Goal: Task Accomplishment & Management: Use online tool/utility

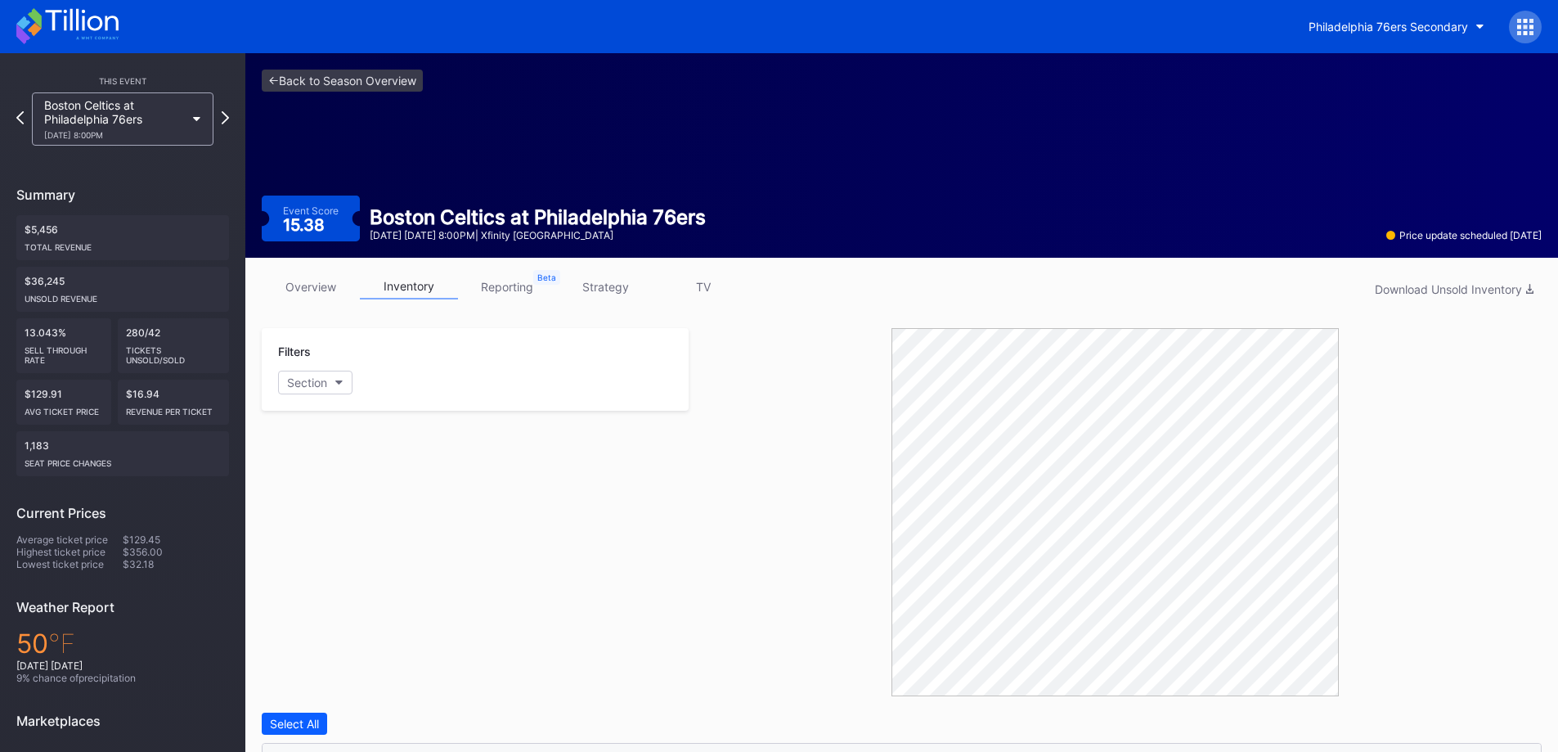
click at [310, 299] on link "overview" at bounding box center [311, 286] width 98 height 25
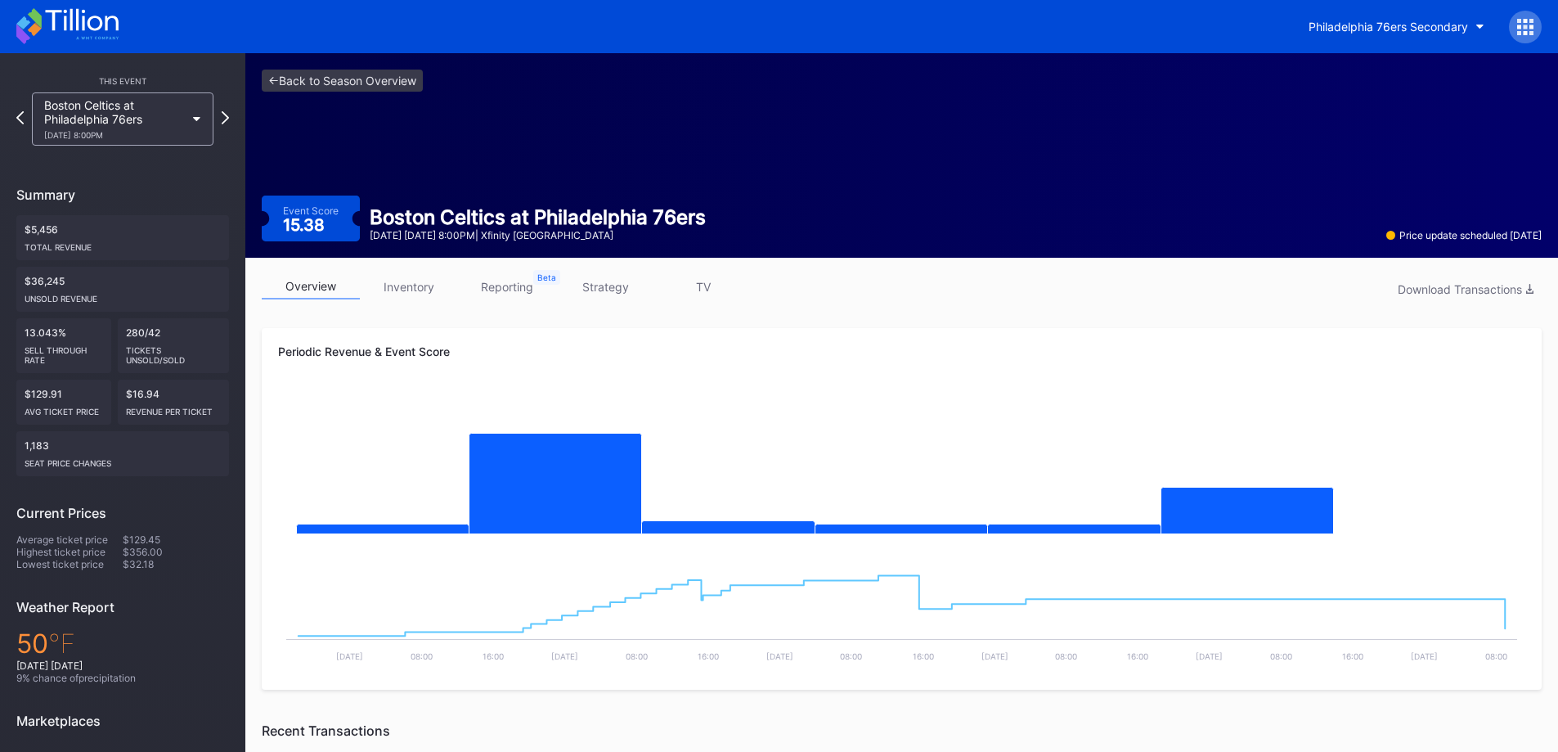
click at [109, 38] on icon at bounding box center [67, 26] width 102 height 36
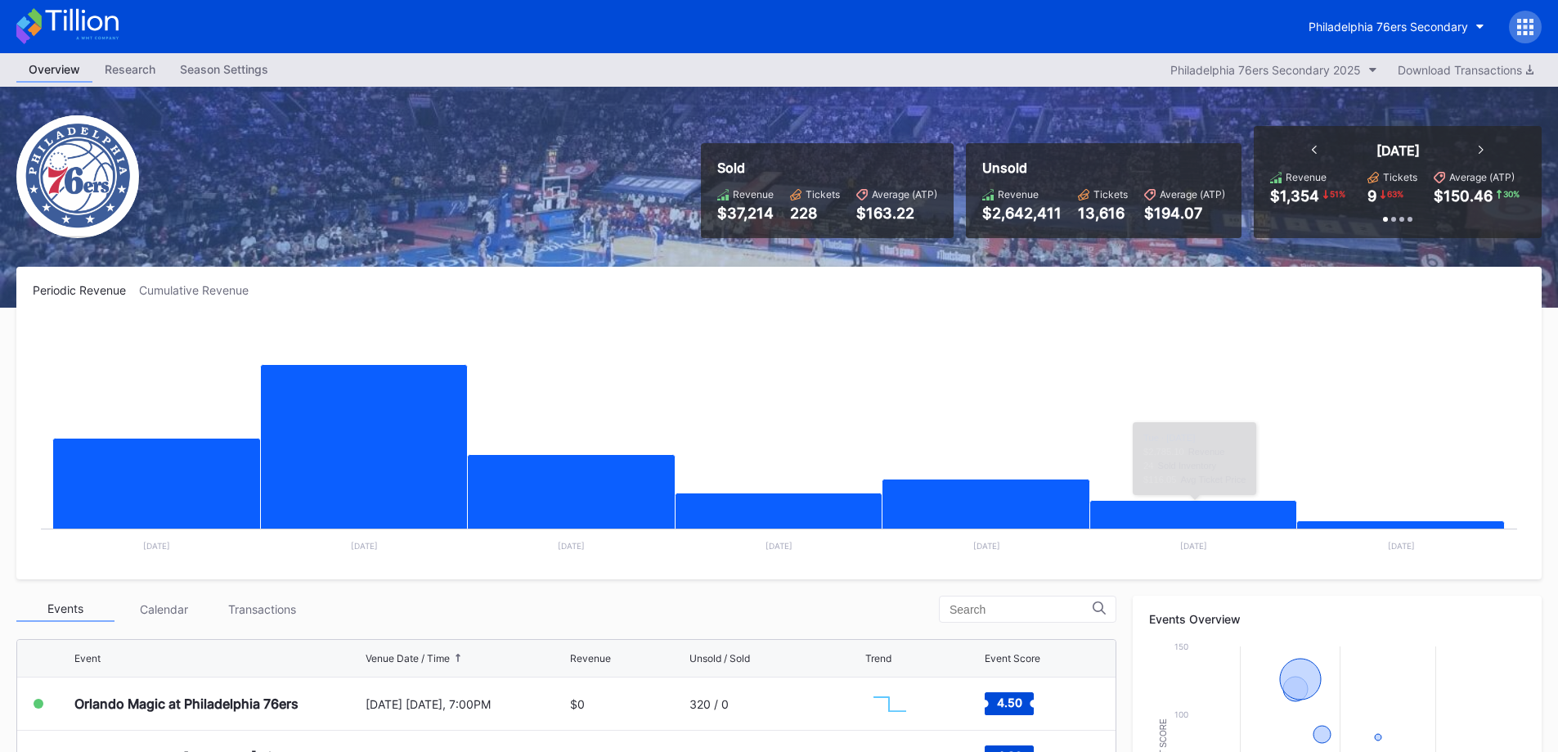
click at [1364, 24] on div "Philadelphia 76ers Secondary" at bounding box center [1388, 27] width 159 height 14
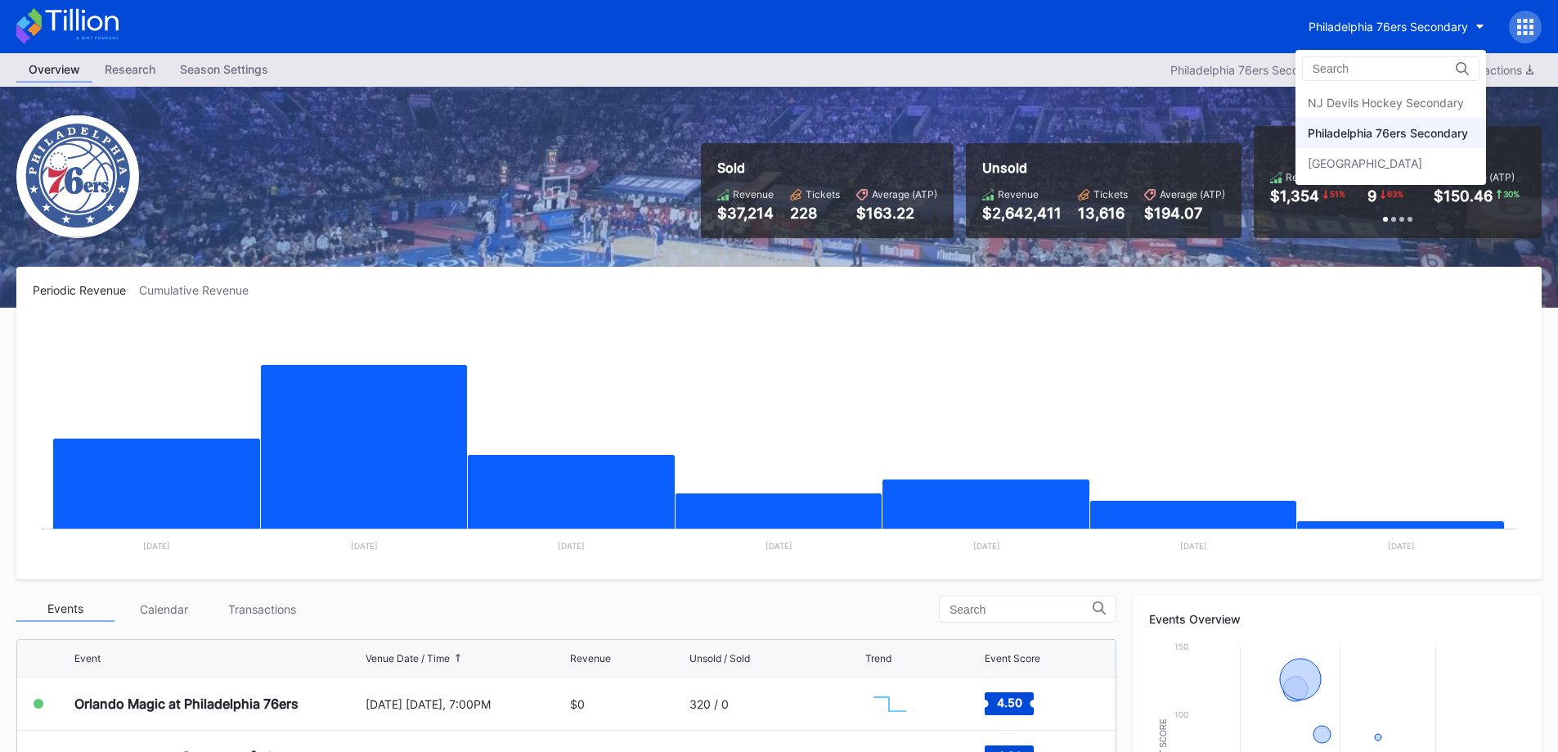
click at [1374, 98] on div "NJ Devils Hockey Secondary" at bounding box center [1391, 103] width 191 height 30
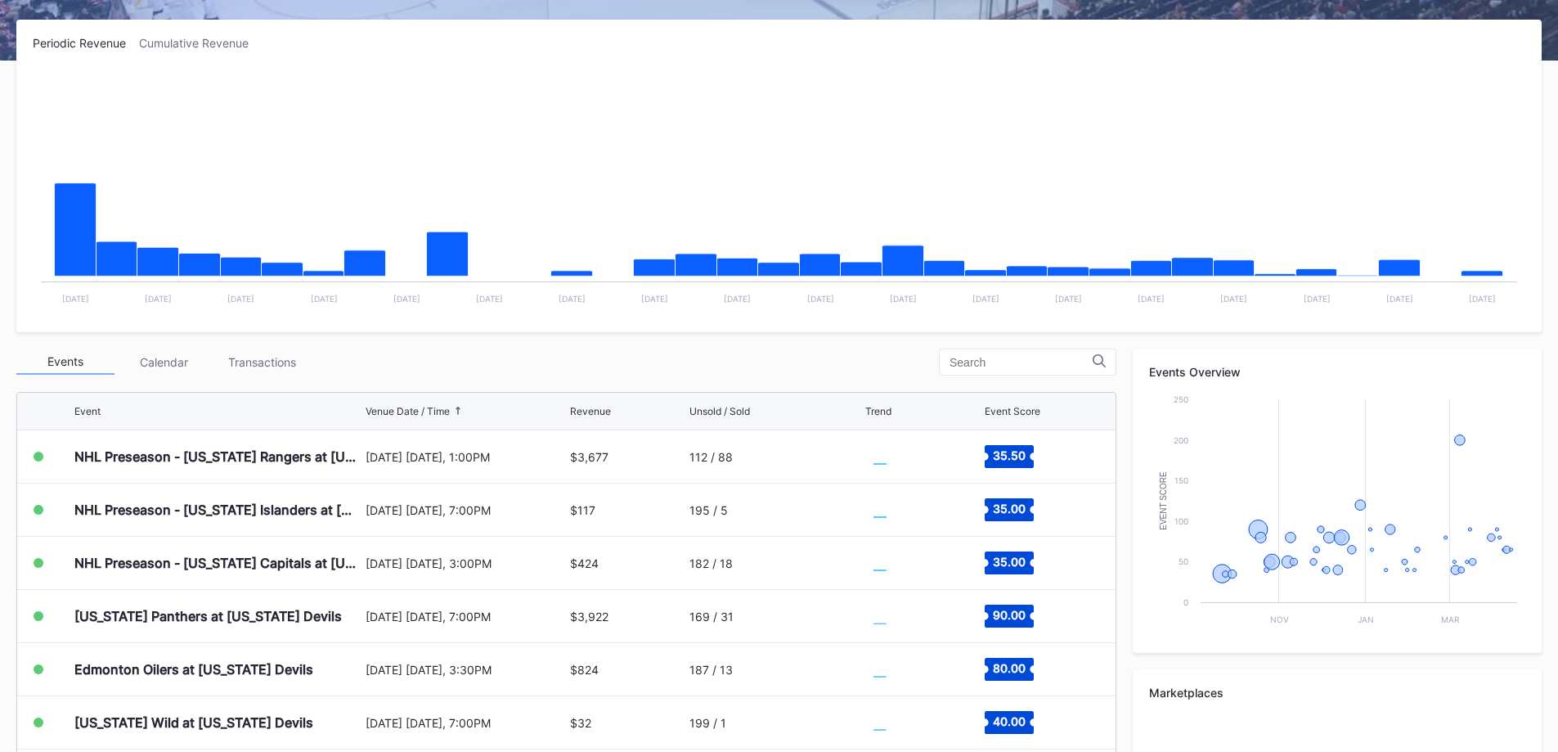
scroll to position [485, 0]
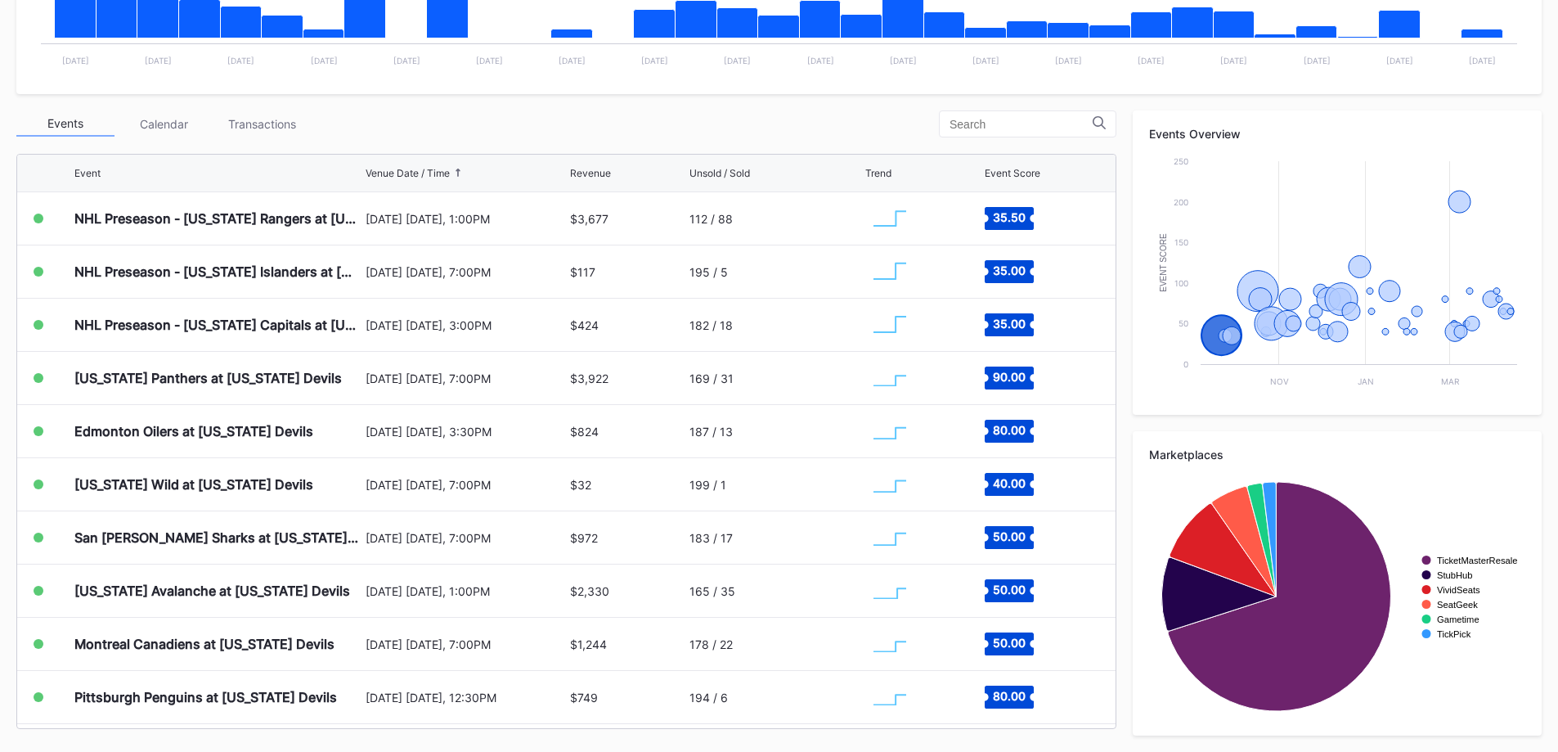
click at [282, 124] on div "Transactions" at bounding box center [262, 123] width 98 height 25
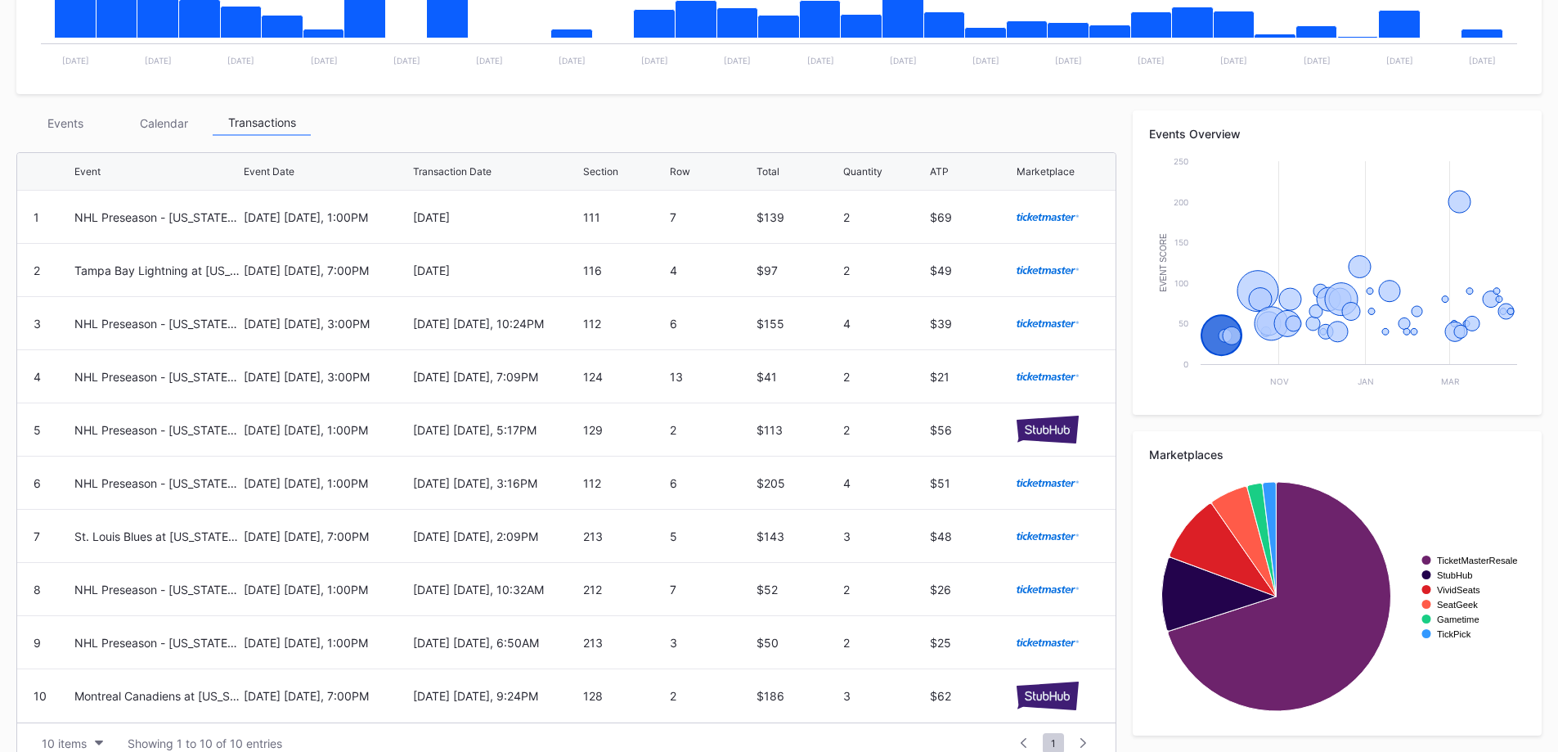
click at [78, 136] on div "Events Calendar Transactions Event Event Date Transaction Date Section Row Tota…" at bounding box center [566, 436] width 1100 height 653
click at [79, 125] on div "Events" at bounding box center [65, 122] width 98 height 25
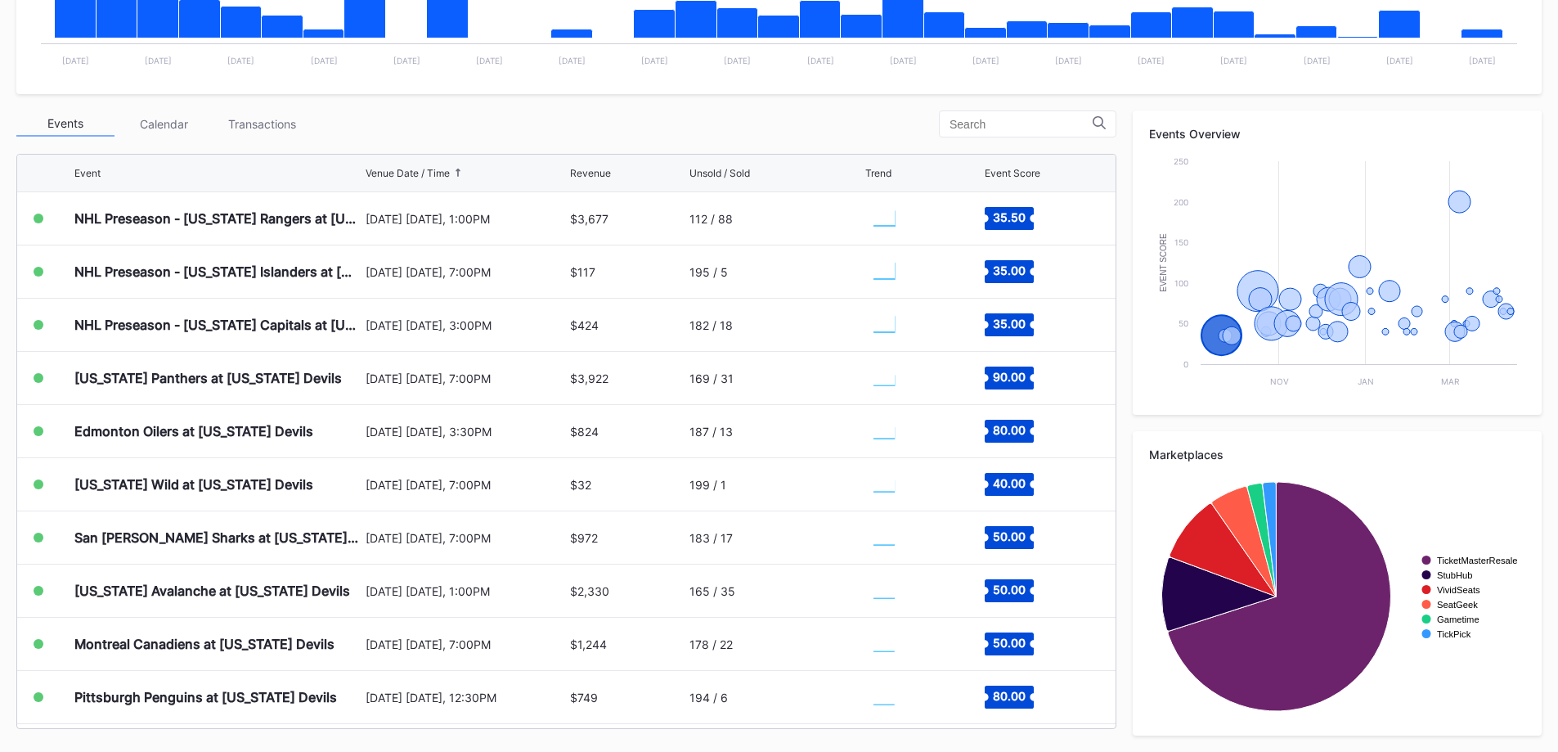
scroll to position [0, 0]
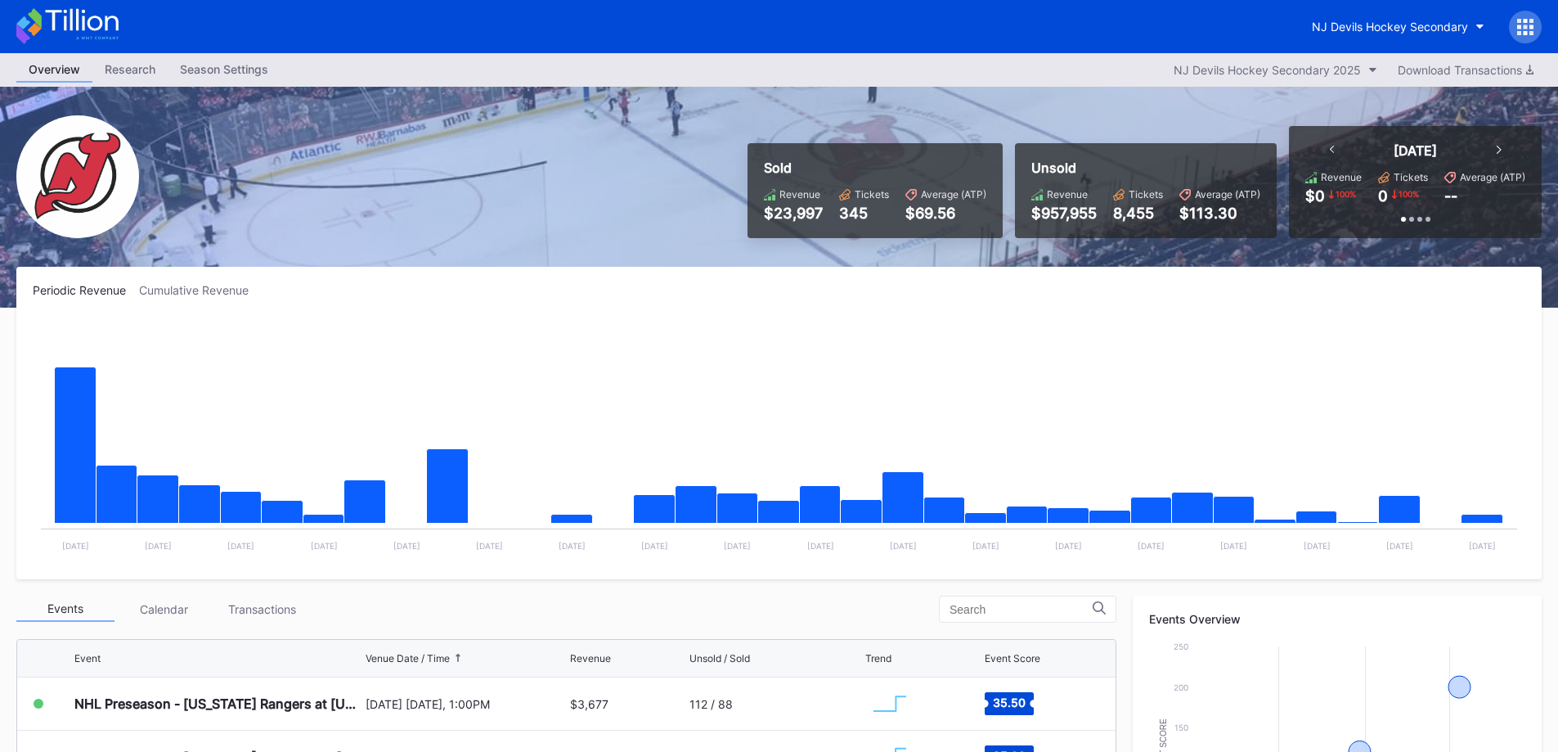
click at [1436, 15] on button "NJ Devils Hockey Secondary" at bounding box center [1398, 26] width 197 height 30
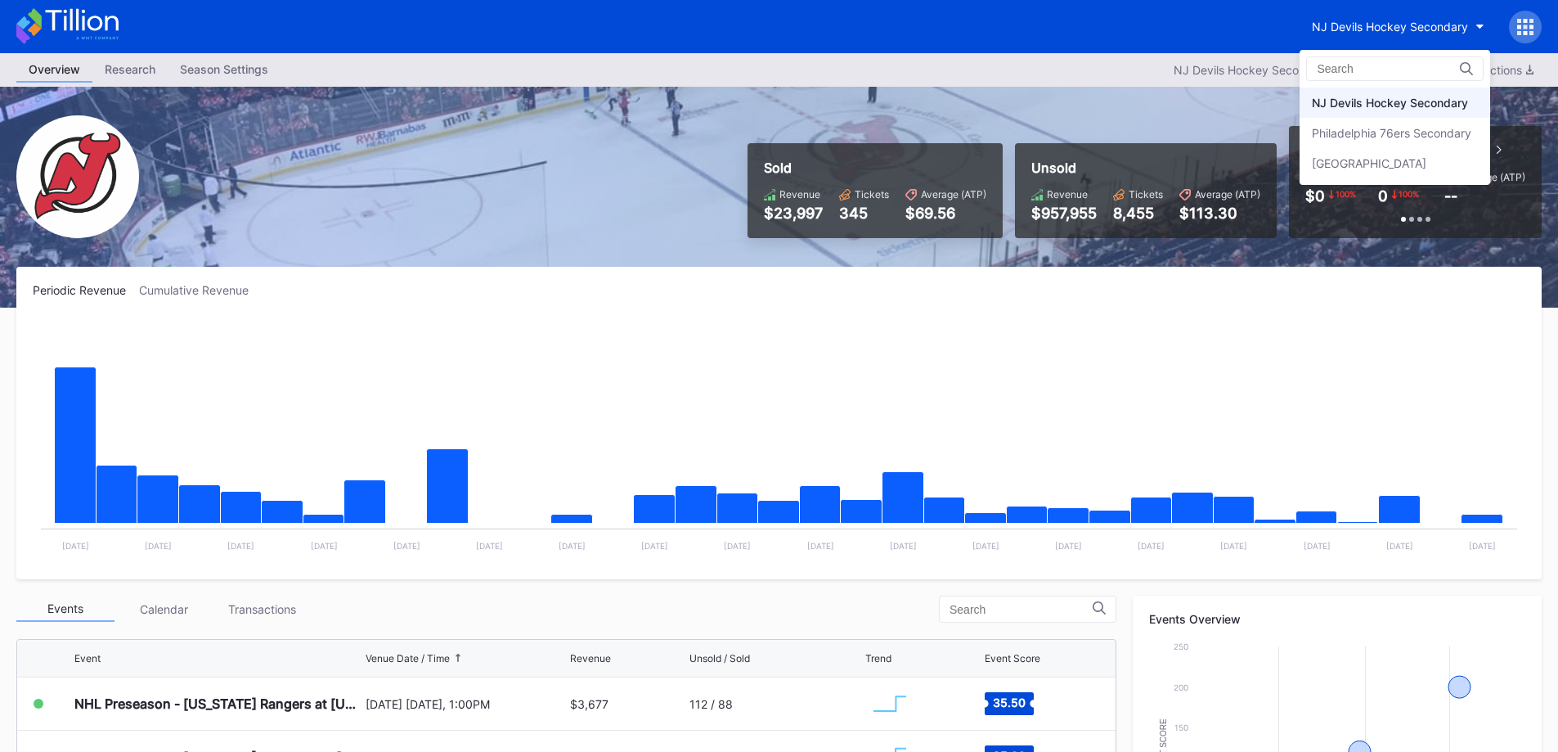
click at [1408, 121] on div "Philadelphia 76ers Secondary" at bounding box center [1395, 133] width 191 height 30
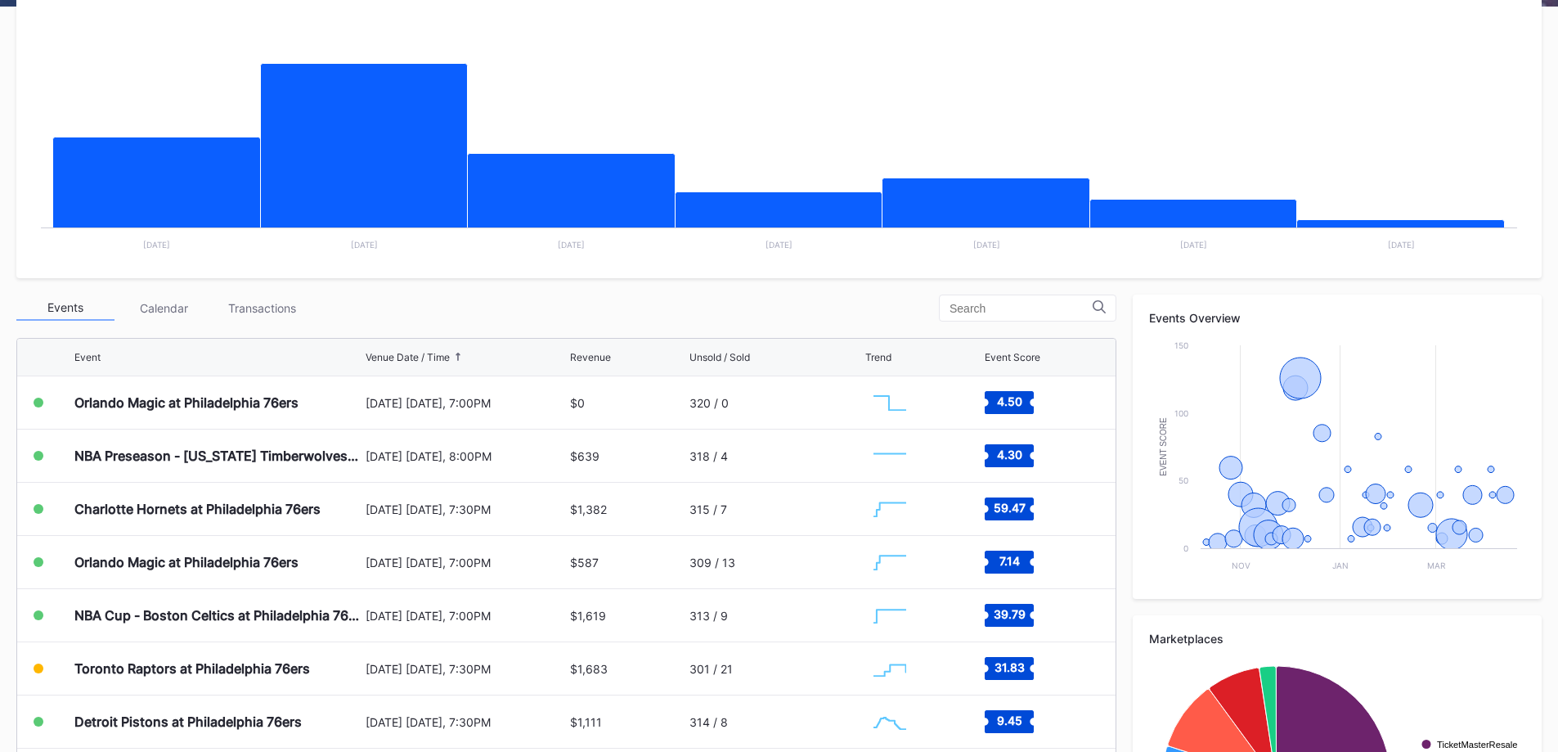
scroll to position [485, 0]
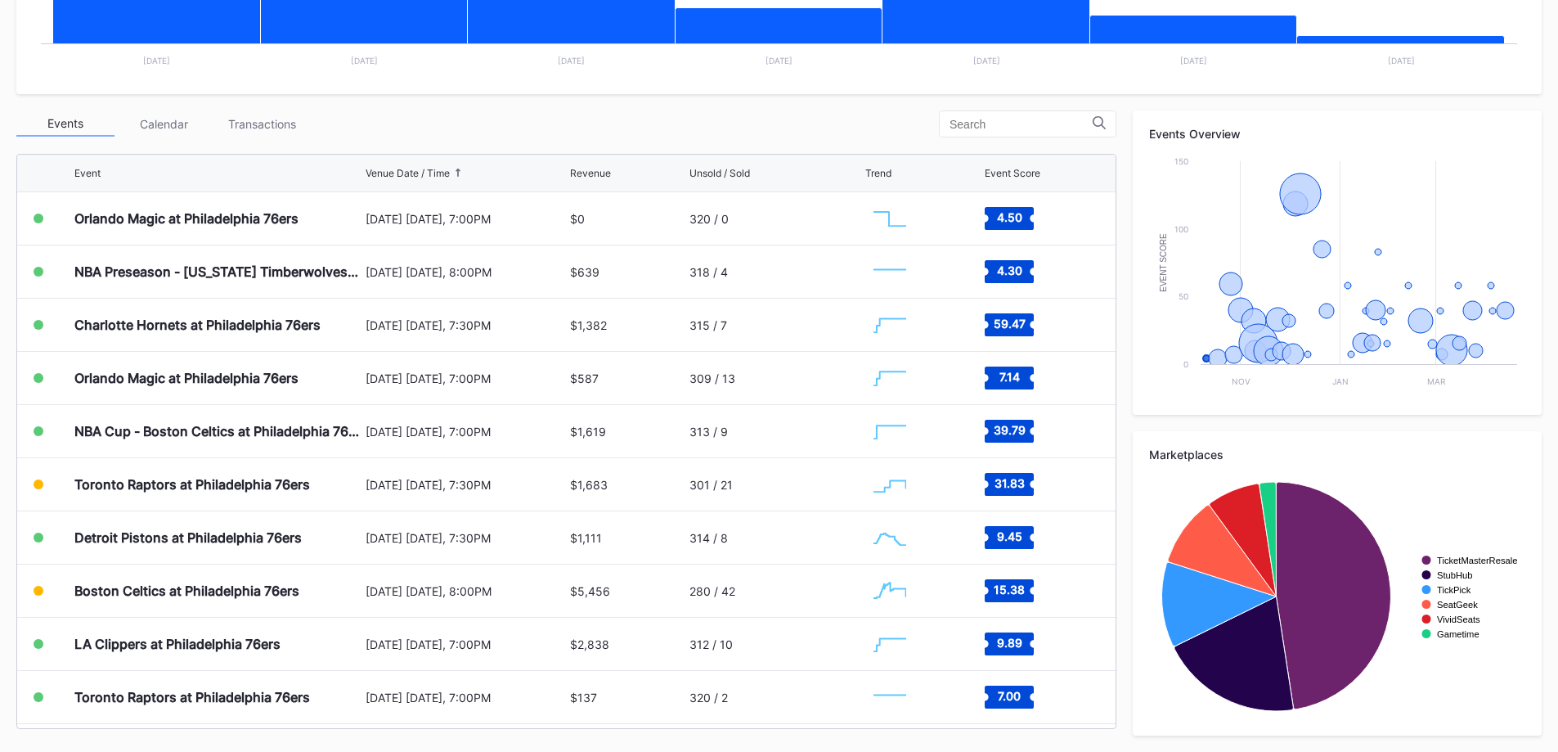
click at [555, 219] on div "[DATE] [DATE], 7:00PM" at bounding box center [466, 219] width 201 height 14
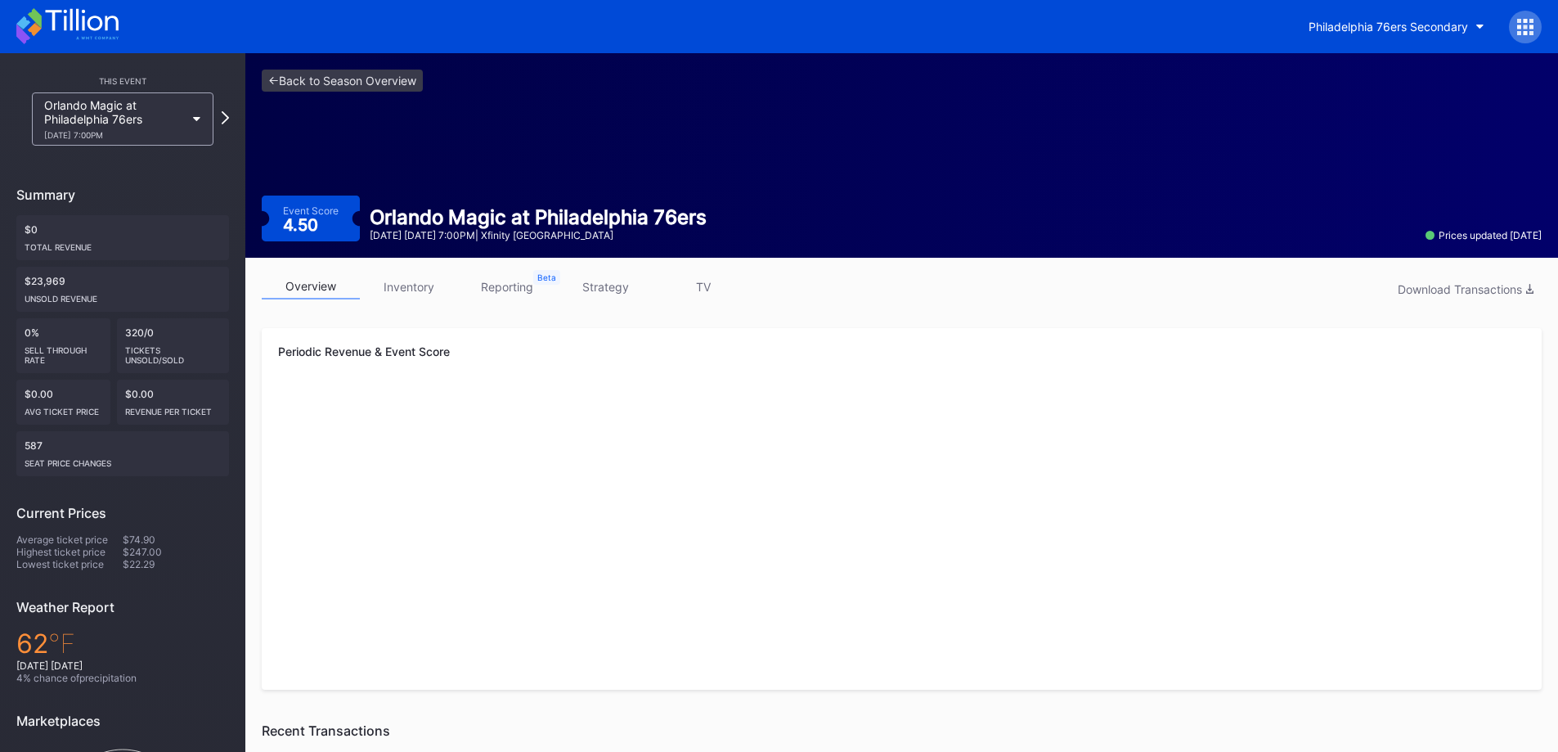
click at [591, 290] on link "strategy" at bounding box center [605, 286] width 98 height 25
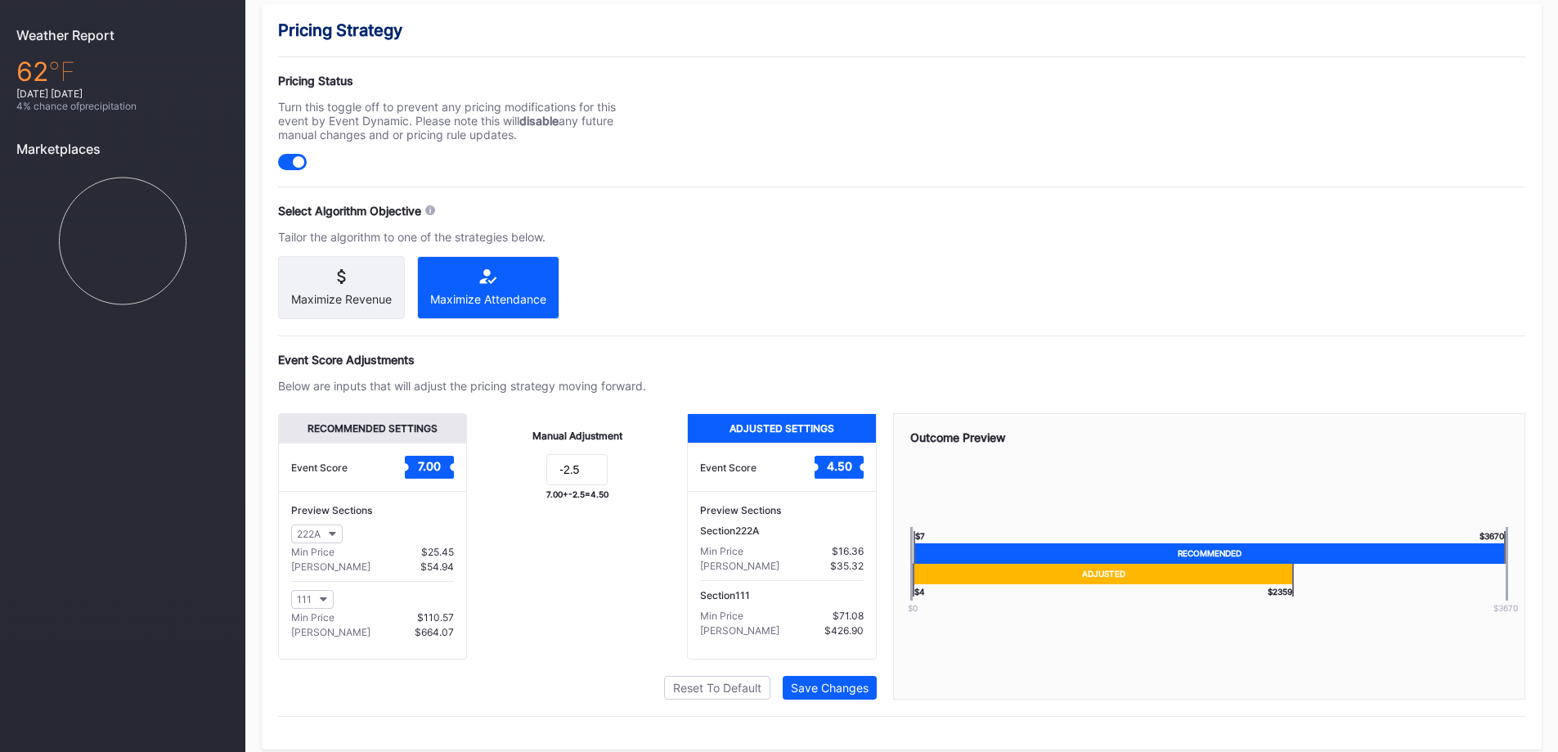
scroll to position [573, 0]
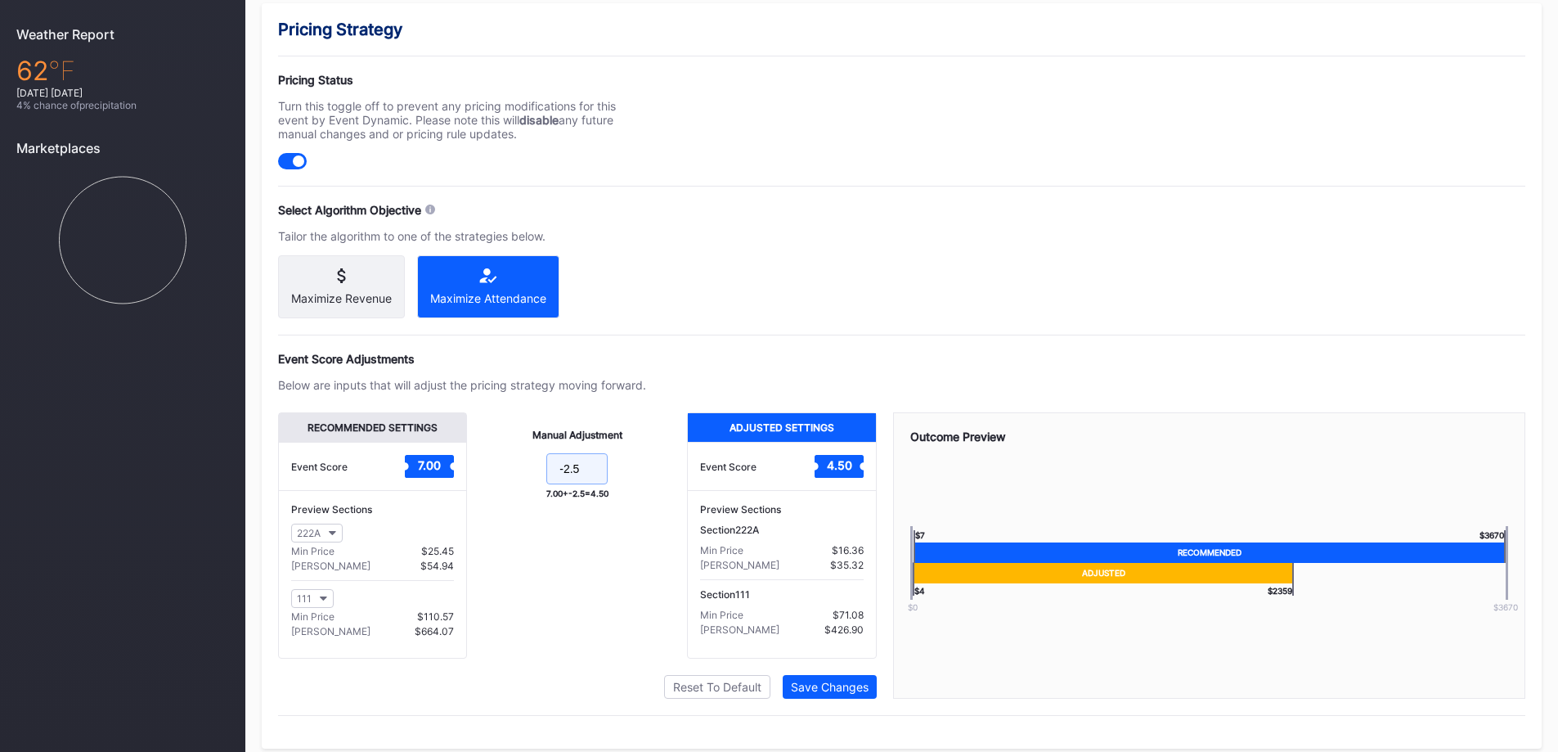
click at [580, 474] on input "-2.5" at bounding box center [576, 468] width 61 height 31
type input "-2.7"
click at [808, 694] on div "Save Changes" at bounding box center [830, 687] width 78 height 14
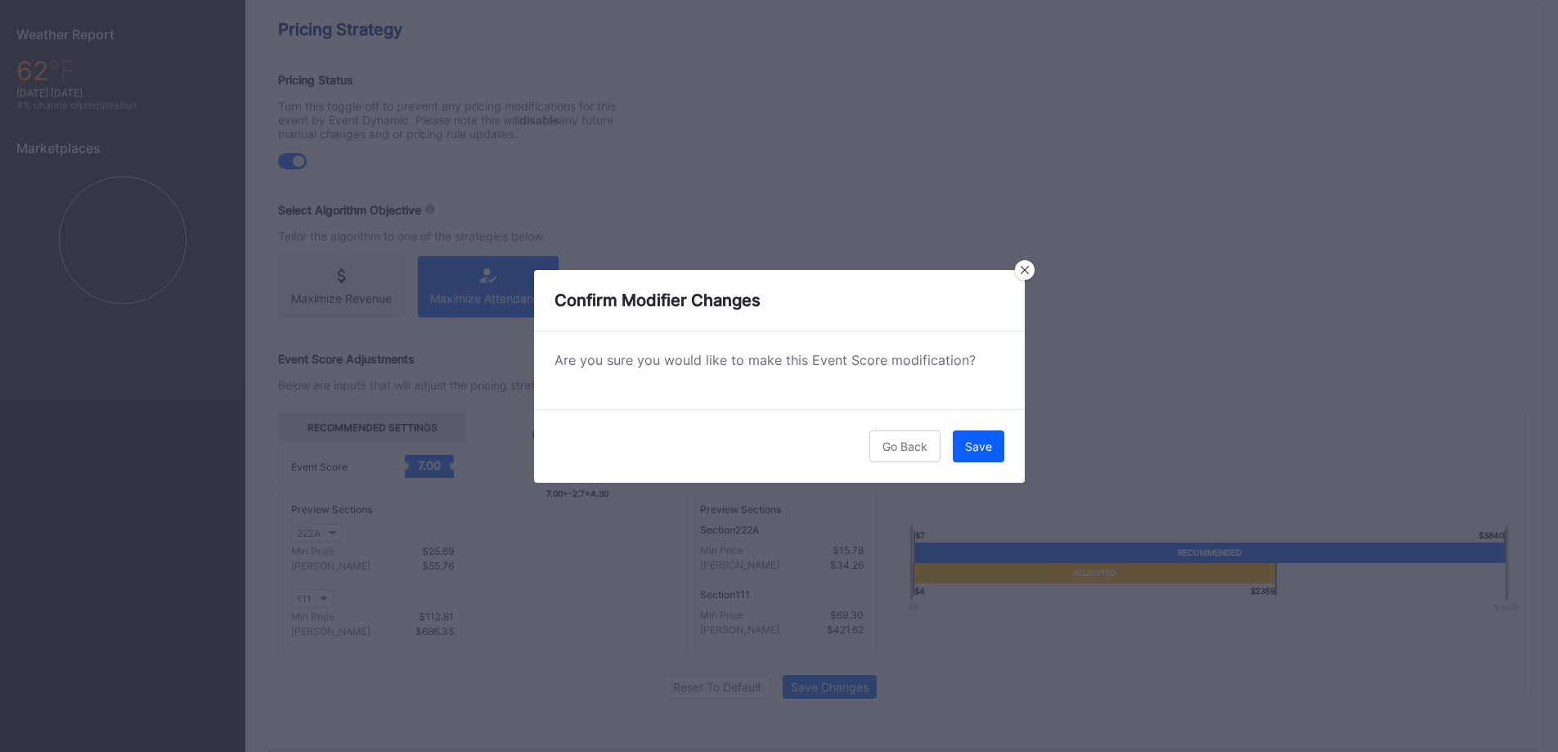
click at [978, 447] on div "Save" at bounding box center [978, 446] width 27 height 14
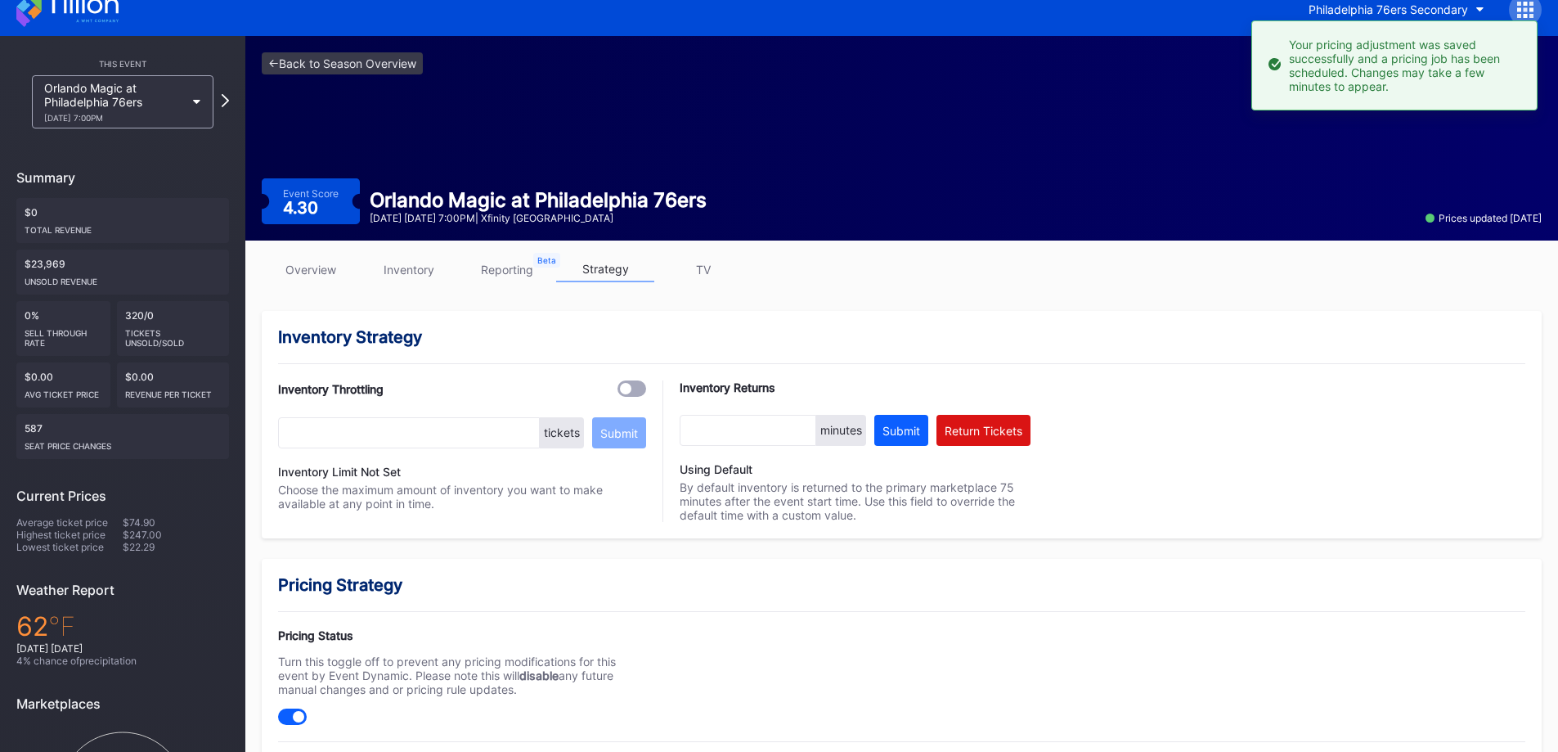
scroll to position [0, 0]
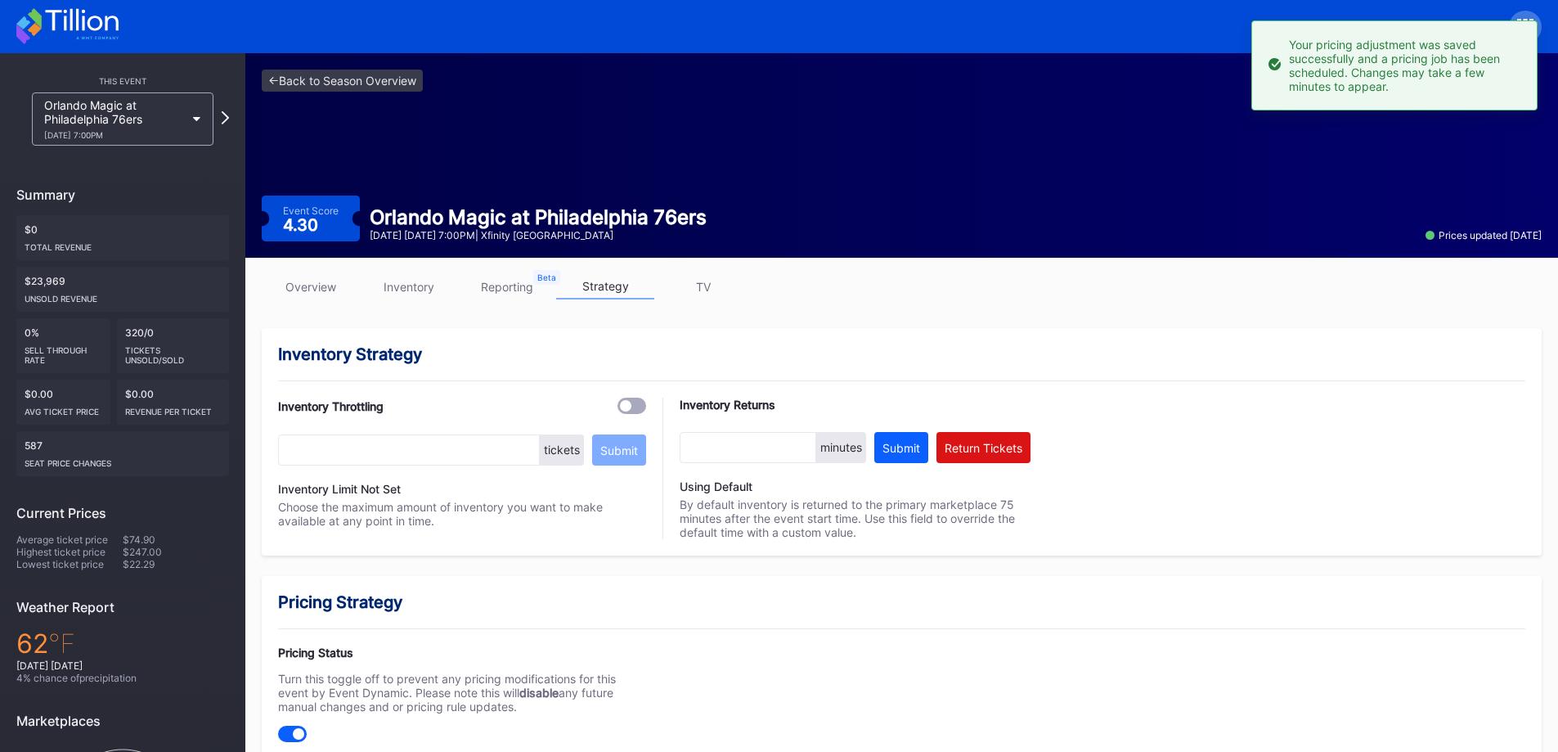
click at [330, 274] on link "overview" at bounding box center [311, 286] width 98 height 25
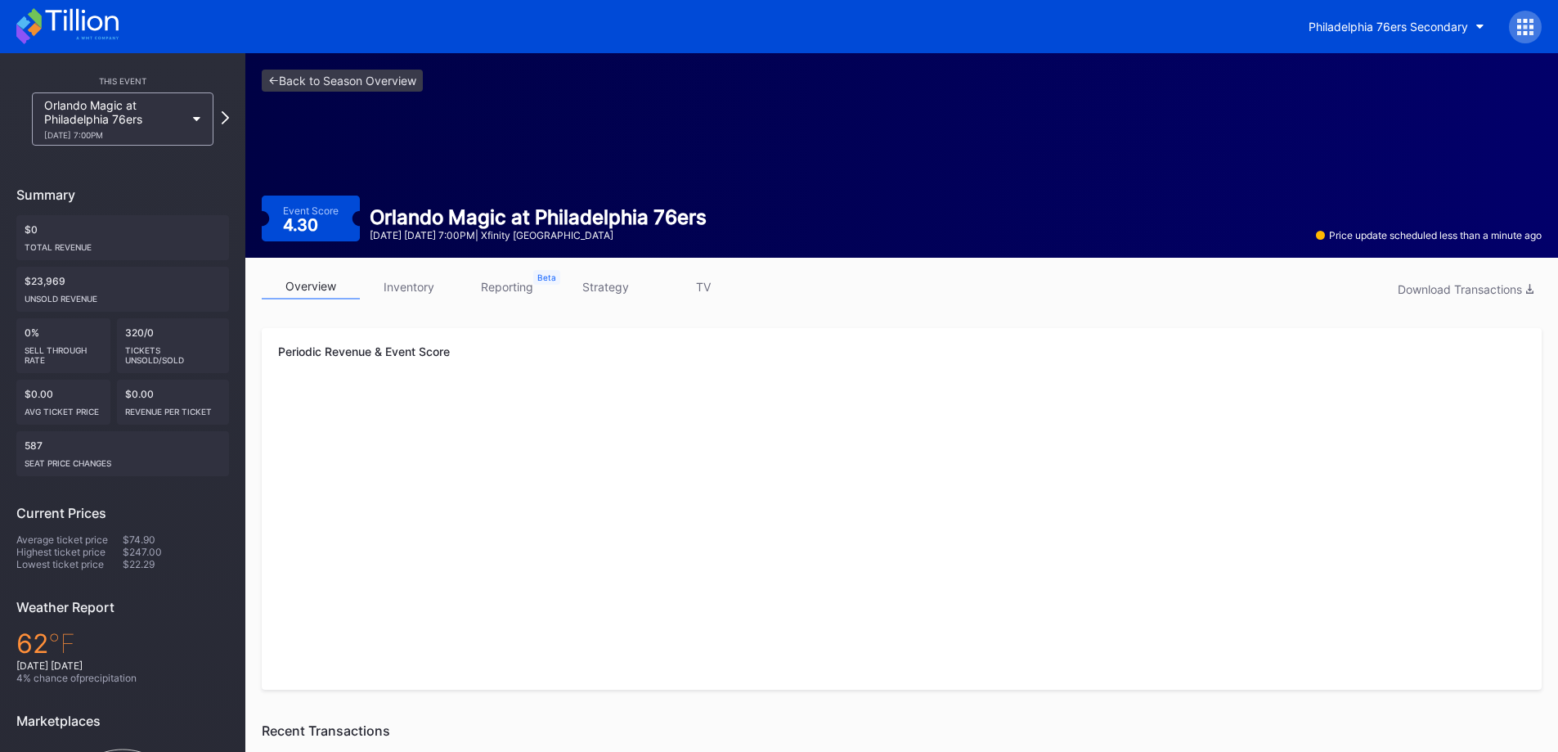
click at [102, 29] on icon at bounding box center [67, 26] width 102 height 36
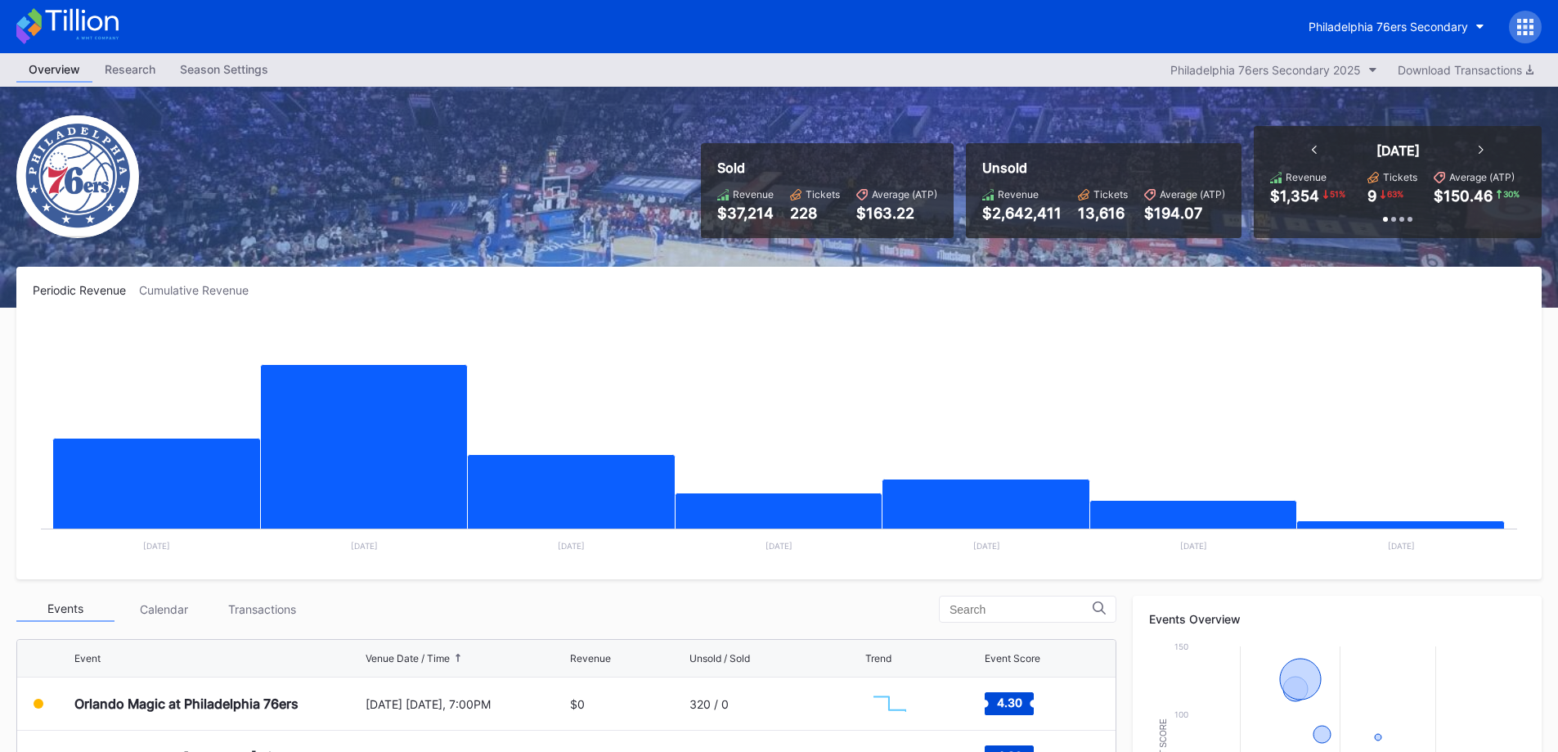
click at [1411, 31] on div "Philadelphia 76ers Secondary" at bounding box center [1388, 27] width 159 height 14
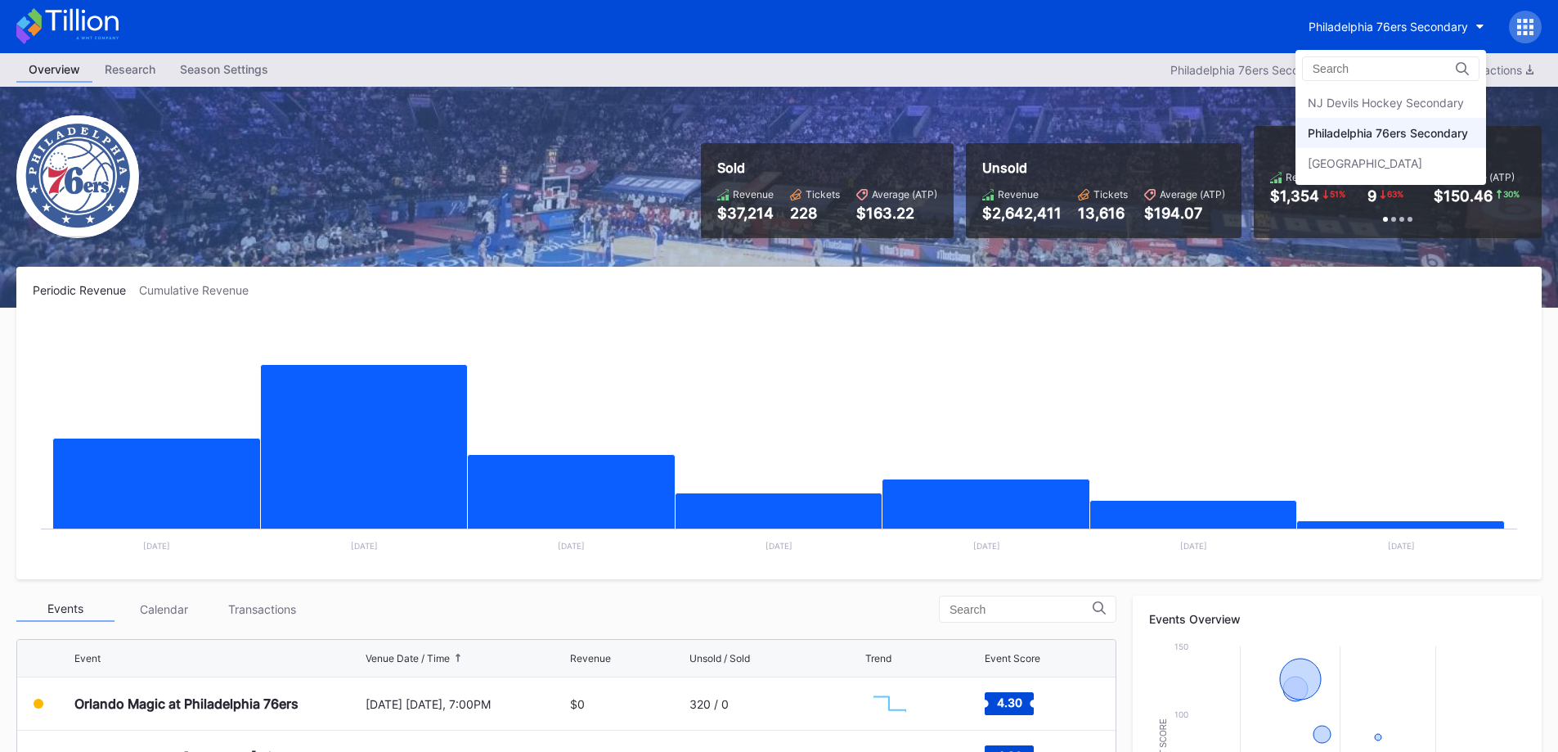
click at [1404, 90] on div "NJ Devils Hockey Secondary" at bounding box center [1391, 103] width 191 height 30
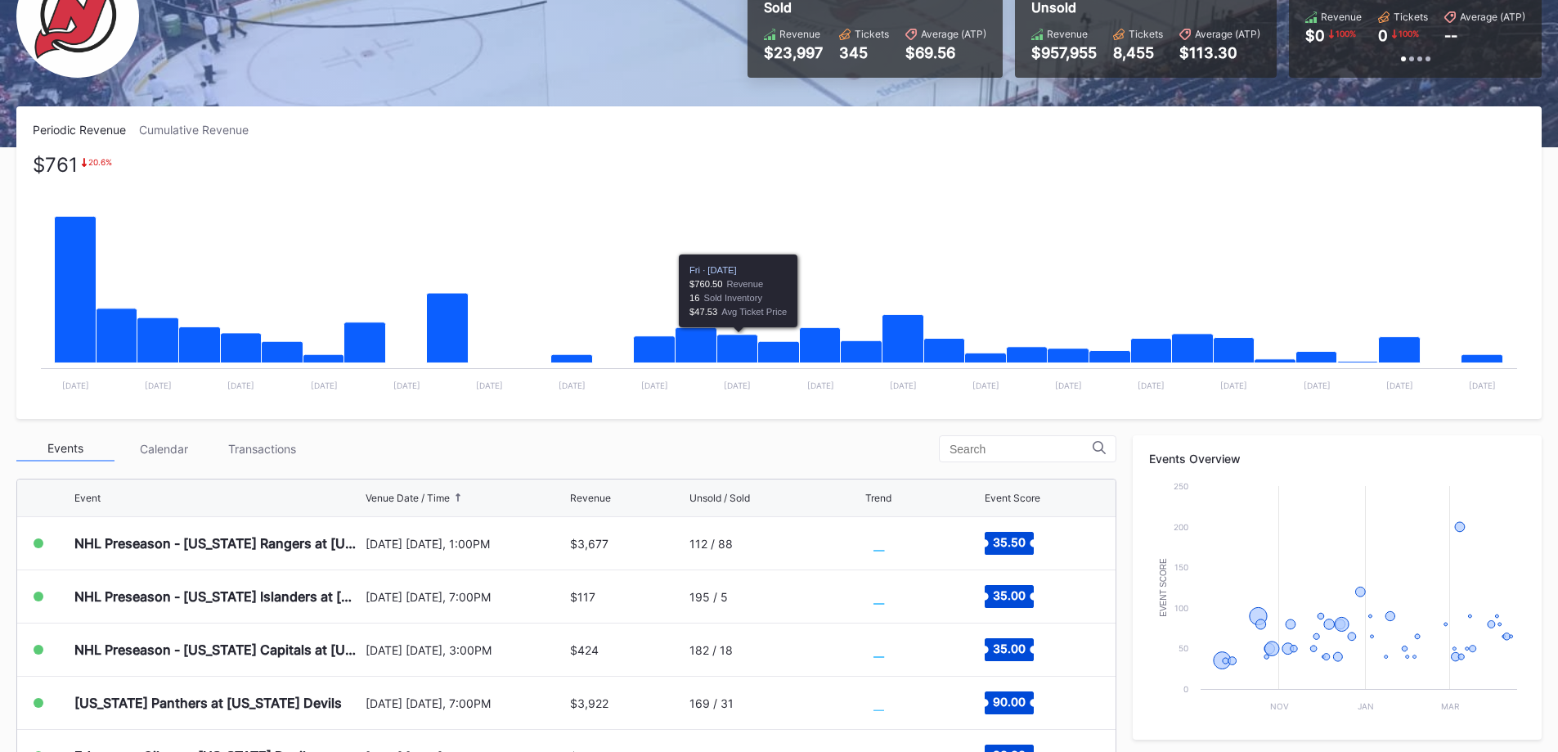
scroll to position [245, 0]
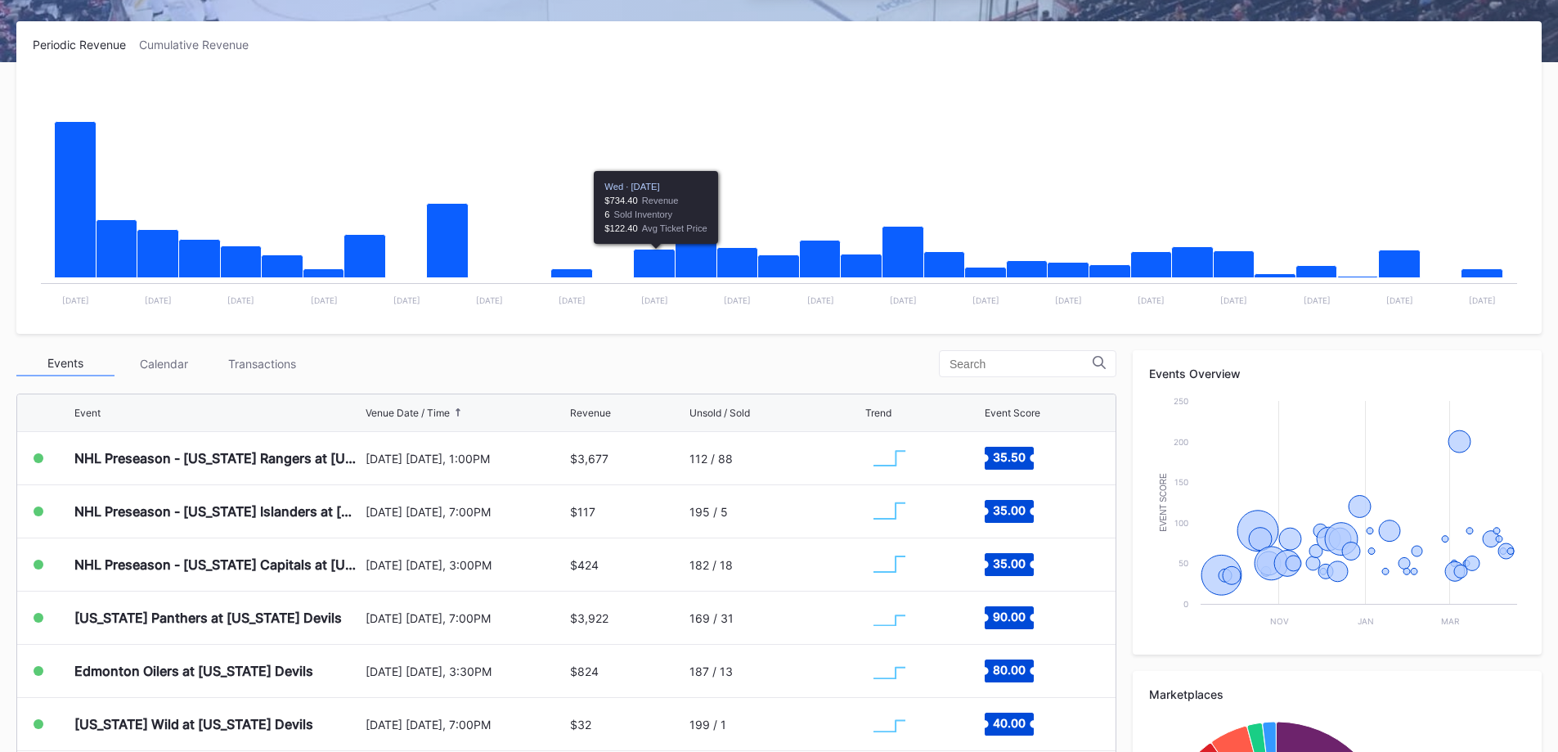
click at [262, 362] on div "Transactions" at bounding box center [262, 363] width 98 height 25
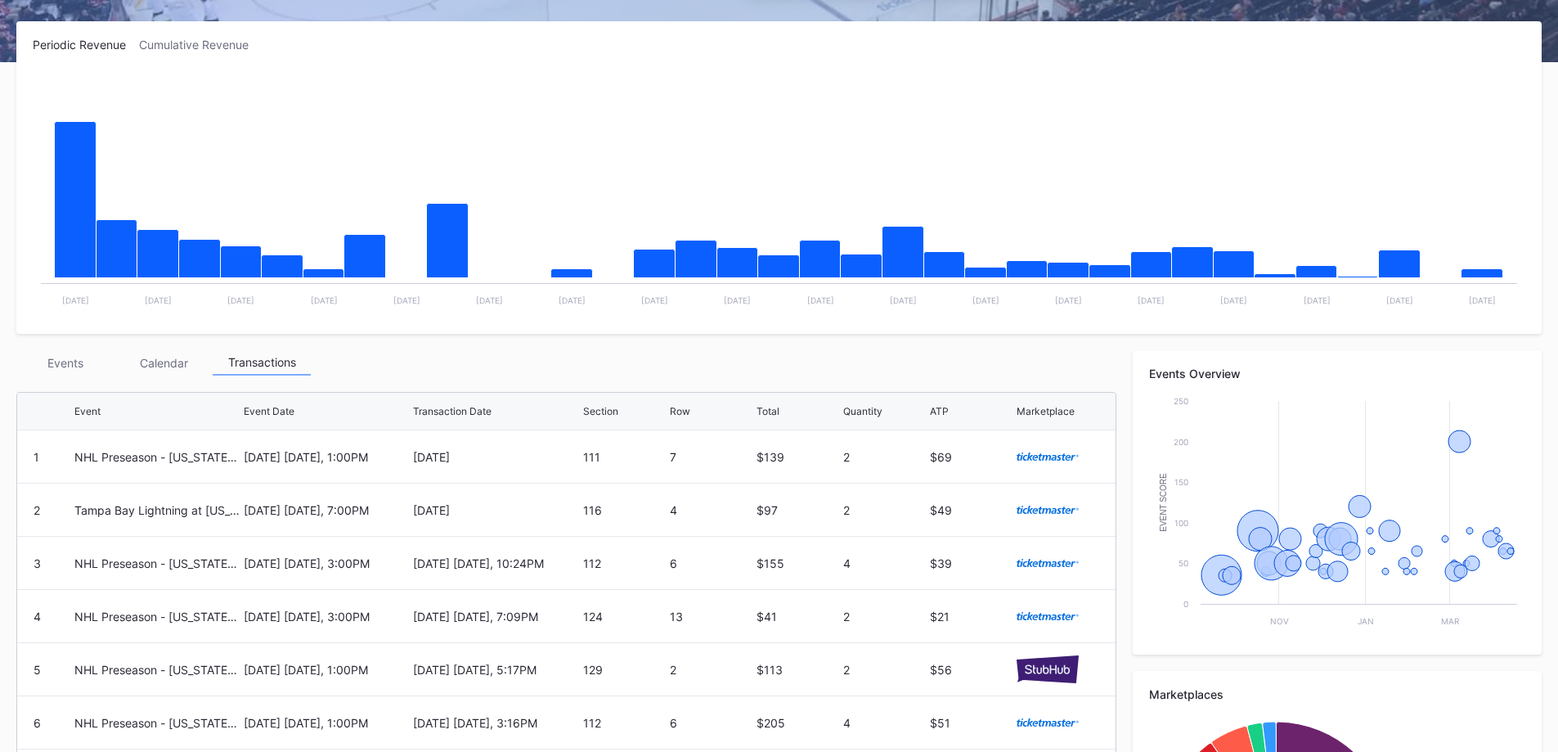
click at [65, 369] on div "Events" at bounding box center [65, 362] width 98 height 25
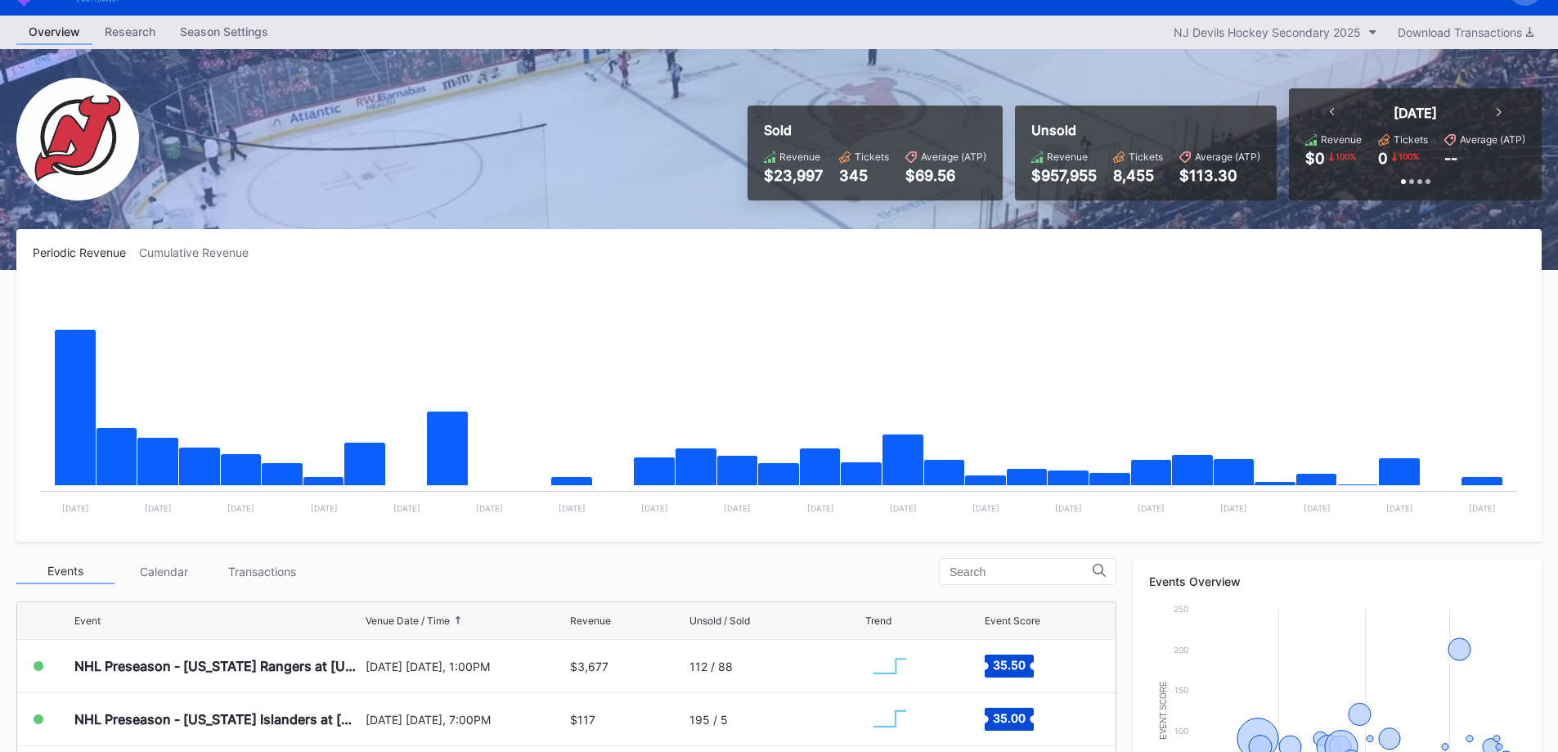
scroll to position [0, 0]
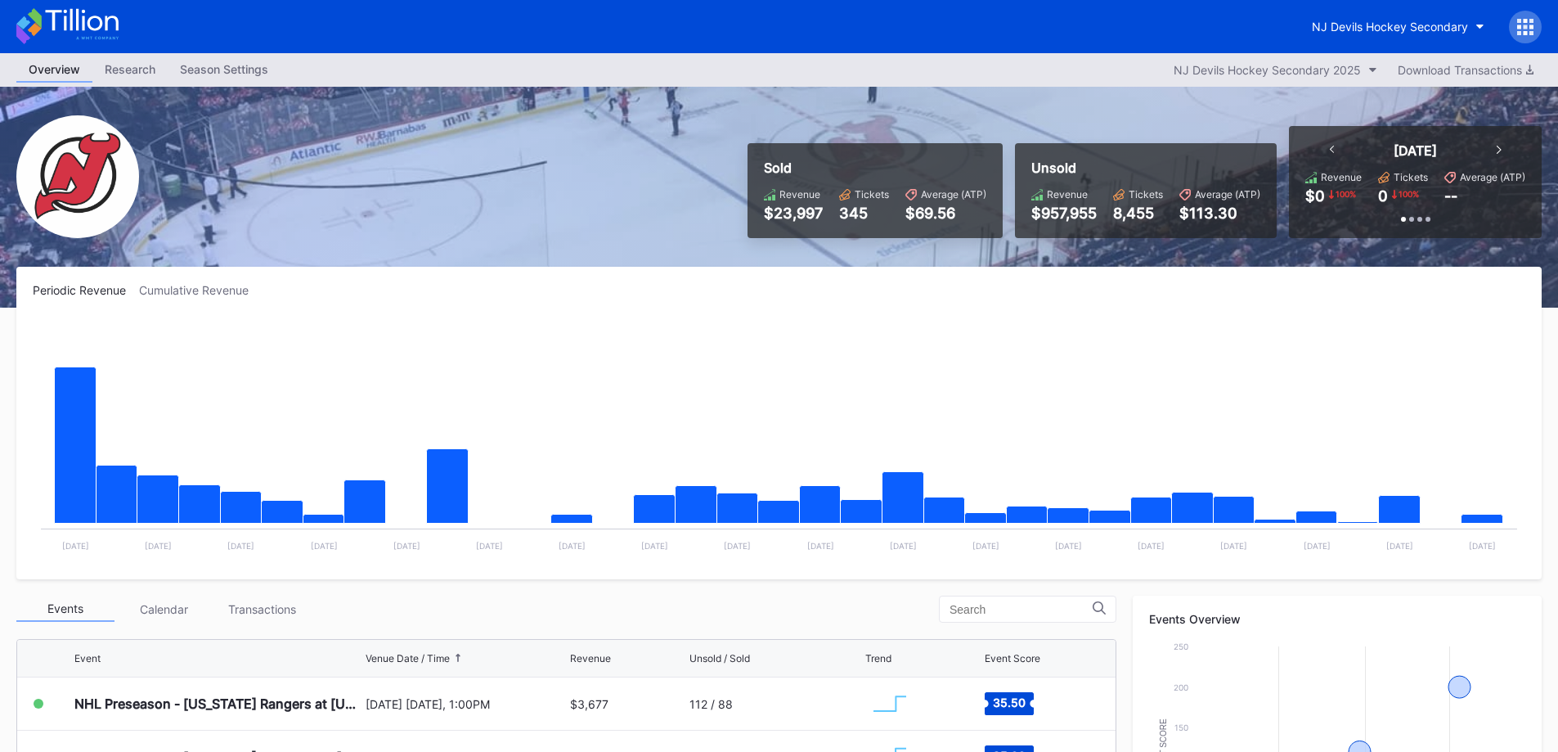
click at [1432, 27] on div "NJ Devils Hockey Secondary" at bounding box center [1390, 27] width 156 height 14
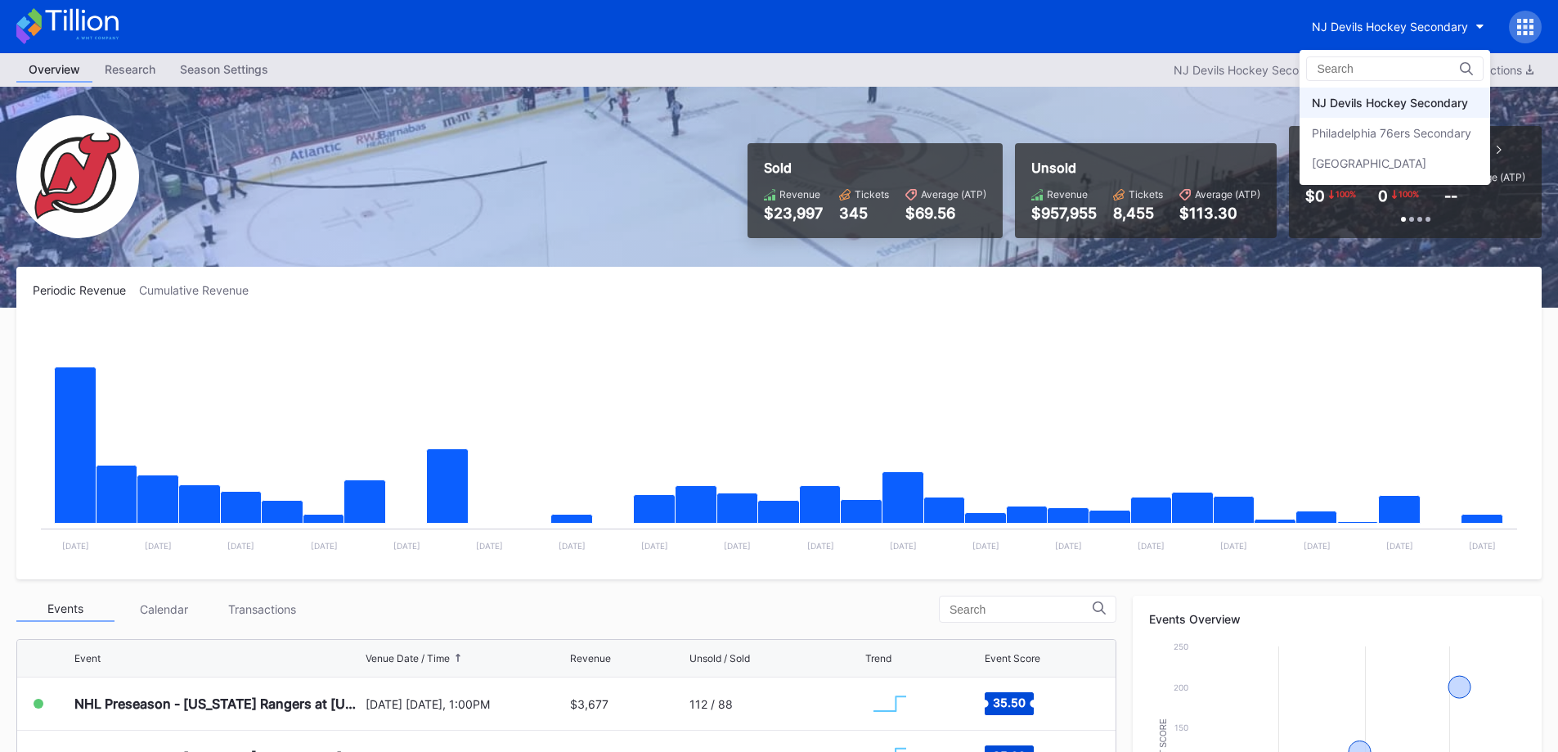
click at [1420, 157] on div "[GEOGRAPHIC_DATA]" at bounding box center [1369, 163] width 115 height 14
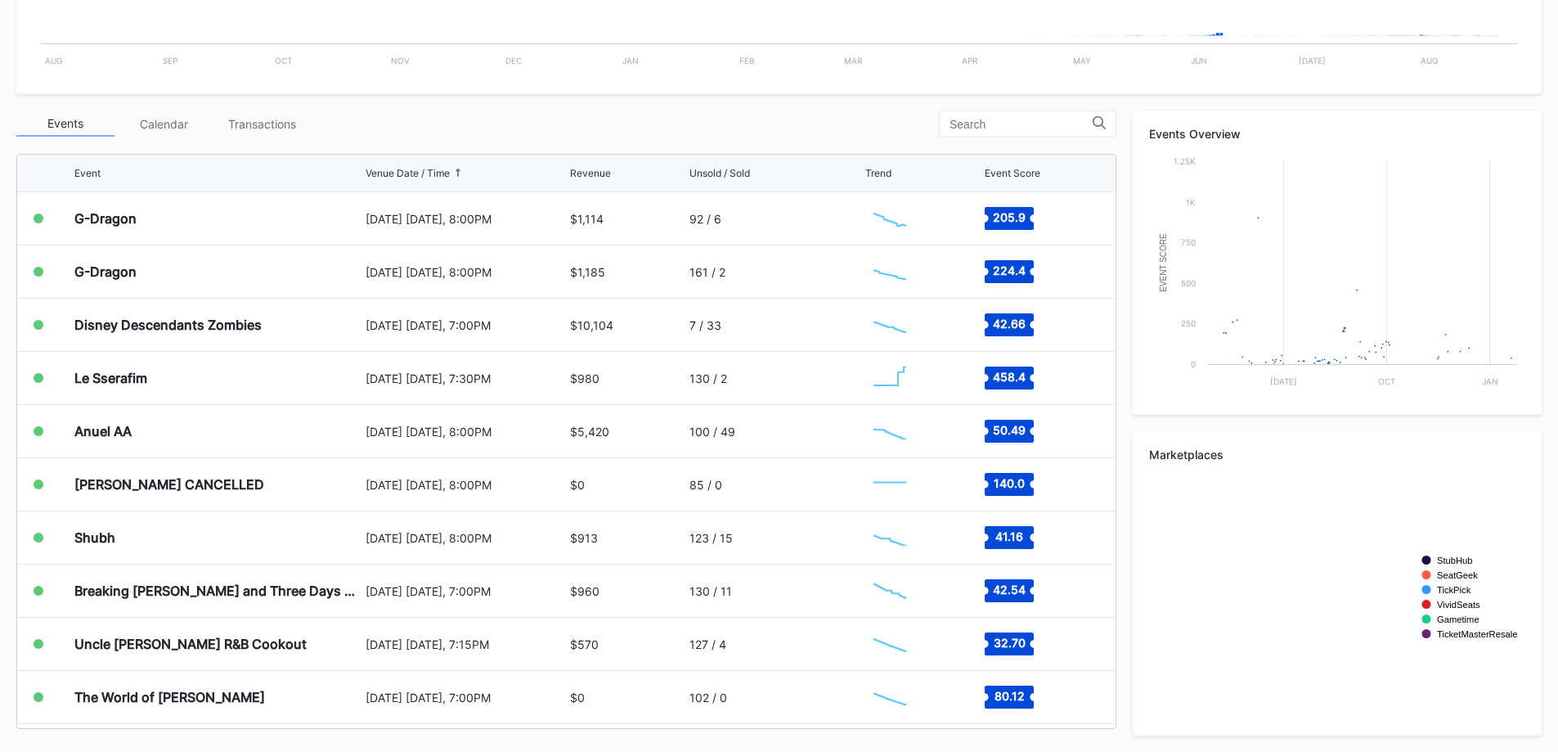
scroll to position [1591, 0]
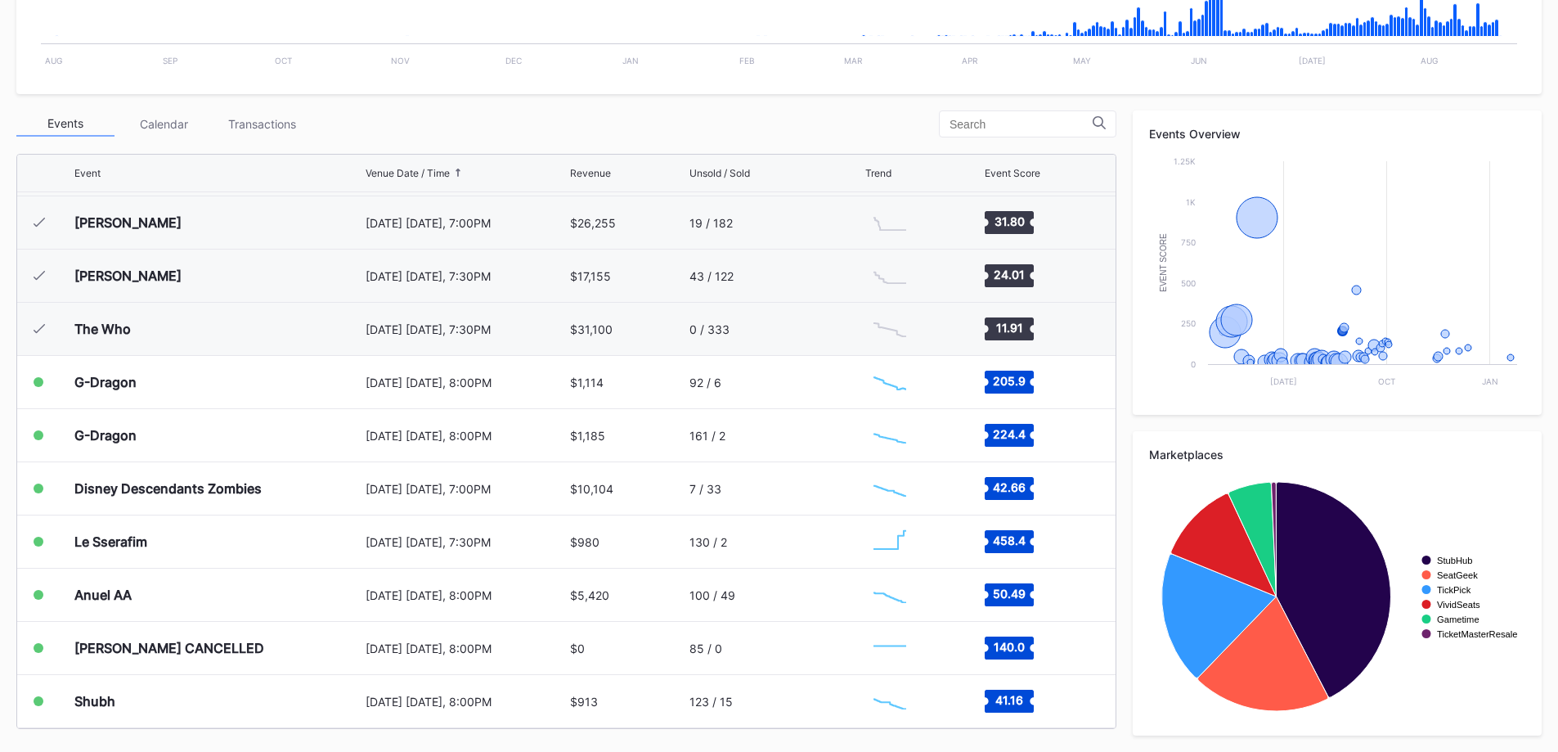
click at [618, 401] on div "$1,114" at bounding box center [627, 382] width 115 height 52
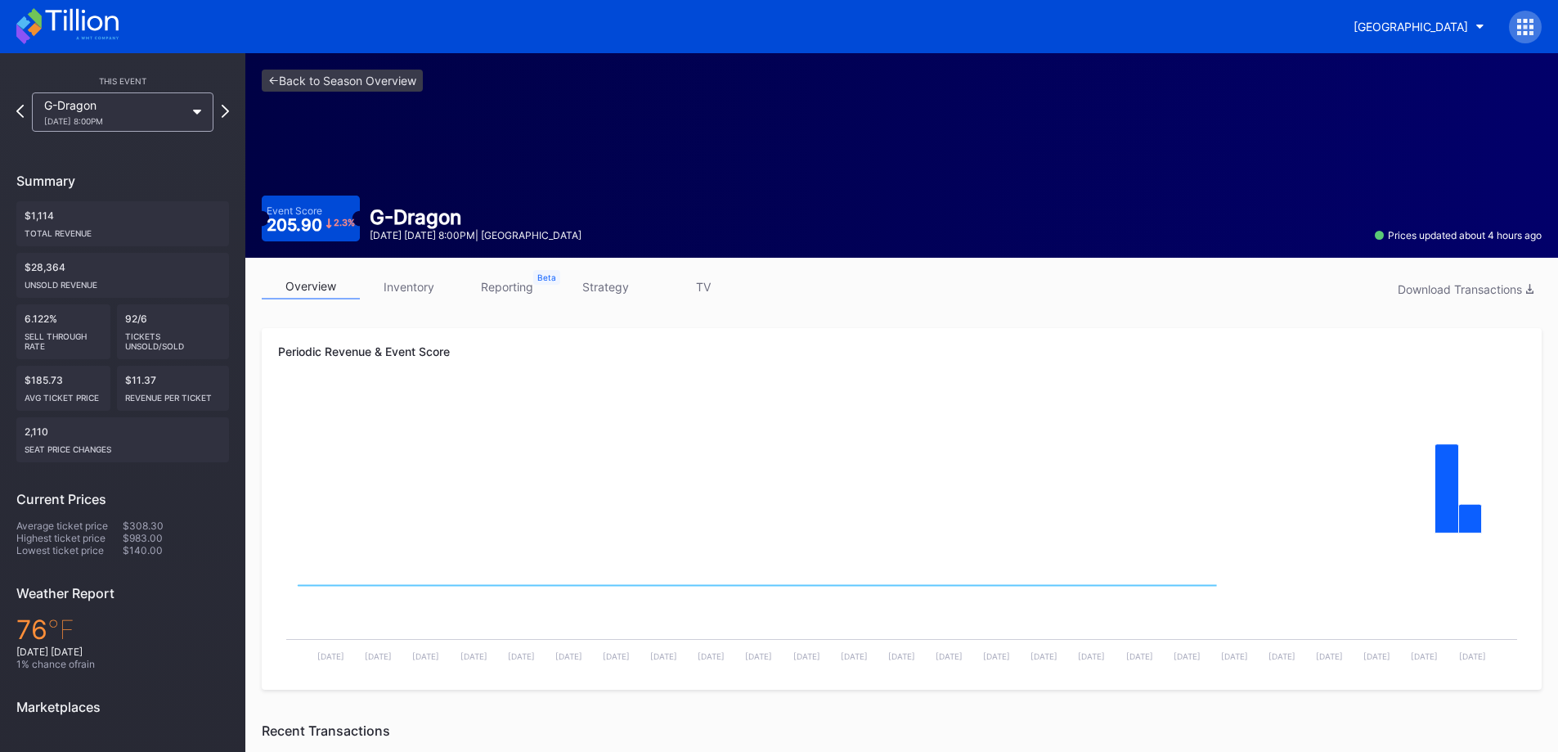
click at [418, 294] on link "inventory" at bounding box center [409, 286] width 98 height 25
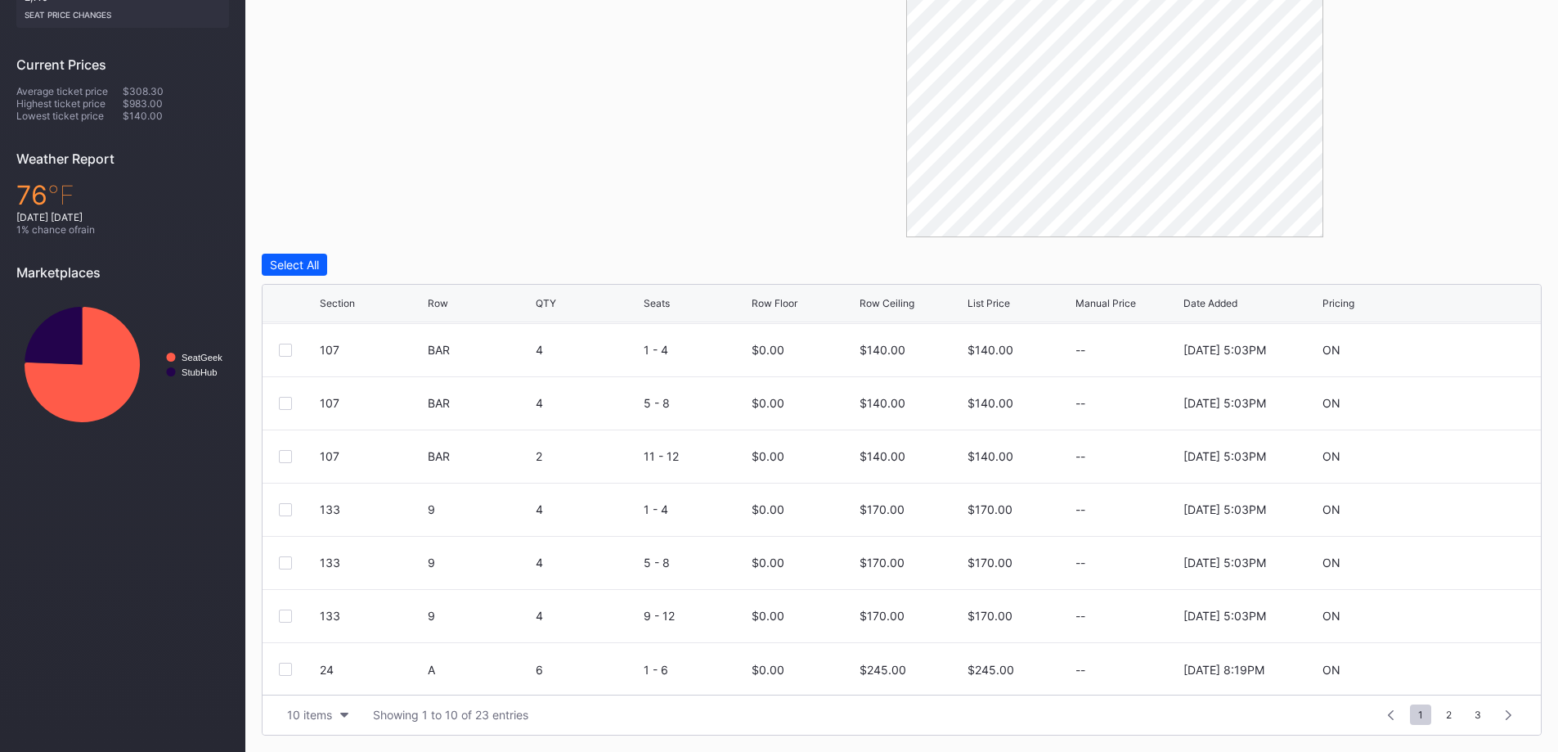
scroll to position [159, 0]
click at [329, 712] on div "10 items" at bounding box center [309, 714] width 45 height 14
click at [330, 680] on div "200 items" at bounding box center [317, 674] width 53 height 14
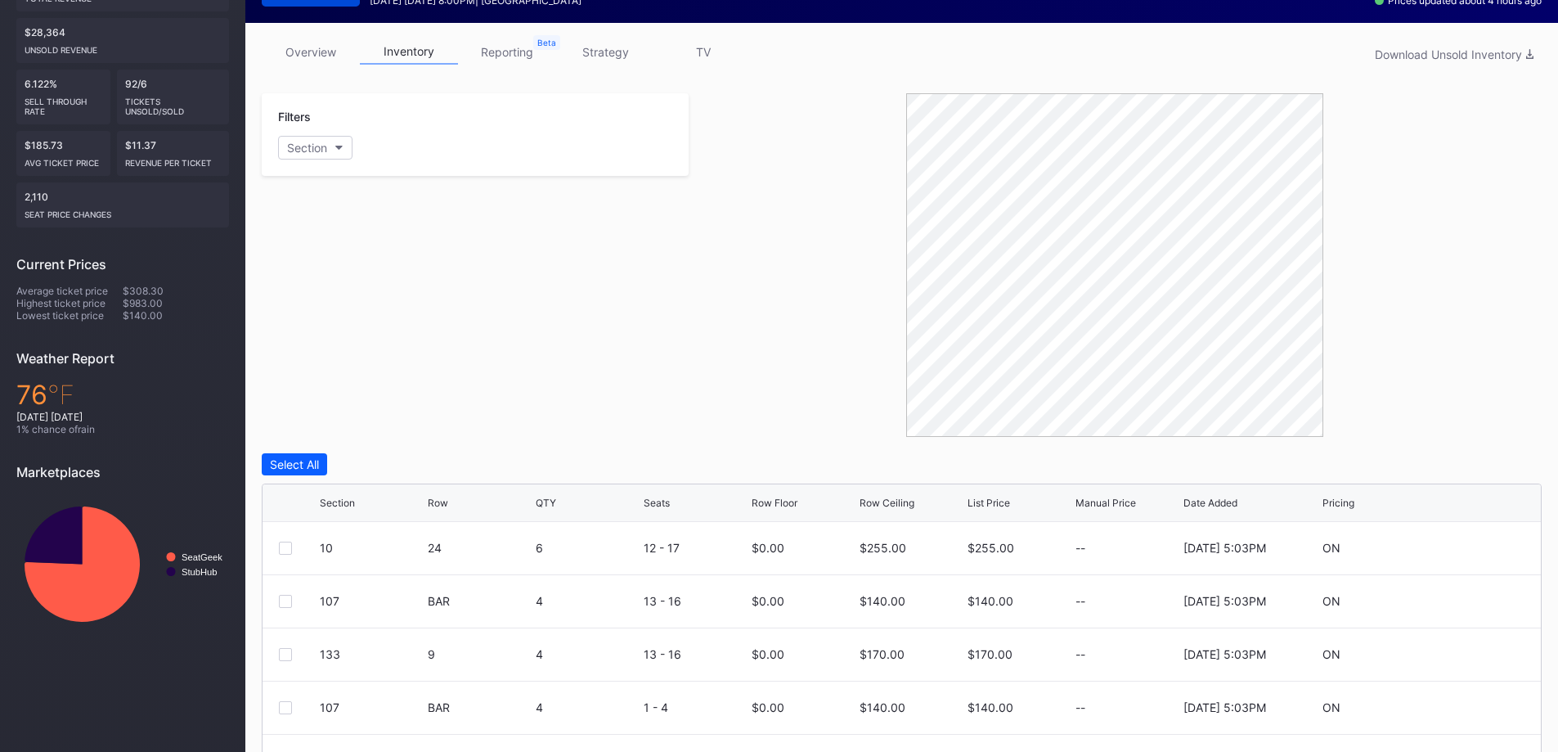
scroll to position [0, 0]
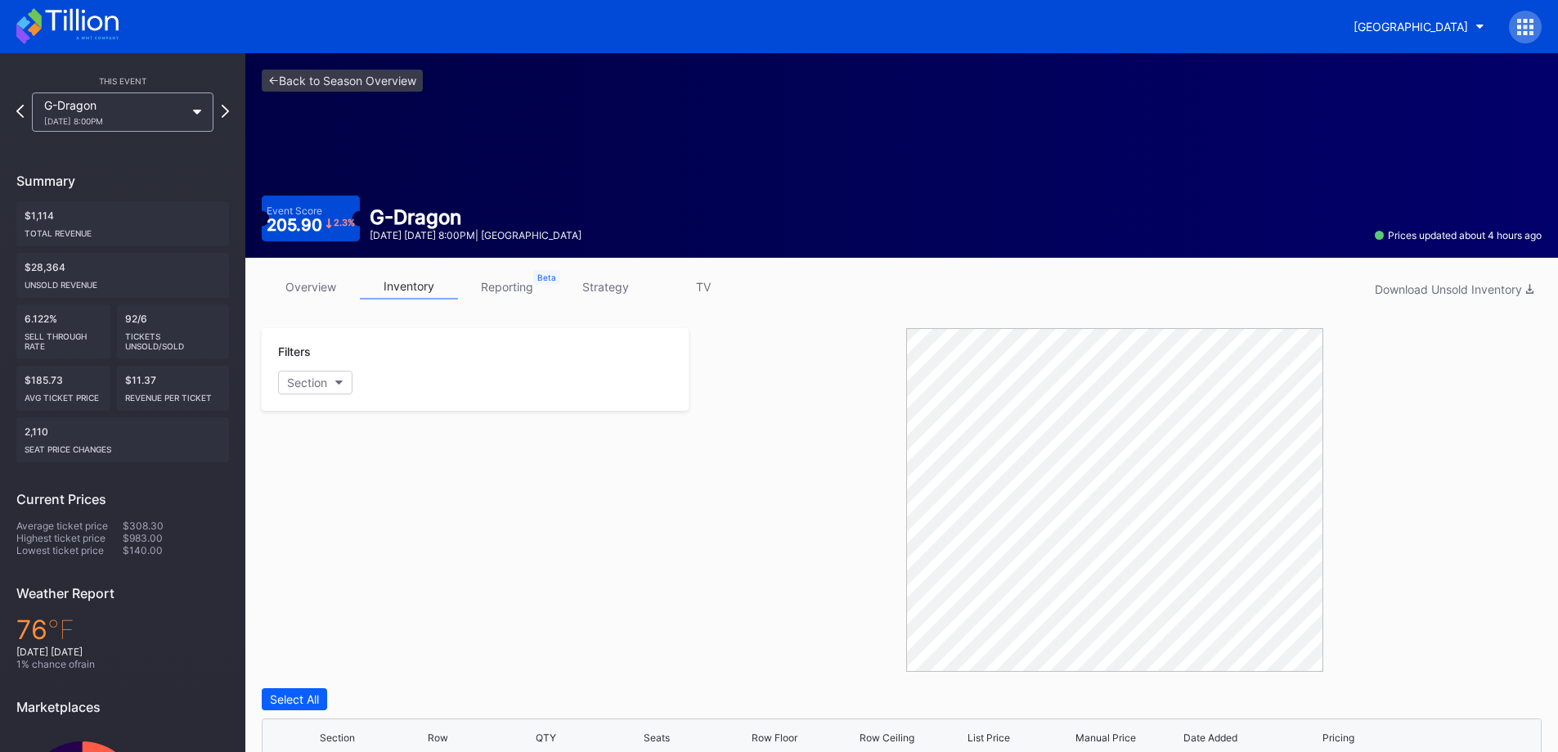
click at [326, 399] on div "Filters Section" at bounding box center [475, 369] width 427 height 83
click at [326, 389] on div "Section" at bounding box center [307, 382] width 40 height 14
click at [371, 569] on div "133" at bounding box center [373, 579] width 191 height 30
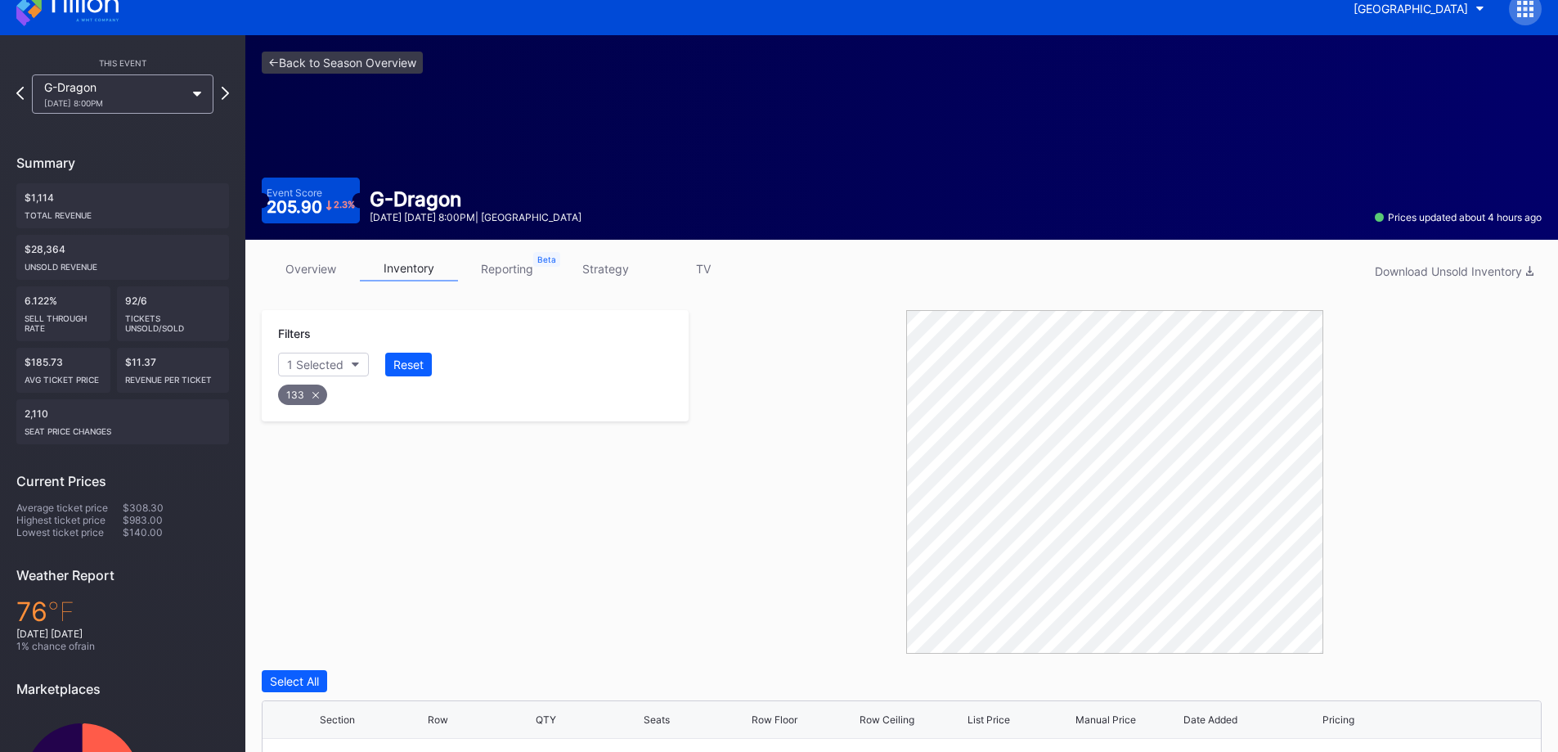
scroll to position [275, 0]
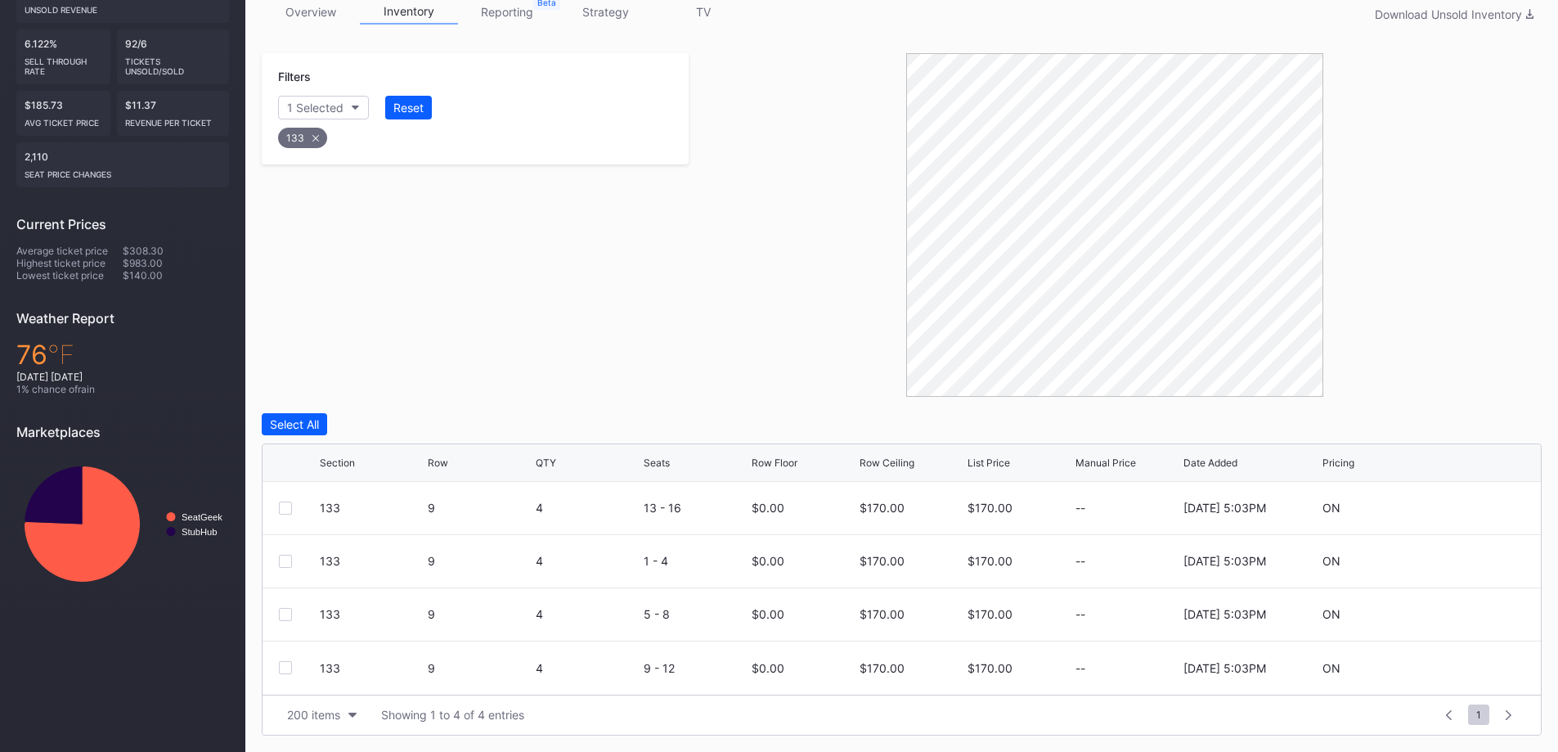
click at [302, 411] on div "Filters 1 Selected Reset 133 Select All Section Row QTY Seats Row Floor Row Cei…" at bounding box center [902, 394] width 1280 height 682
click at [306, 418] on div "Select All" at bounding box center [294, 424] width 49 height 14
click at [384, 429] on div "Edit 4 Rows" at bounding box center [392, 424] width 63 height 14
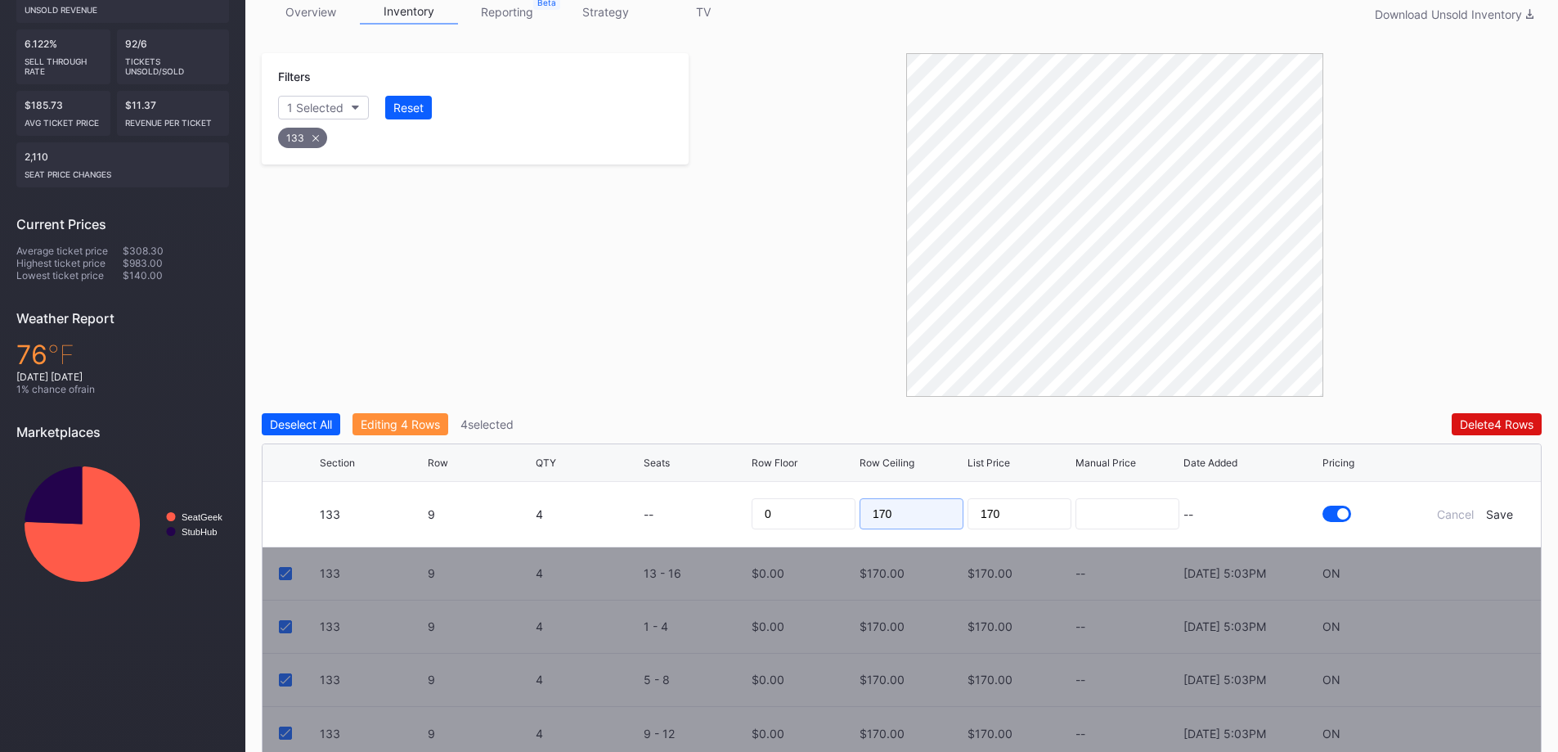
click at [920, 505] on input "170" at bounding box center [912, 513] width 104 height 31
click at [920, 503] on input "170" at bounding box center [912, 513] width 104 height 31
type input "116"
click at [1498, 510] on div "Save" at bounding box center [1499, 514] width 27 height 14
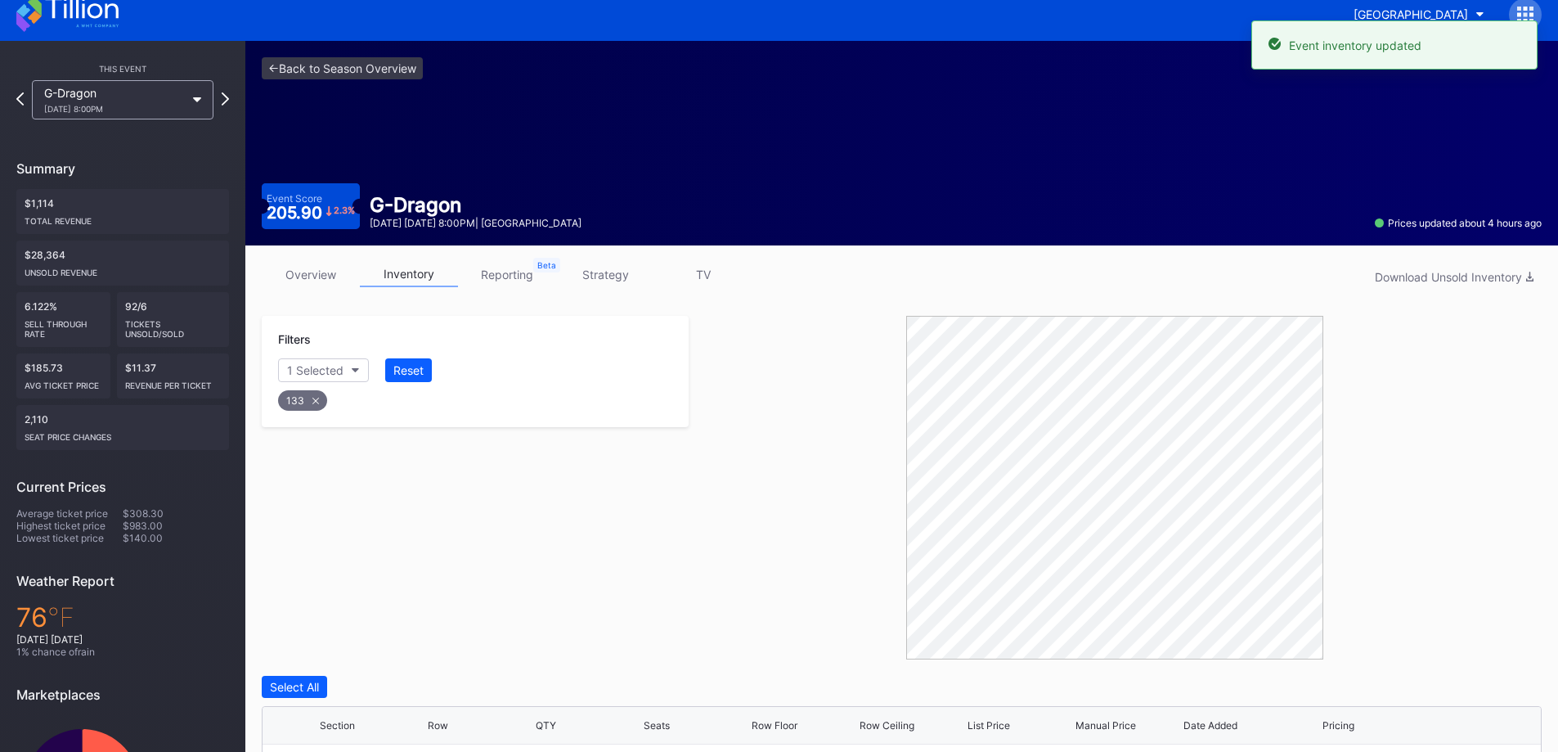
scroll to position [0, 0]
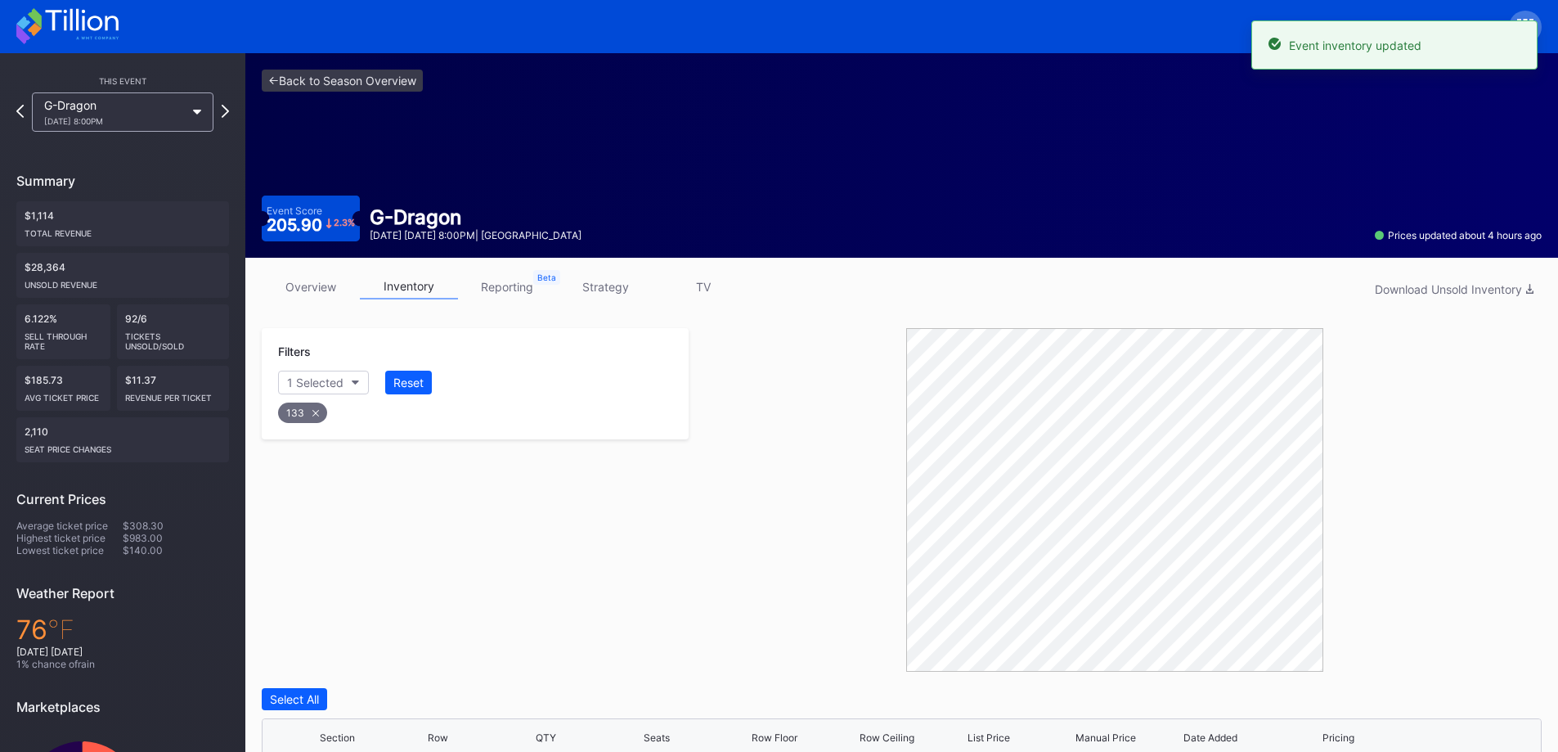
click at [349, 386] on button "1 Selected" at bounding box center [323, 383] width 91 height 24
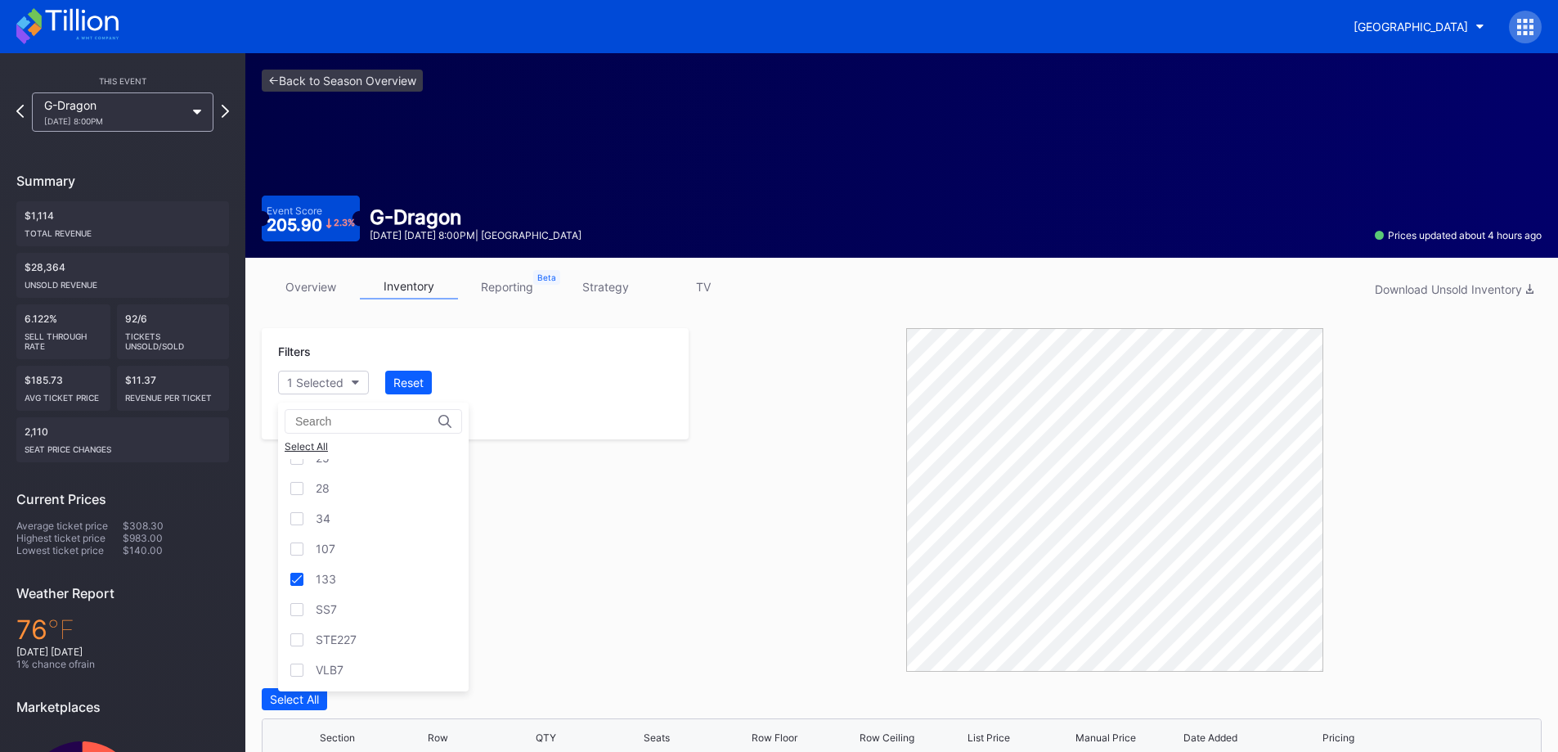
click at [357, 580] on div "133" at bounding box center [373, 579] width 191 height 30
click at [357, 554] on div "107" at bounding box center [373, 548] width 191 height 30
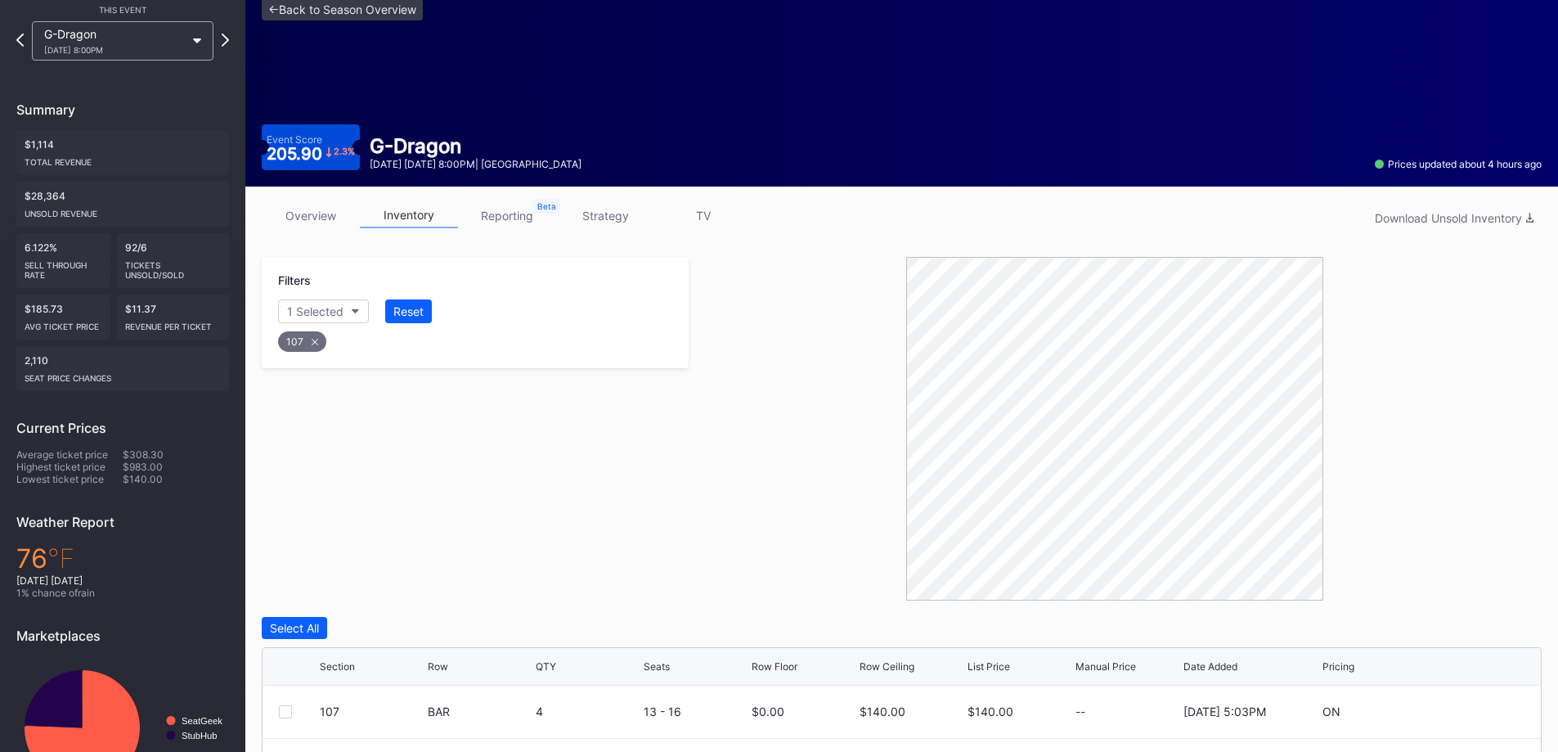
scroll to position [275, 0]
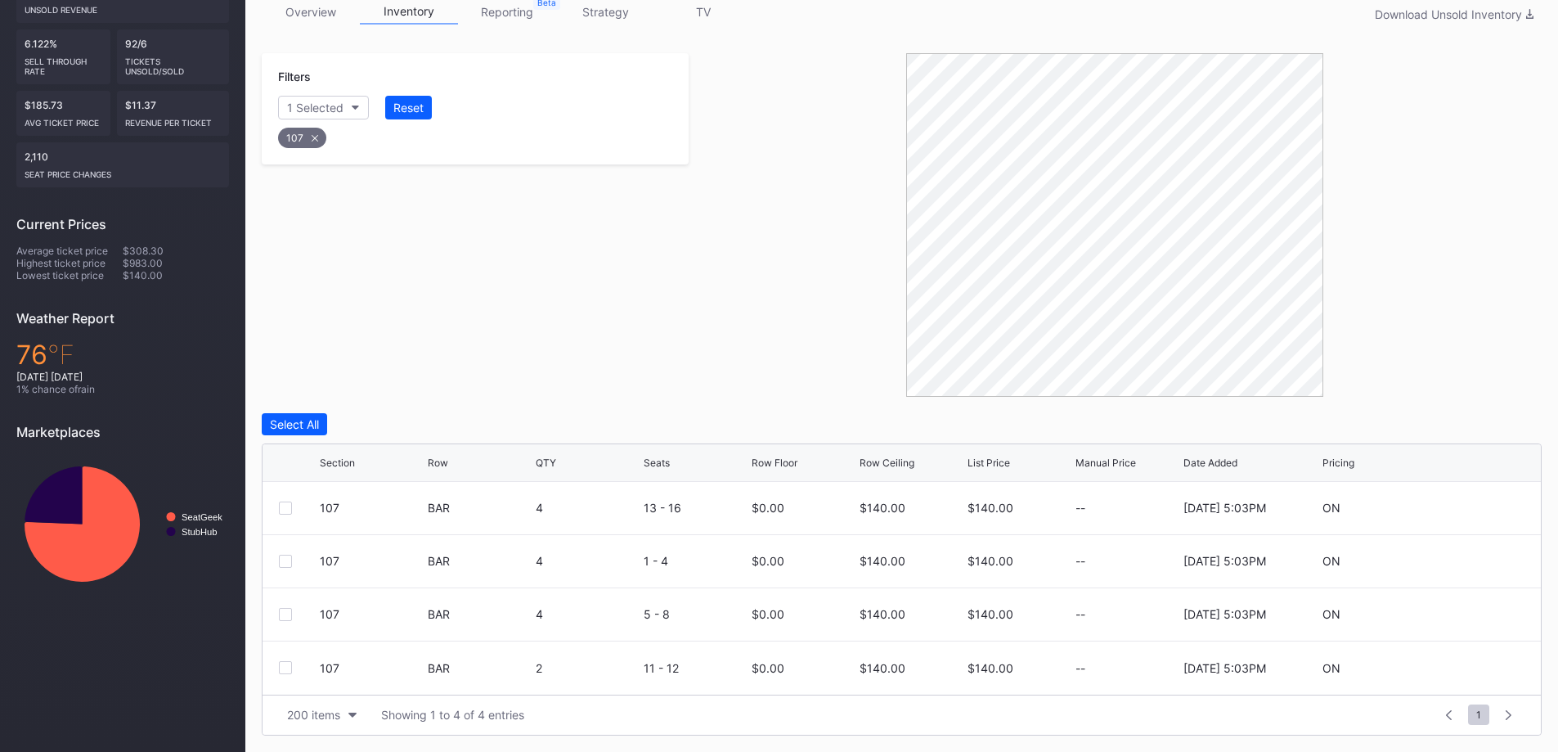
click at [321, 415] on button "Select All" at bounding box center [294, 424] width 65 height 22
click at [404, 420] on div "Edit 4 Rows" at bounding box center [392, 424] width 63 height 14
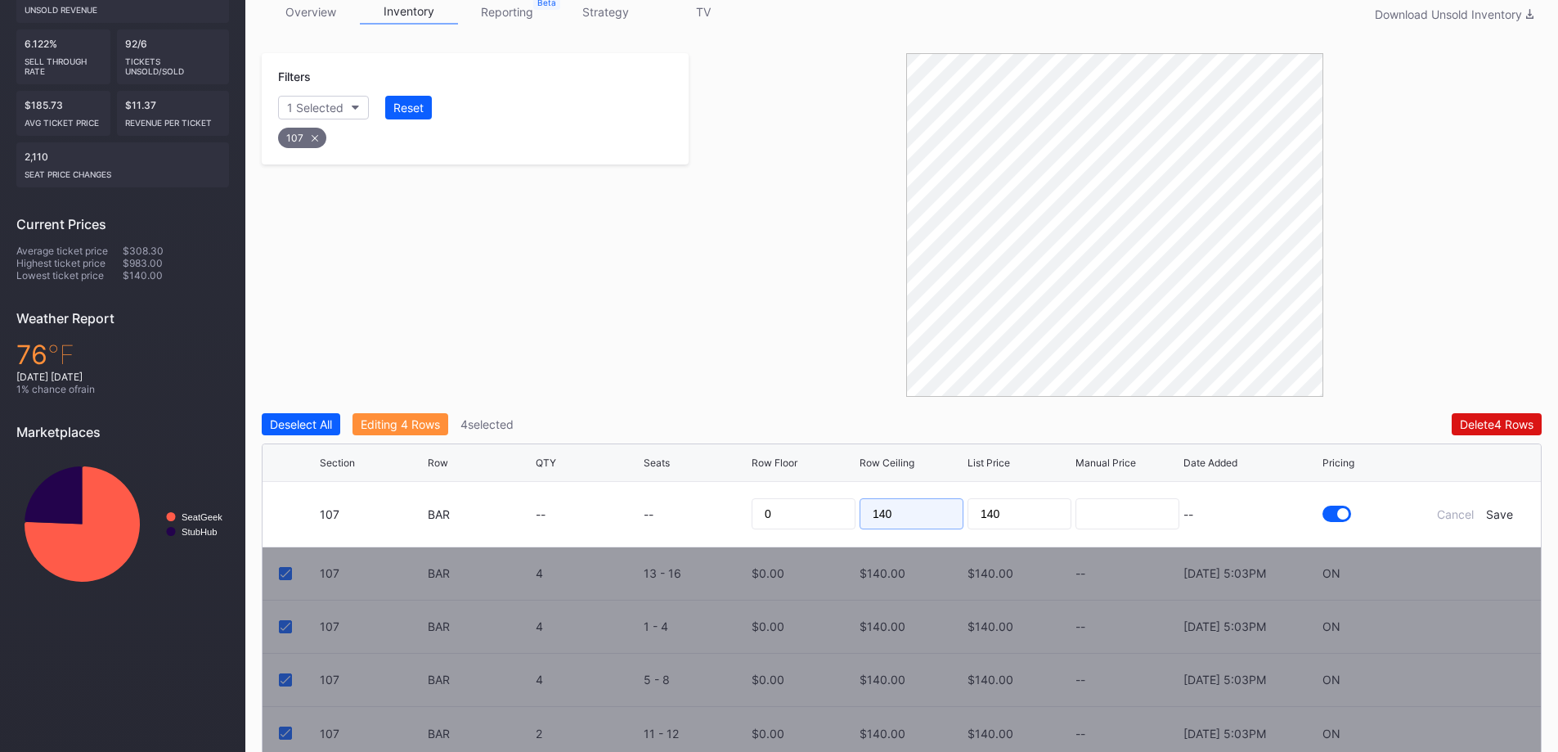
click at [899, 512] on input "140" at bounding box center [912, 513] width 104 height 31
type input "115"
click at [1503, 516] on div "Save" at bounding box center [1499, 514] width 27 height 14
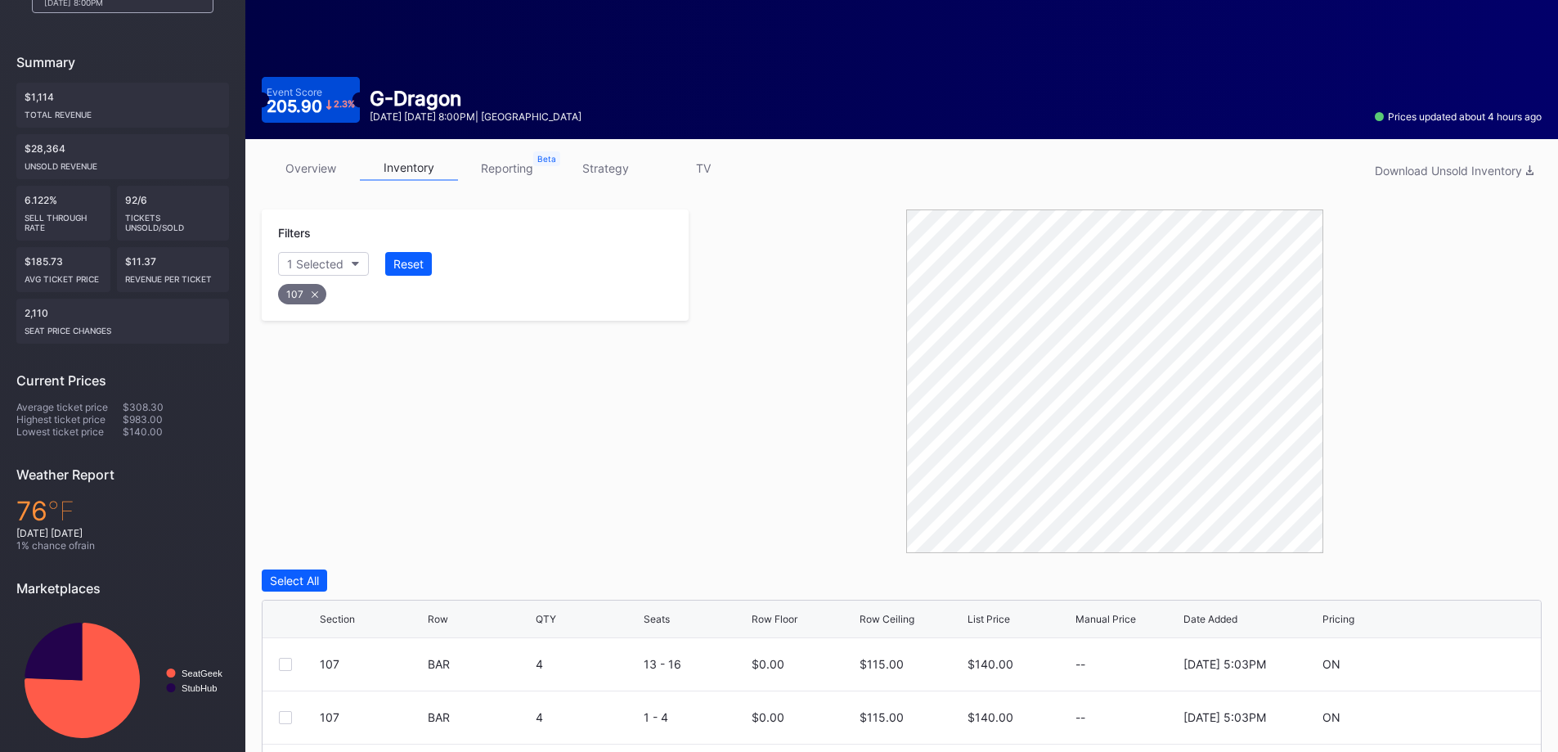
scroll to position [0, 0]
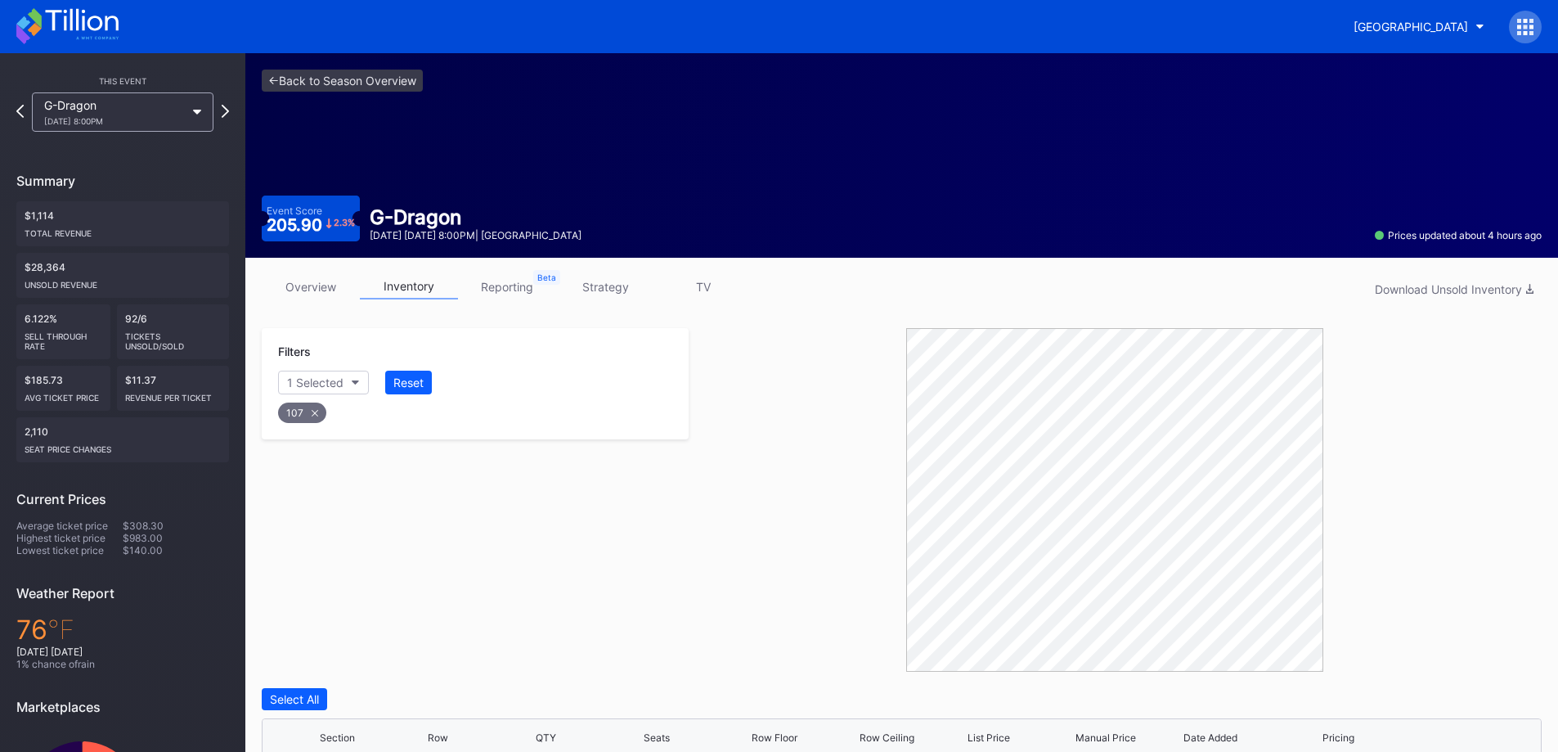
click at [424, 377] on div "Reset" at bounding box center [408, 382] width 30 height 14
click at [323, 375] on button "Section" at bounding box center [315, 383] width 74 height 24
click at [380, 500] on div "18" at bounding box center [373, 504] width 191 height 30
click at [380, 521] on div "19" at bounding box center [373, 534] width 191 height 30
click at [401, 513] on div "18" at bounding box center [373, 504] width 191 height 30
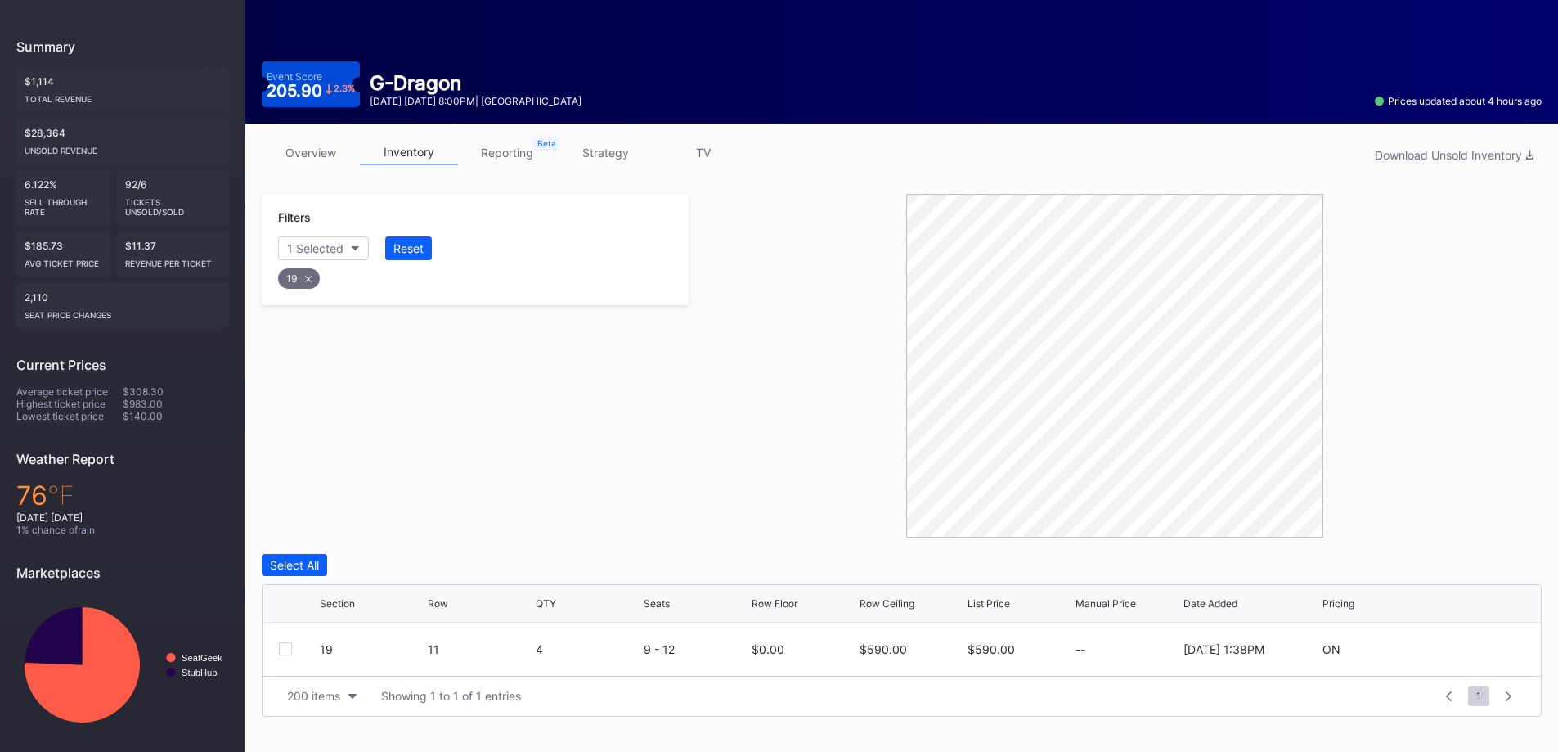
scroll to position [135, 0]
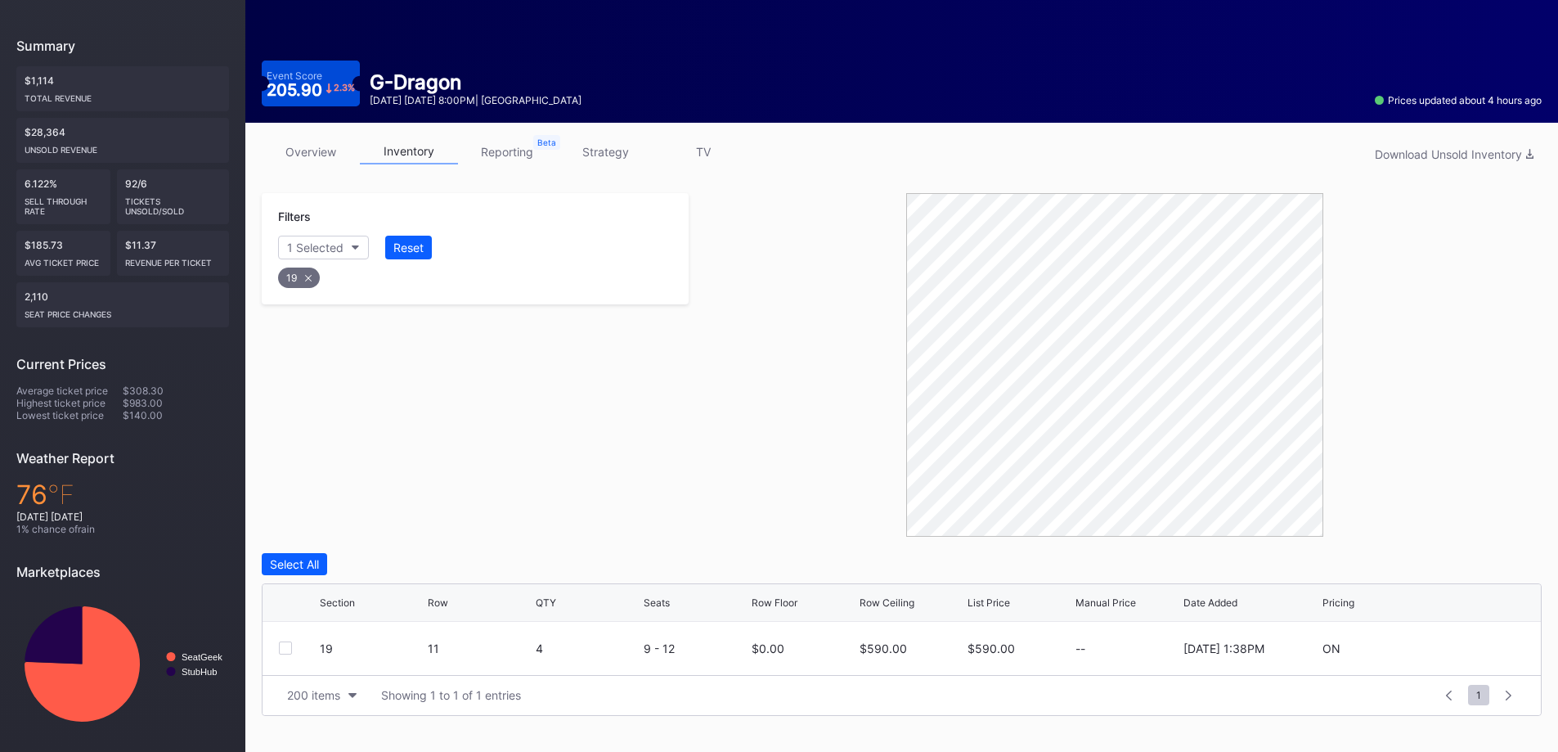
click at [1478, 648] on icon at bounding box center [1475, 648] width 12 height 12
click at [930, 658] on input "590" at bounding box center [912, 654] width 104 height 31
type input "295"
click at [1500, 654] on div "Save" at bounding box center [1499, 654] width 27 height 14
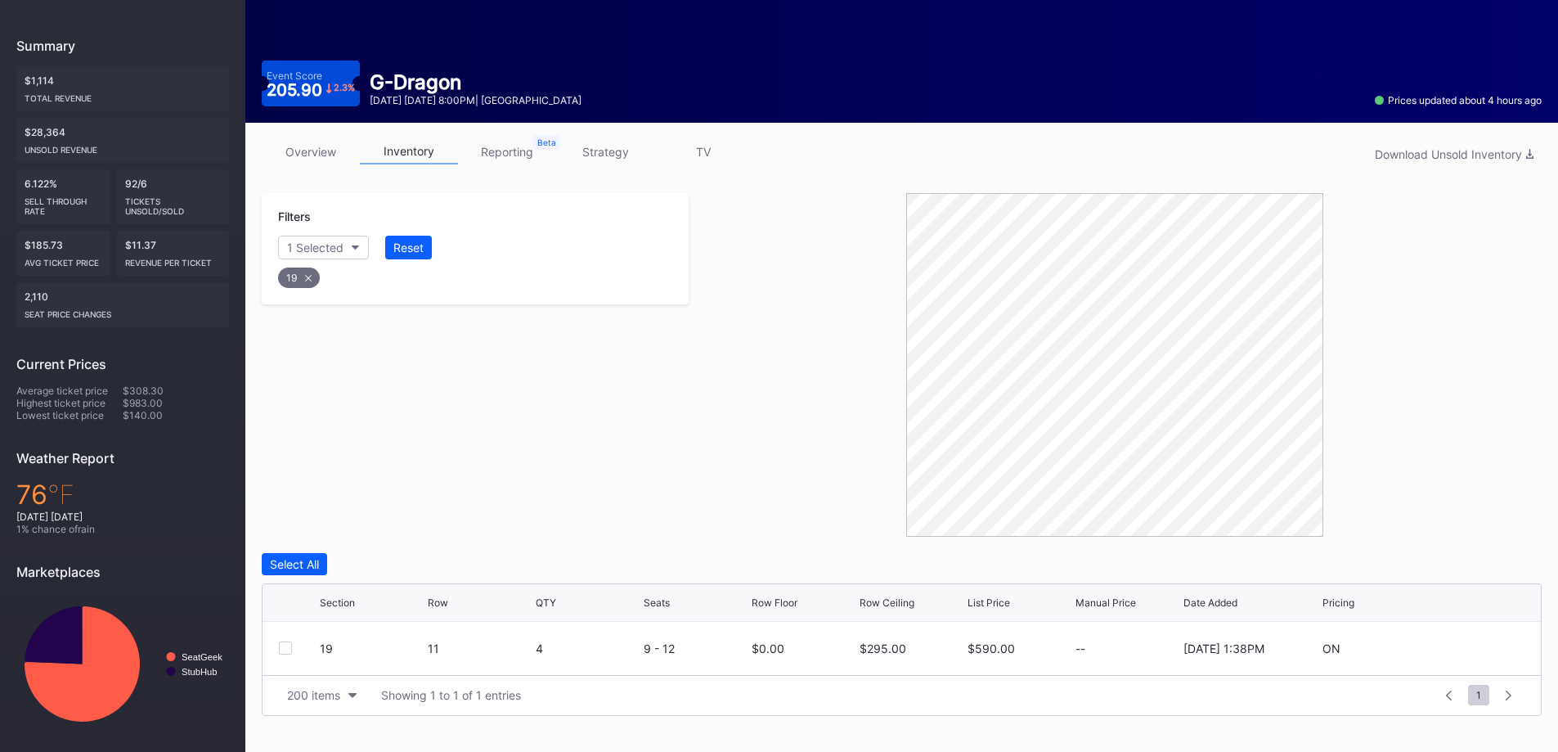
click at [422, 249] on div "Reset" at bounding box center [408, 247] width 30 height 14
click at [304, 245] on div "Section" at bounding box center [307, 247] width 40 height 14
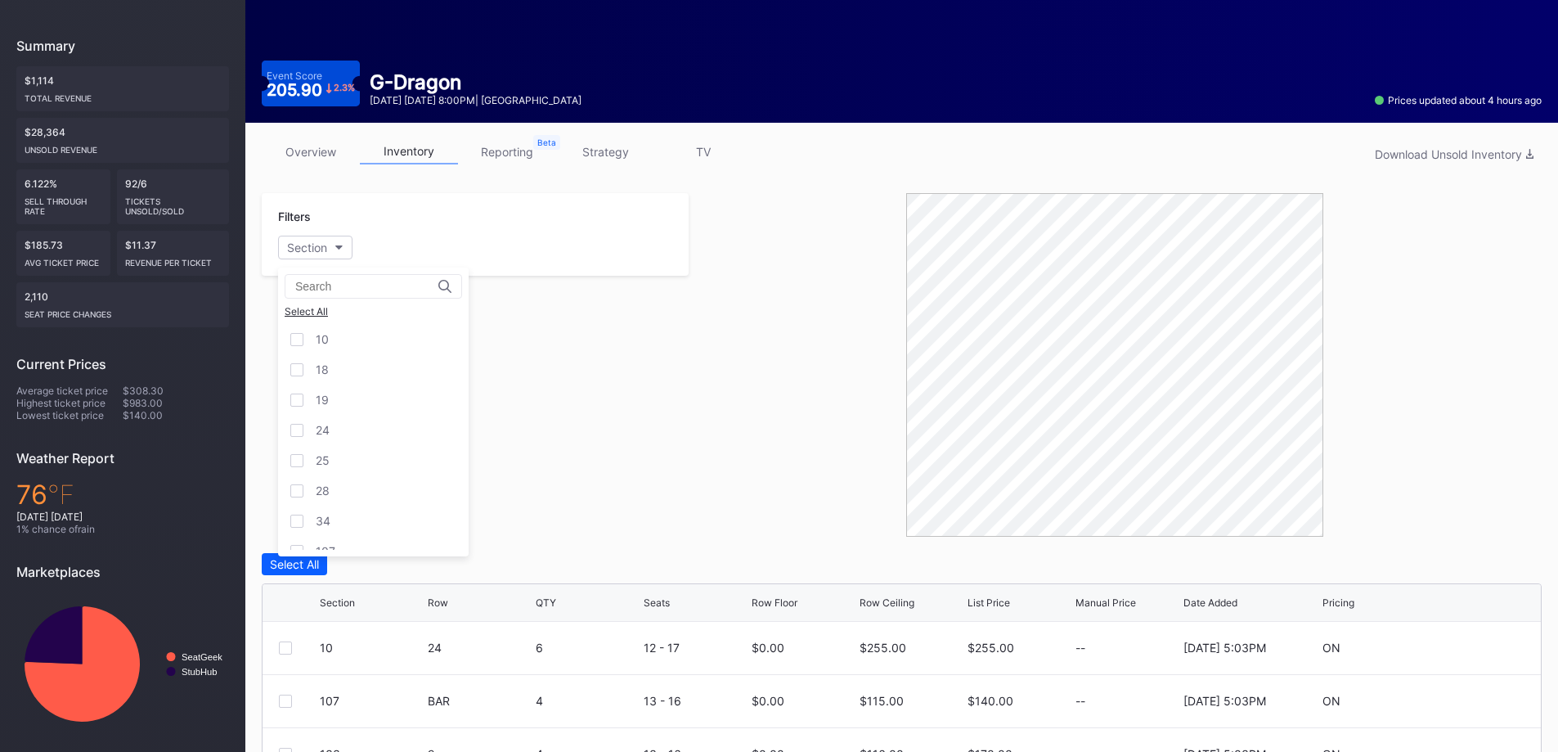
click at [384, 377] on div "18" at bounding box center [373, 369] width 191 height 30
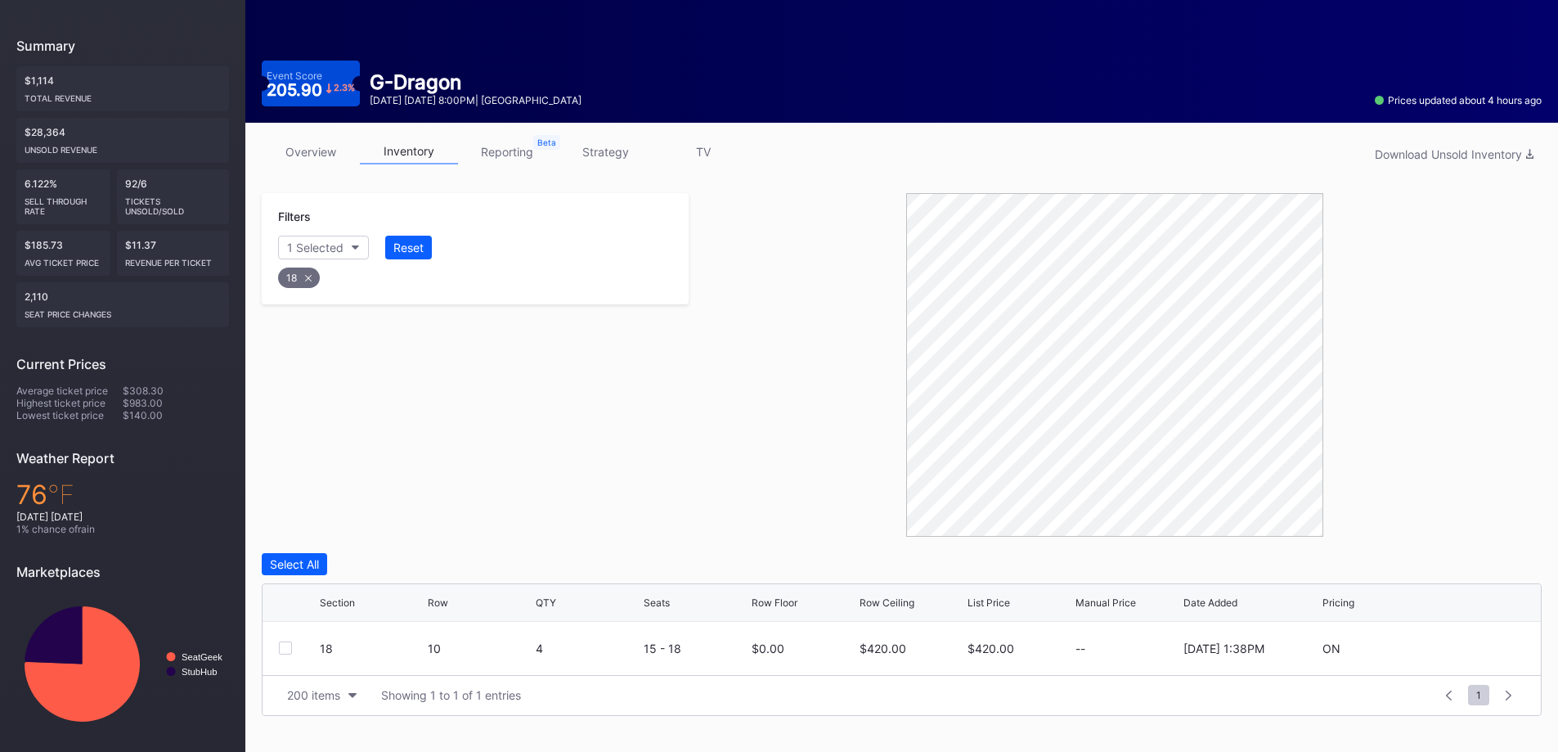
click at [1480, 647] on icon at bounding box center [1475, 648] width 12 height 12
click at [910, 658] on input "420" at bounding box center [912, 654] width 104 height 31
click at [909, 658] on input "420" at bounding box center [912, 654] width 104 height 31
type input "255"
click at [1501, 649] on div "Save" at bounding box center [1499, 654] width 27 height 14
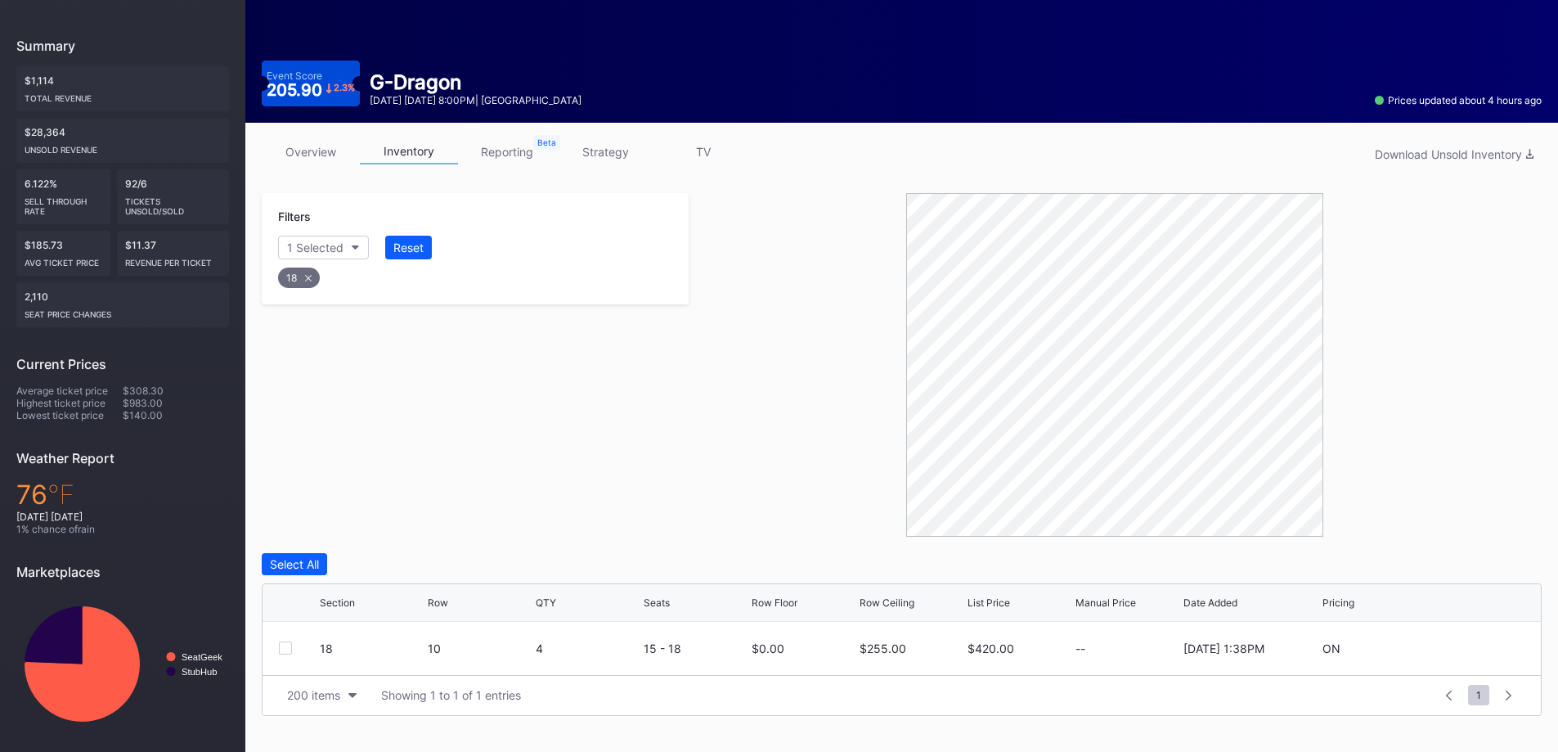
click at [406, 258] on button "Reset" at bounding box center [408, 248] width 47 height 24
click at [295, 263] on div "Filters Section" at bounding box center [475, 234] width 427 height 83
click at [321, 240] on div "Section" at bounding box center [307, 247] width 40 height 14
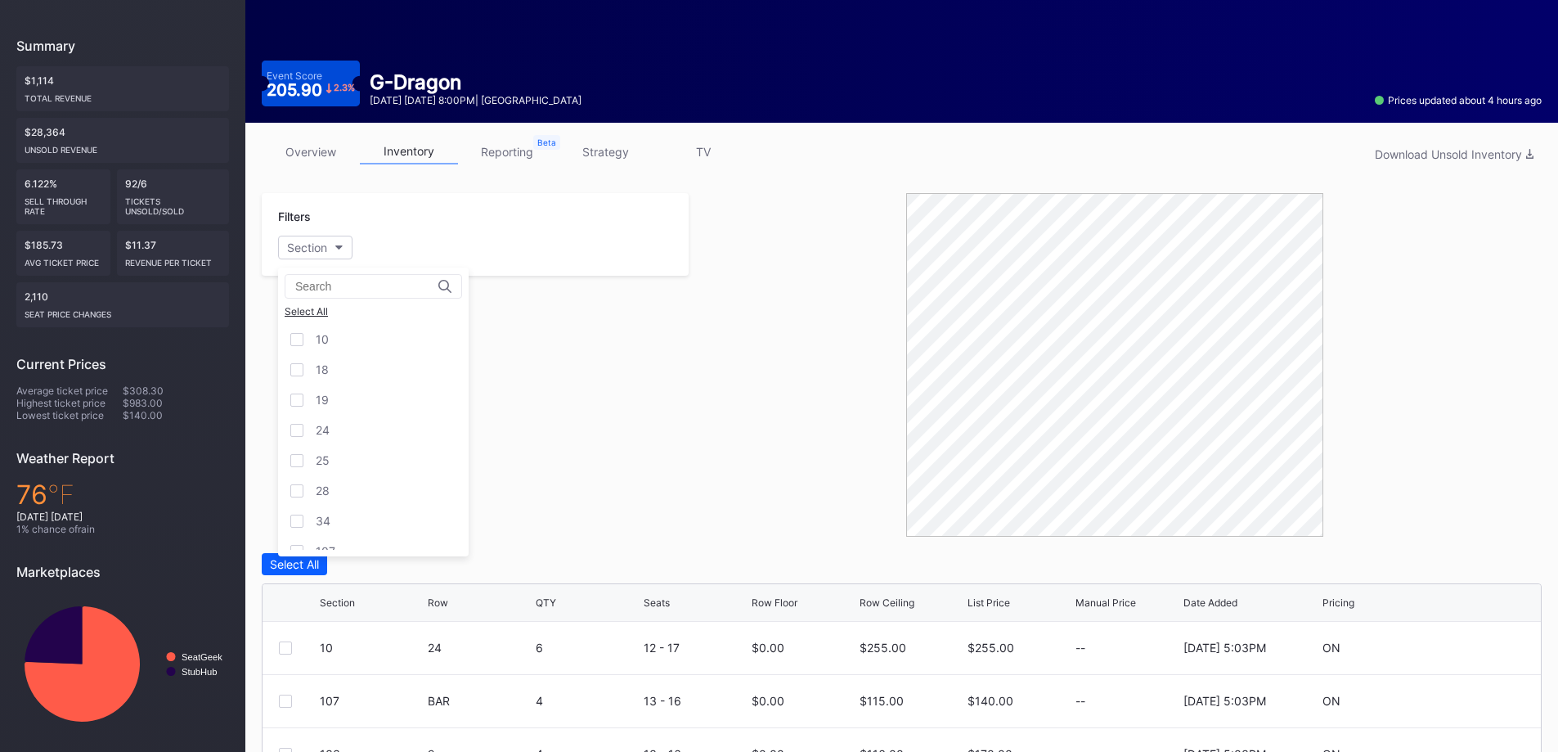
click at [363, 419] on div "24" at bounding box center [373, 430] width 191 height 30
click at [361, 457] on div "25" at bounding box center [373, 460] width 191 height 30
click at [359, 498] on div "28" at bounding box center [373, 490] width 191 height 30
click at [394, 384] on div "34" at bounding box center [373, 383] width 191 height 30
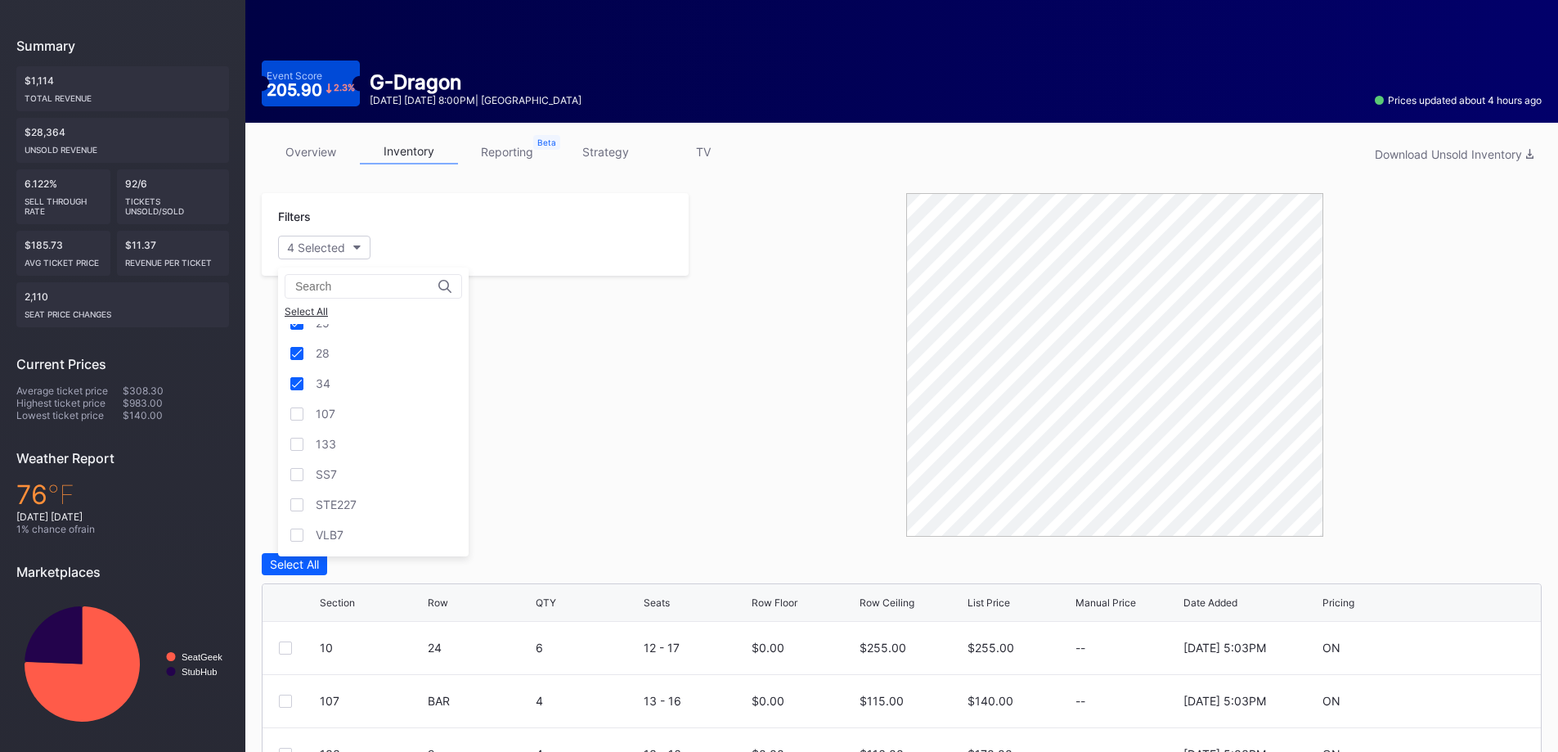
scroll to position [217, 0]
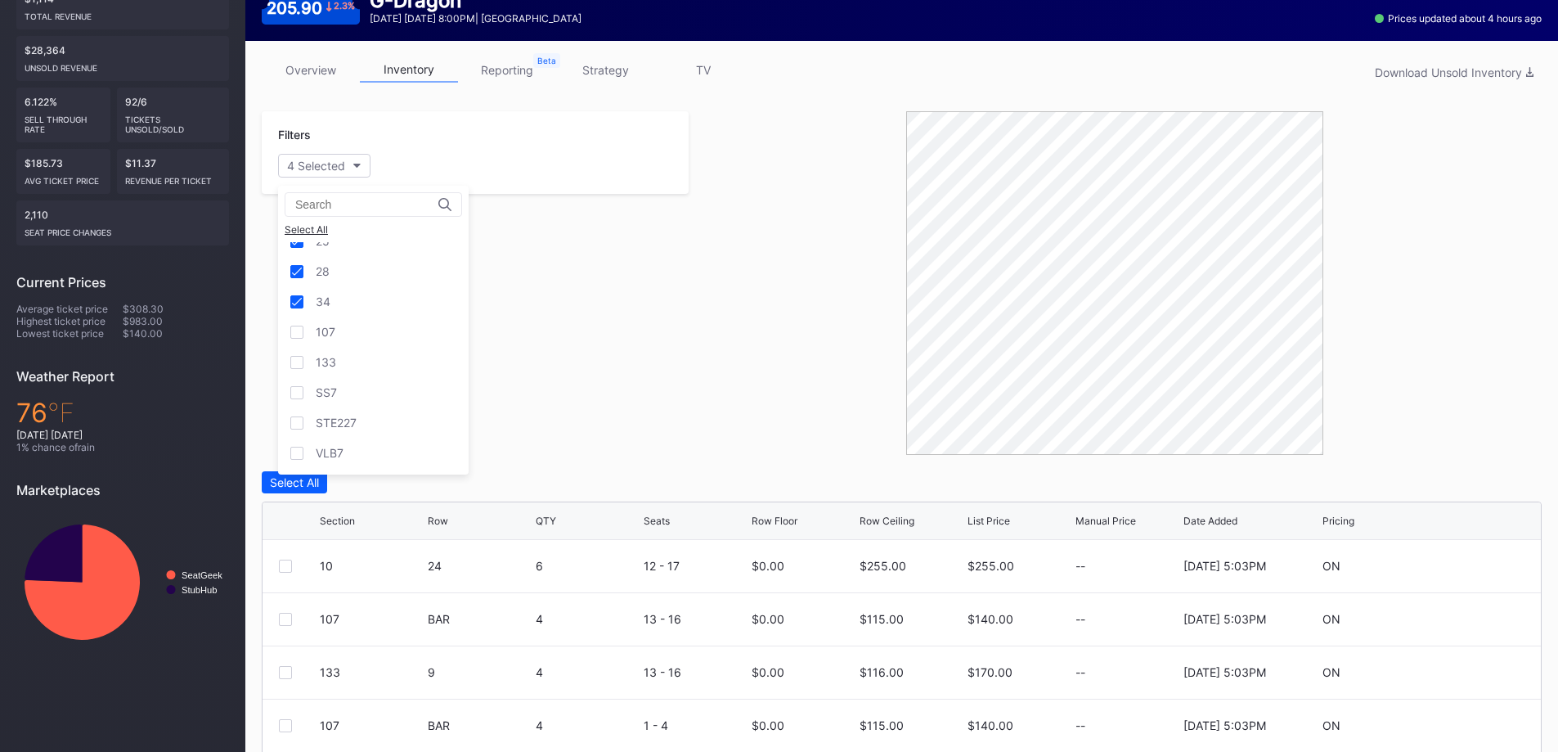
click at [407, 456] on div "VLB7" at bounding box center [373, 453] width 191 height 30
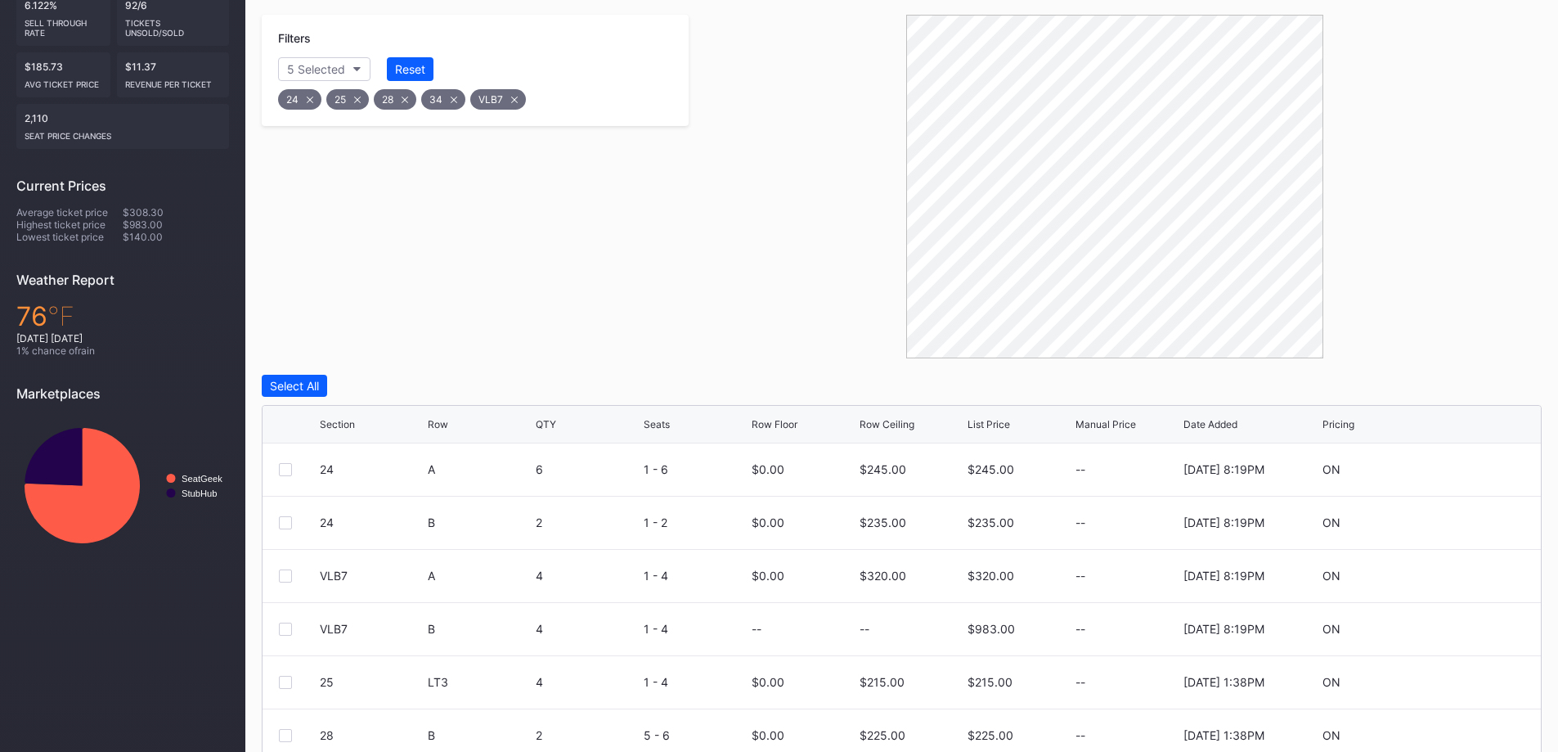
scroll to position [434, 0]
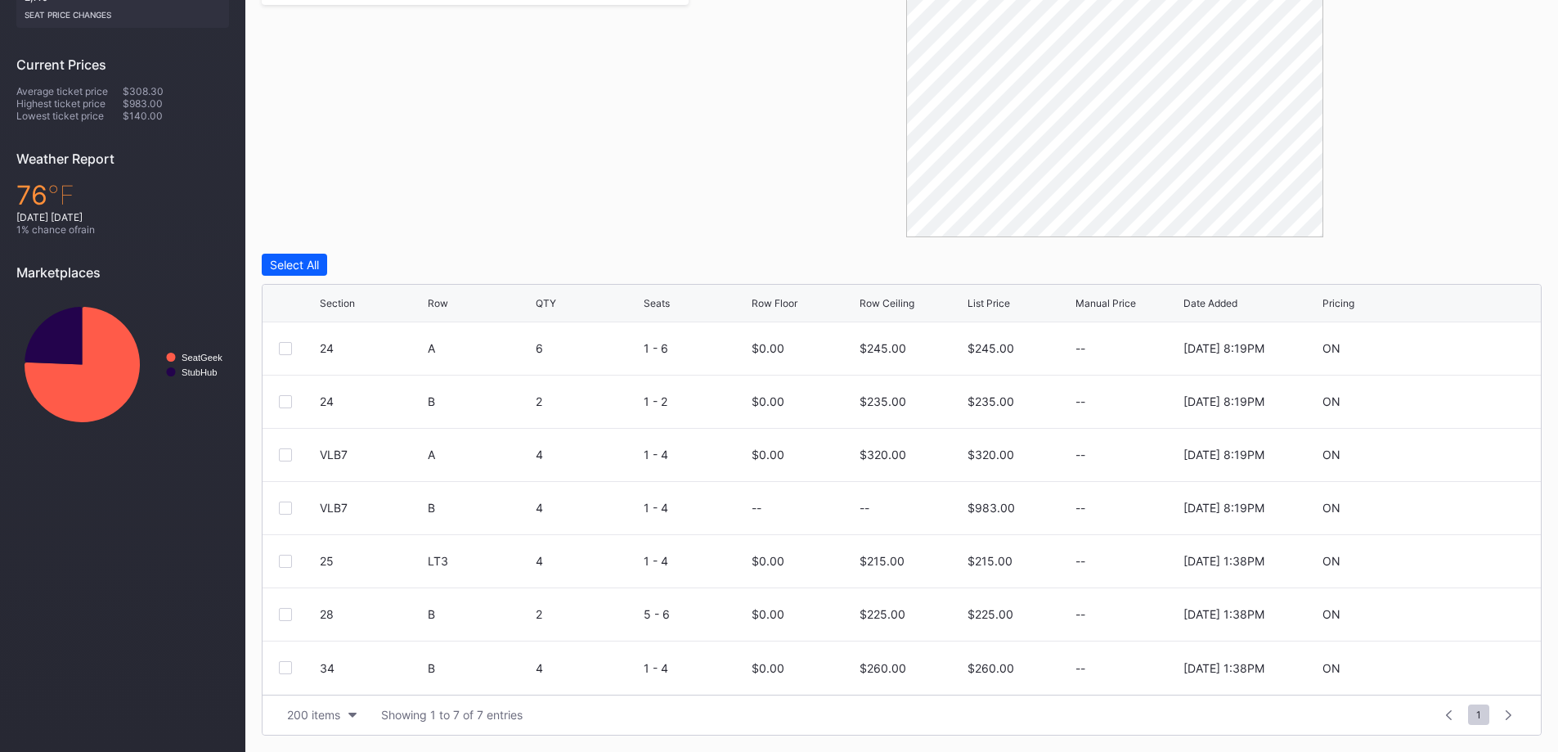
click at [452, 304] on icon at bounding box center [456, 303] width 8 height 8
click at [882, 298] on div "Row Ceiling" at bounding box center [887, 303] width 55 height 12
click at [442, 305] on div "Row" at bounding box center [438, 303] width 20 height 12
click at [292, 345] on div at bounding box center [299, 348] width 41 height 13
click at [1480, 345] on icon at bounding box center [1475, 348] width 12 height 12
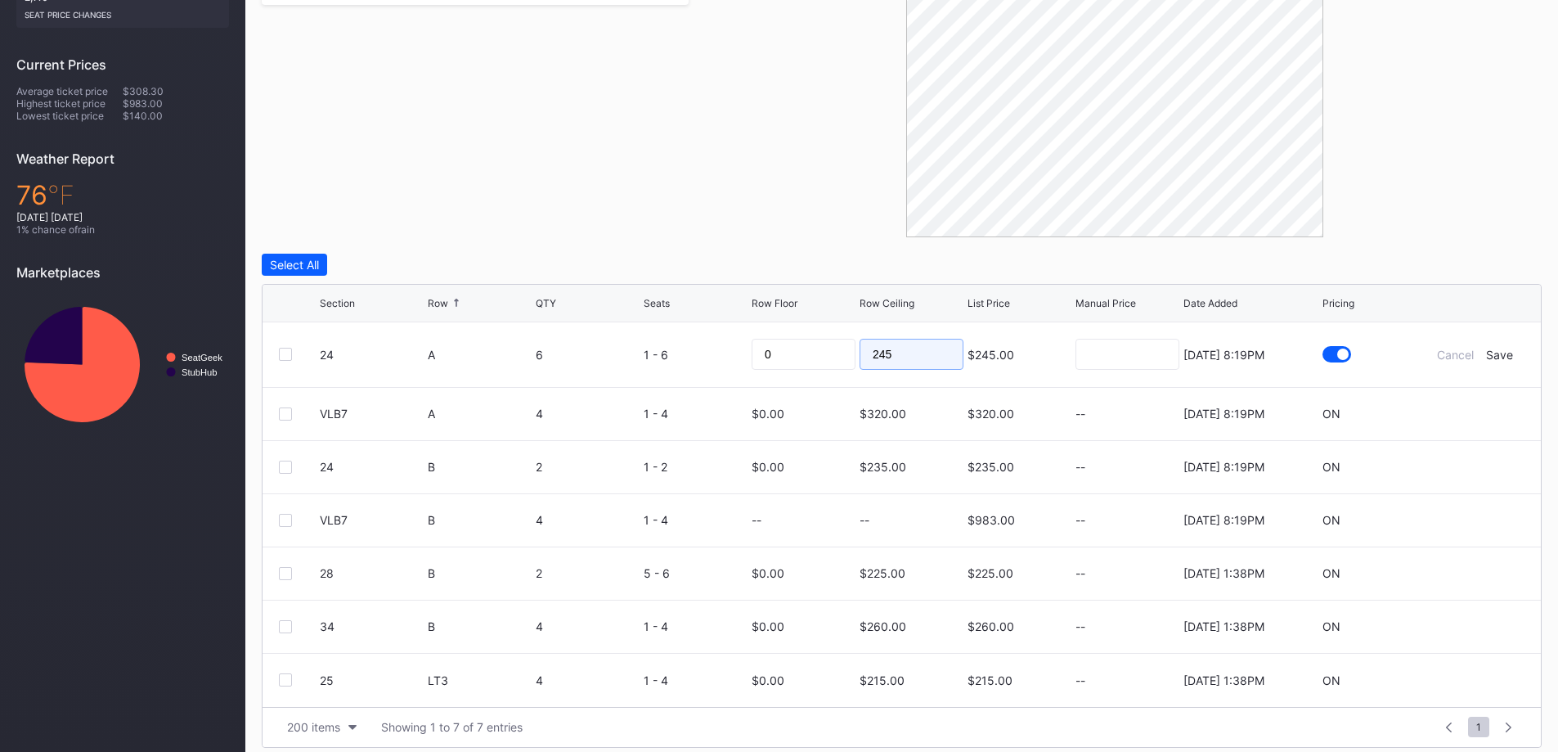
click at [933, 353] on input "245" at bounding box center [912, 354] width 104 height 31
type input "188"
click at [1507, 354] on div "Save" at bounding box center [1499, 355] width 27 height 14
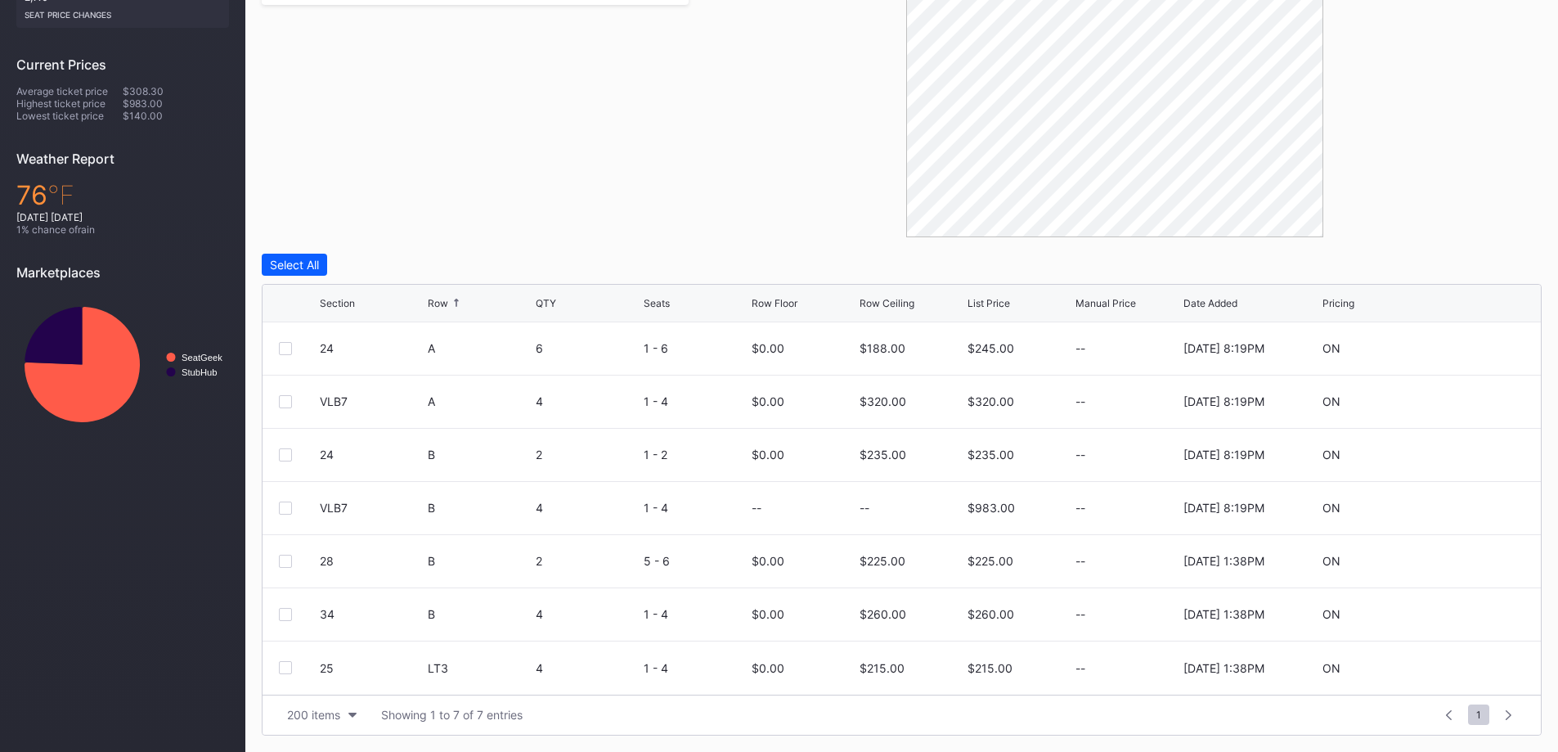
click at [1467, 393] on div "VLB7 A 4 1 - 4 $0.00 $320.00 $320.00 -- [DATE] 8:19PM ON" at bounding box center [902, 401] width 1278 height 53
click at [1480, 401] on icon at bounding box center [1475, 401] width 12 height 12
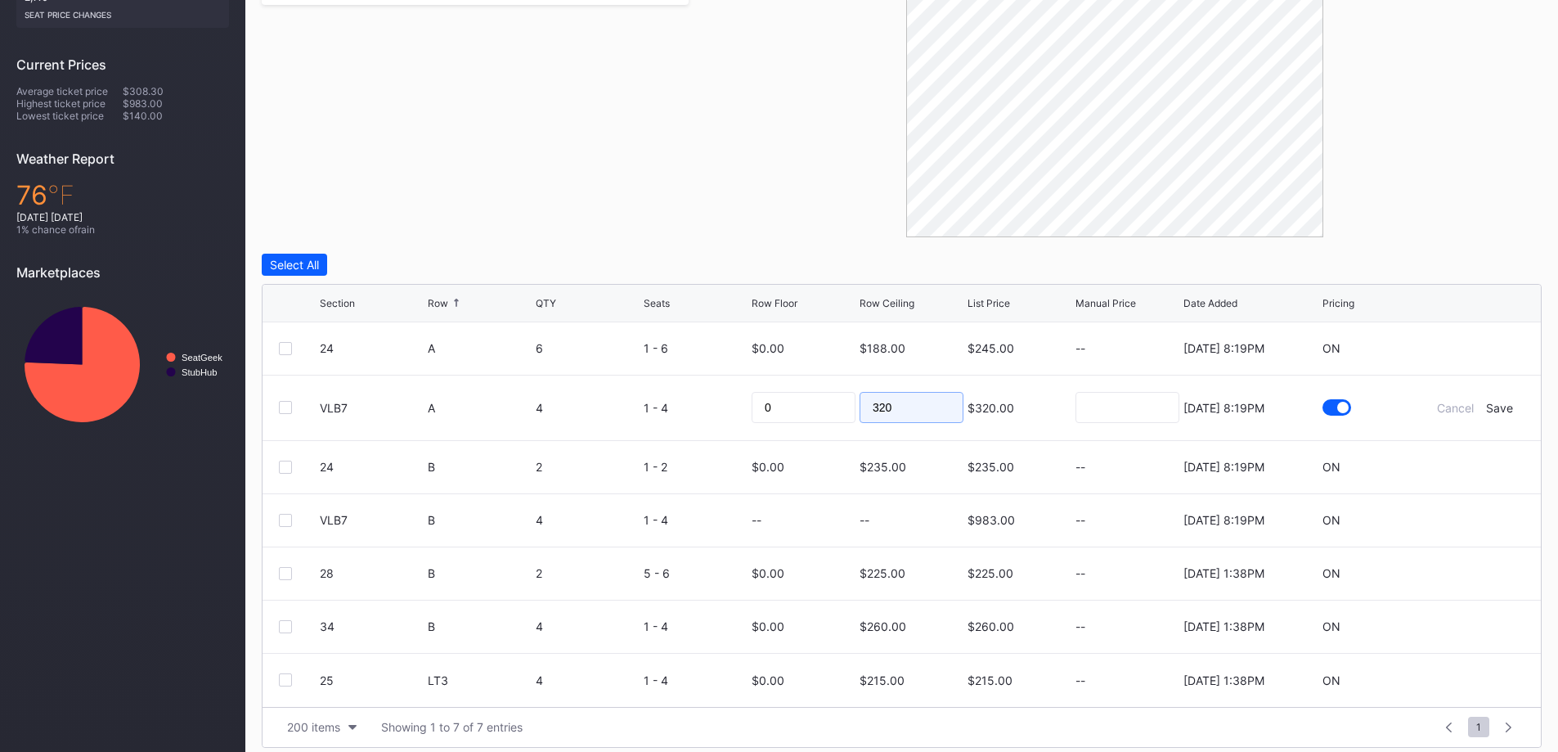
click at [939, 403] on input "320" at bounding box center [912, 407] width 104 height 31
type input "189"
click at [1505, 410] on div "Save" at bounding box center [1499, 408] width 27 height 14
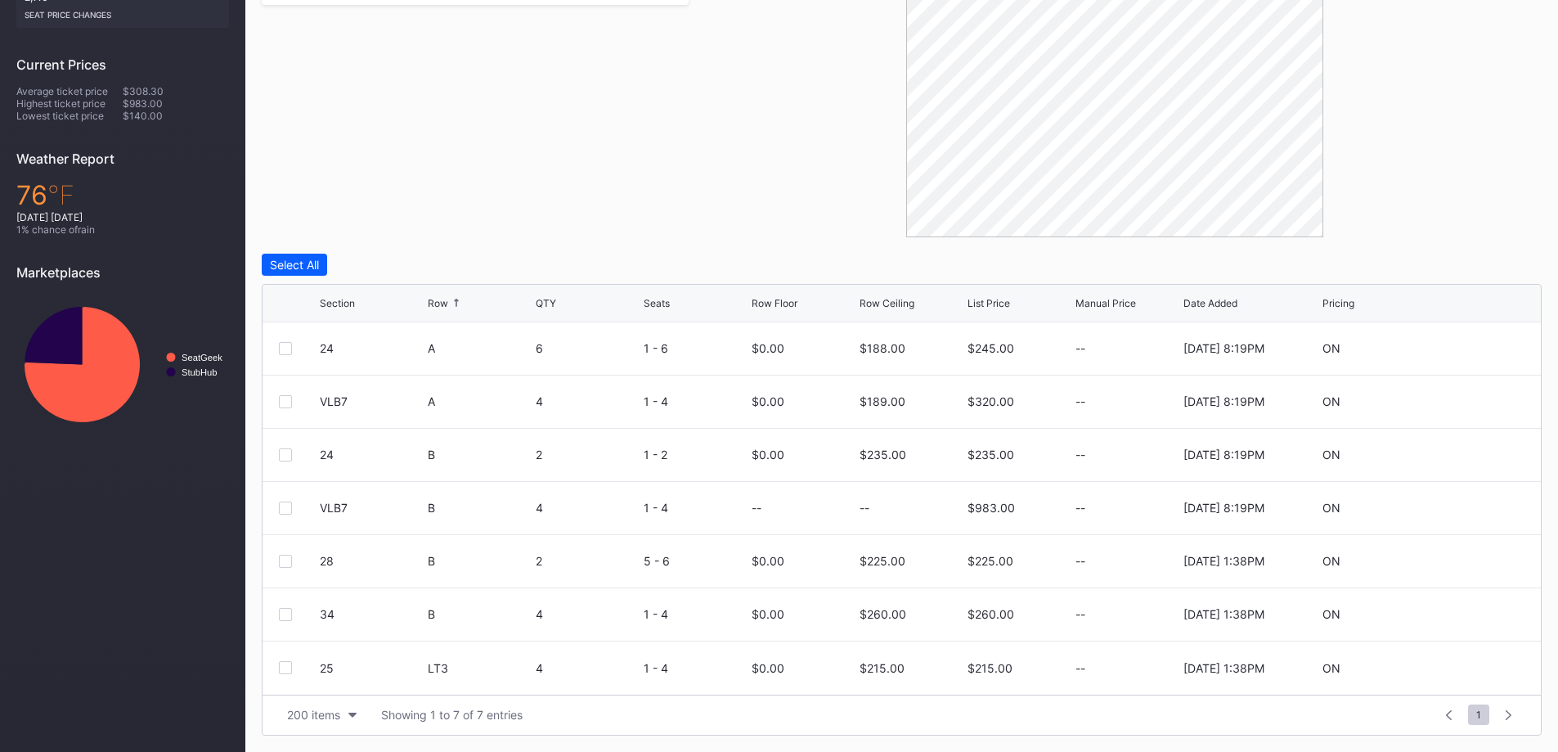
click at [1476, 455] on icon at bounding box center [1475, 454] width 12 height 12
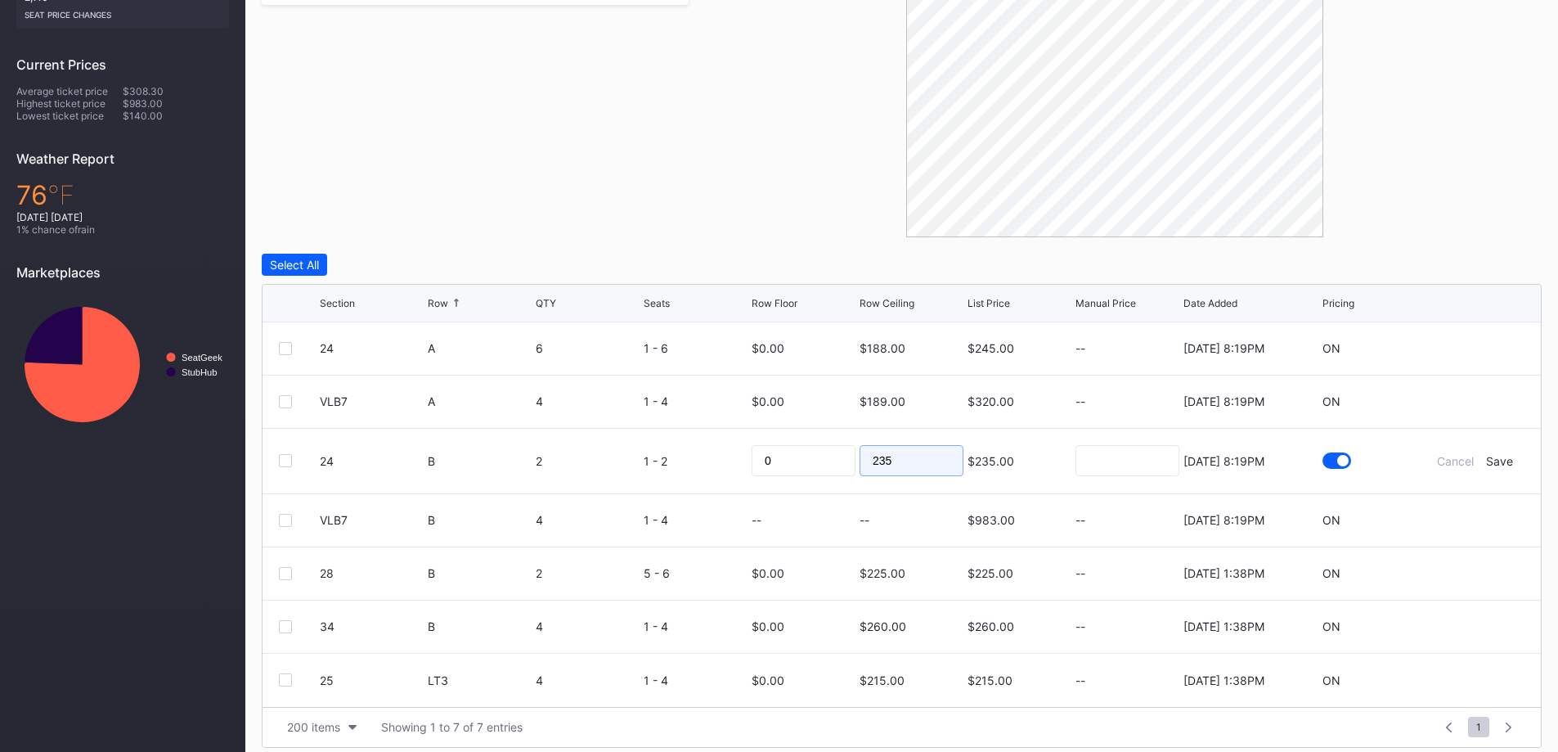
click at [907, 460] on input "235" at bounding box center [912, 460] width 104 height 31
type input "190"
click at [1500, 456] on div "Save" at bounding box center [1499, 461] width 27 height 14
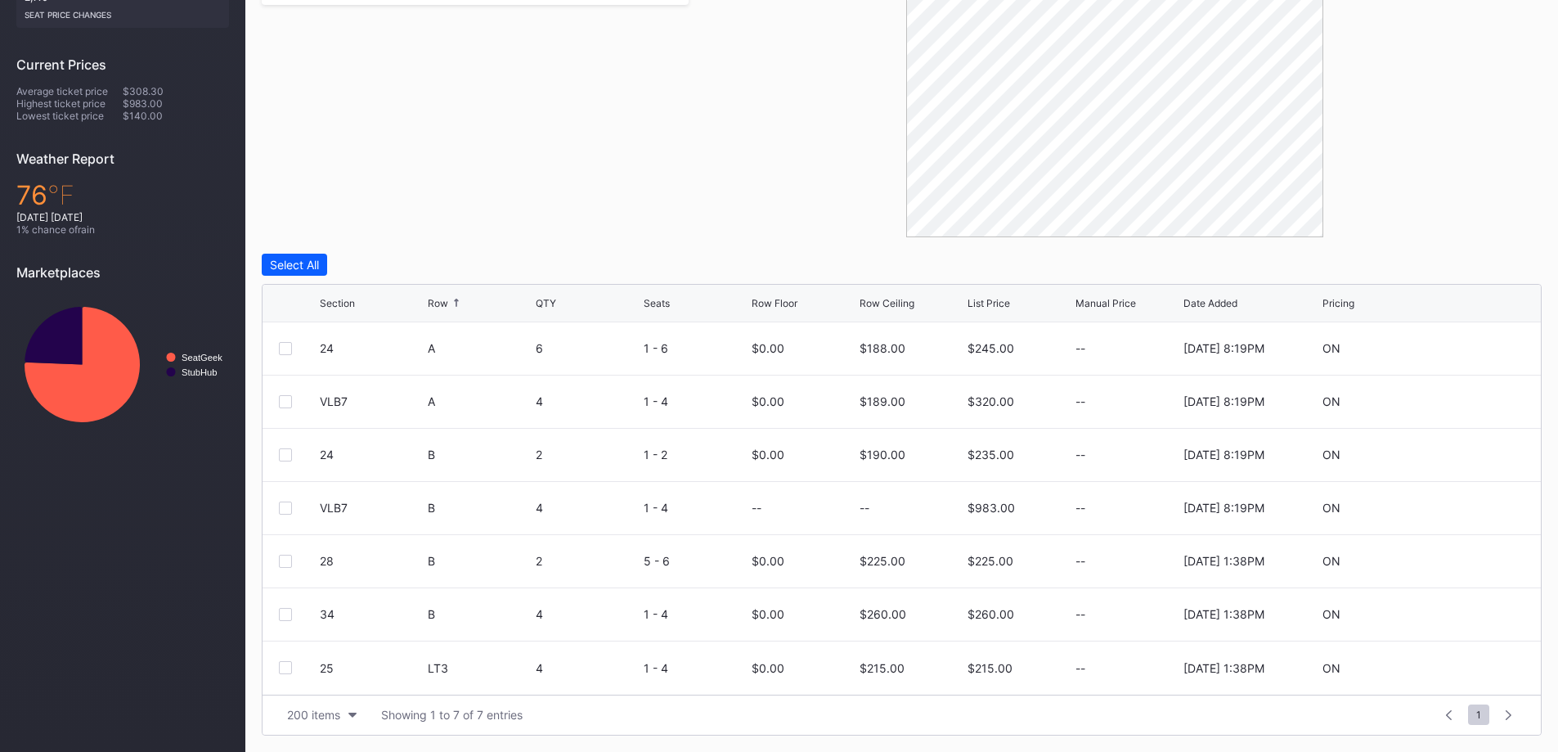
click at [1478, 562] on icon at bounding box center [1475, 561] width 12 height 12
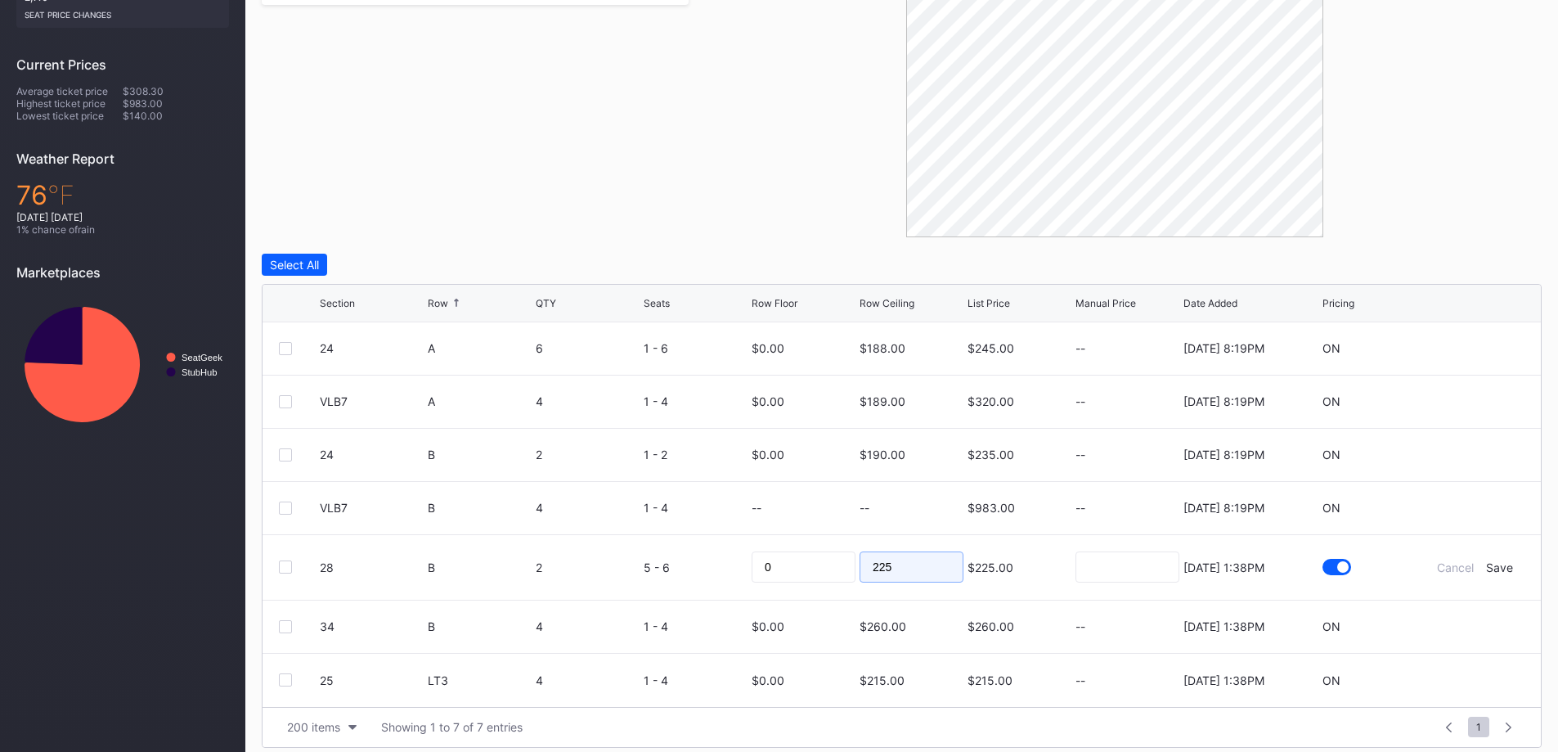
click at [942, 577] on input "225" at bounding box center [912, 566] width 104 height 31
click at [942, 578] on input "225" at bounding box center [912, 566] width 104 height 31
type input "187"
click at [1506, 563] on div "Save" at bounding box center [1499, 567] width 27 height 14
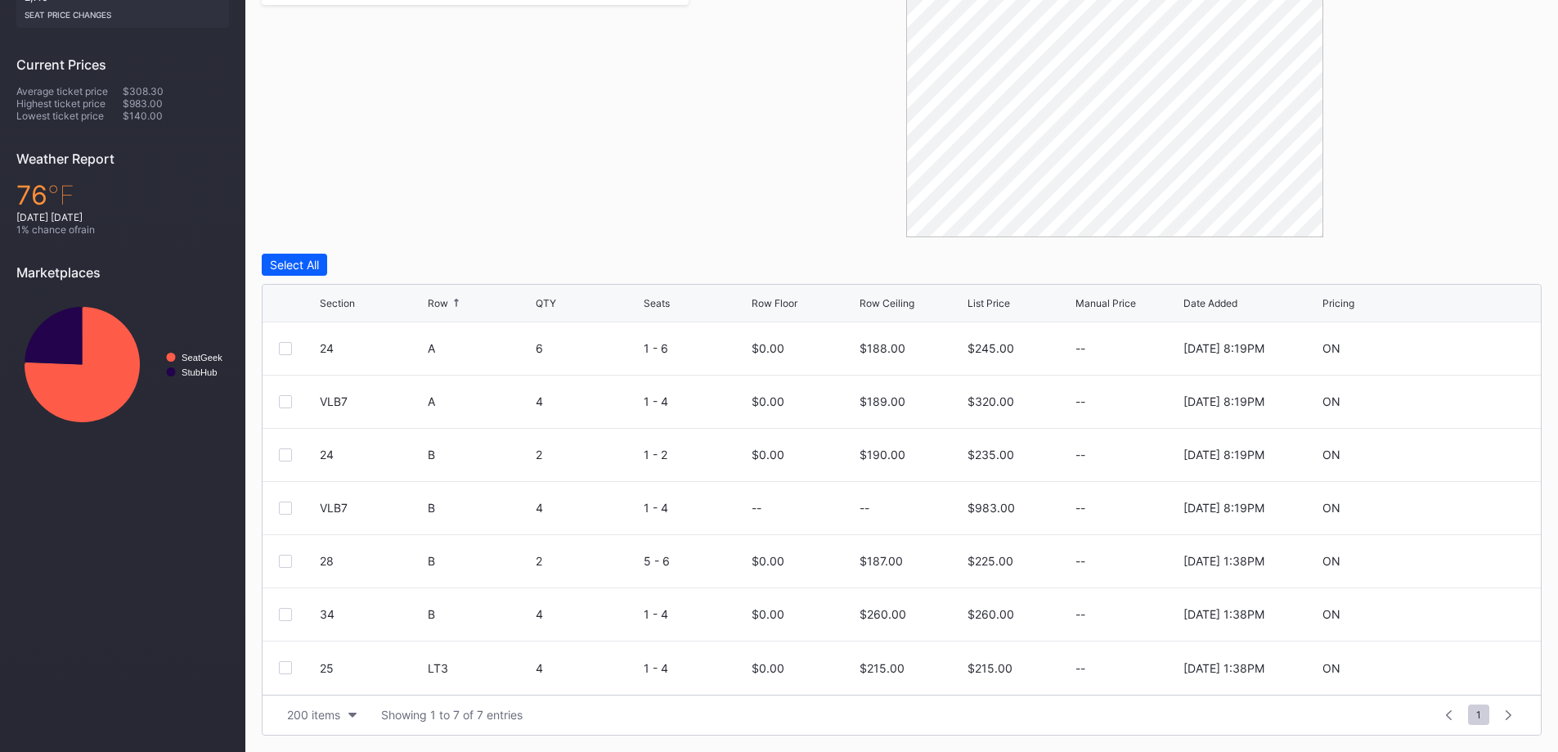
click at [1480, 608] on icon at bounding box center [1475, 614] width 12 height 12
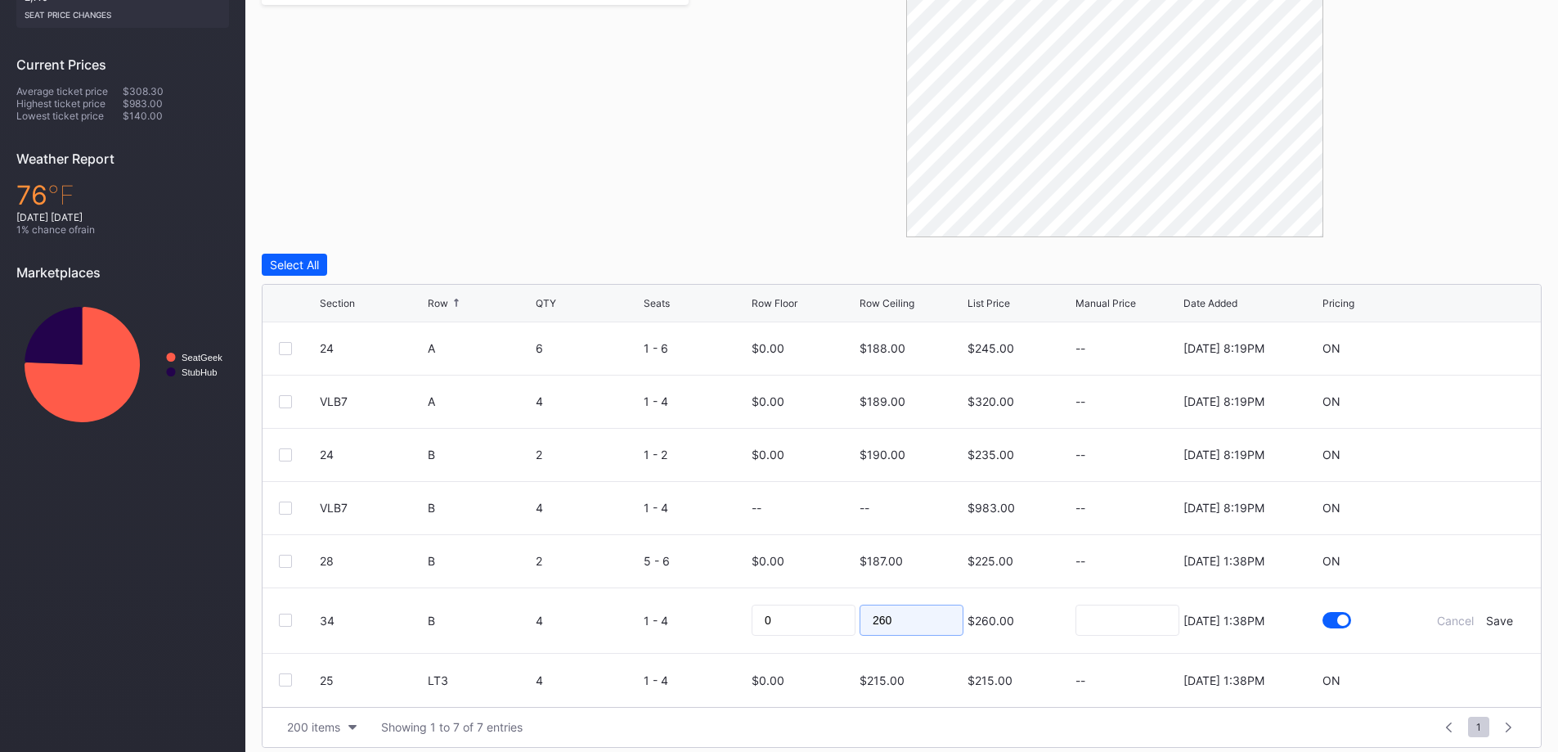
click at [945, 626] on input "260" at bounding box center [912, 619] width 104 height 31
type input "186"
click at [1507, 620] on div "Save" at bounding box center [1499, 620] width 27 height 14
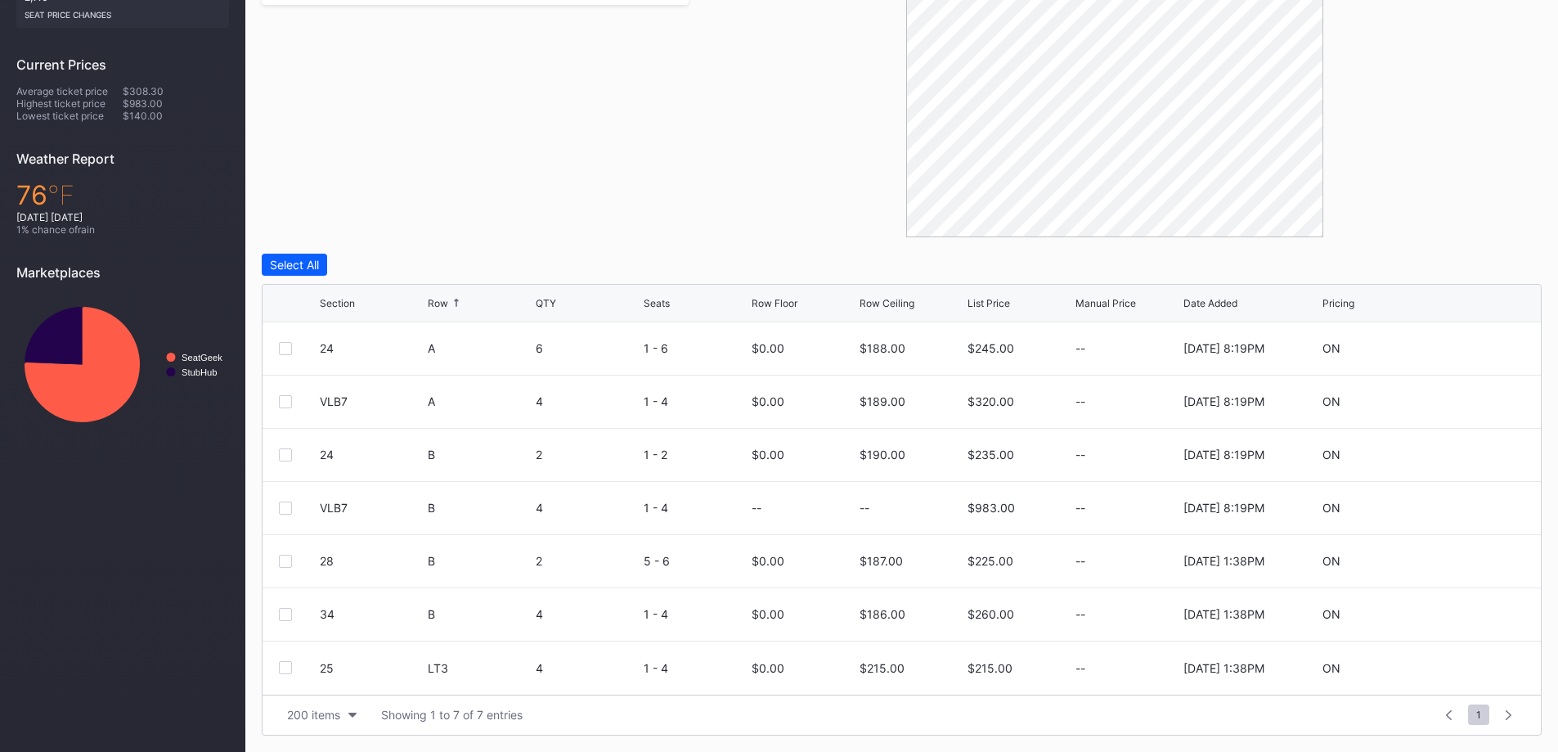
click at [1471, 670] on icon at bounding box center [1475, 668] width 12 height 12
click at [935, 676] on input "215" at bounding box center [912, 673] width 104 height 31
click at [934, 676] on input "215" at bounding box center [912, 673] width 104 height 31
type input "189"
click at [1507, 670] on div "Save" at bounding box center [1499, 674] width 27 height 14
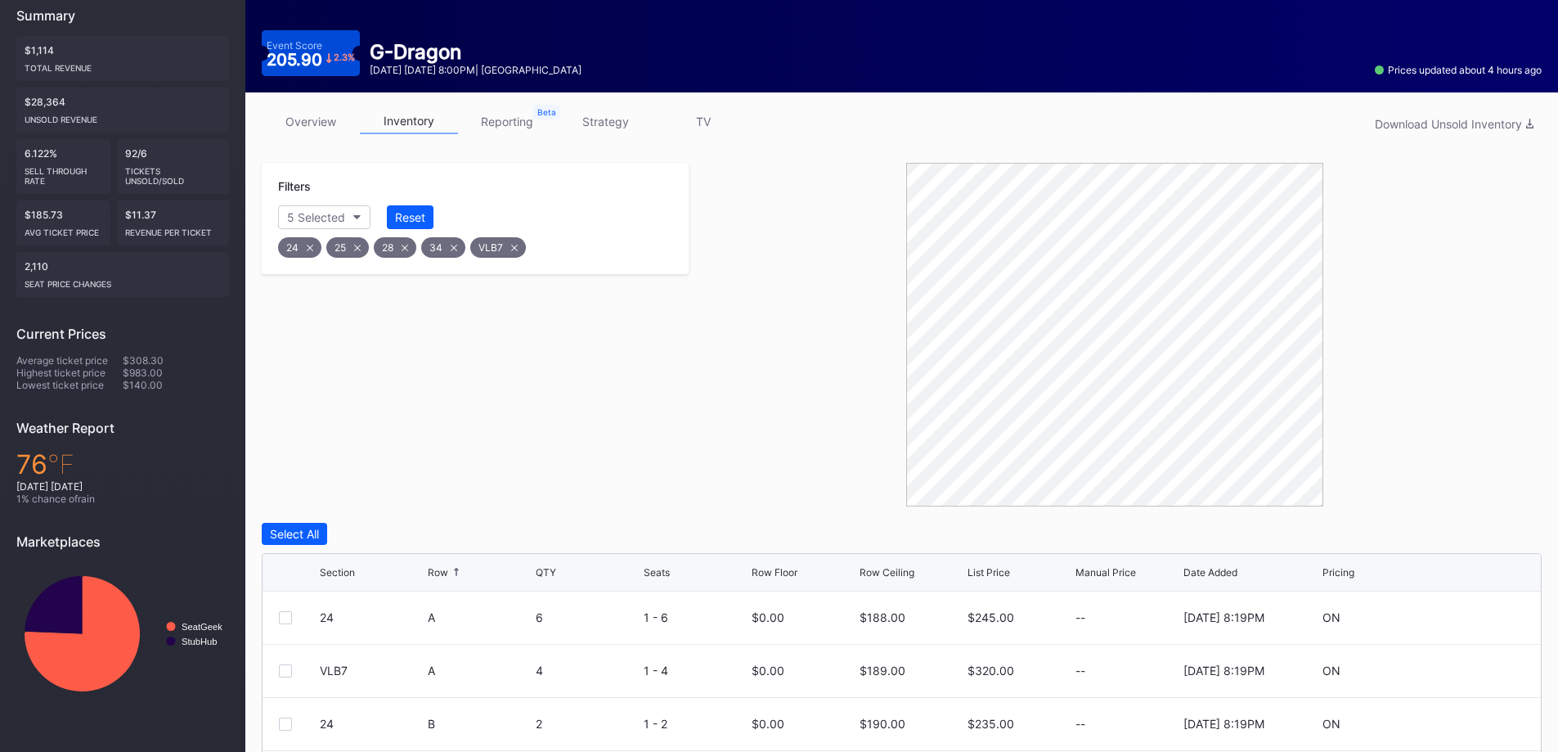
scroll to position [0, 0]
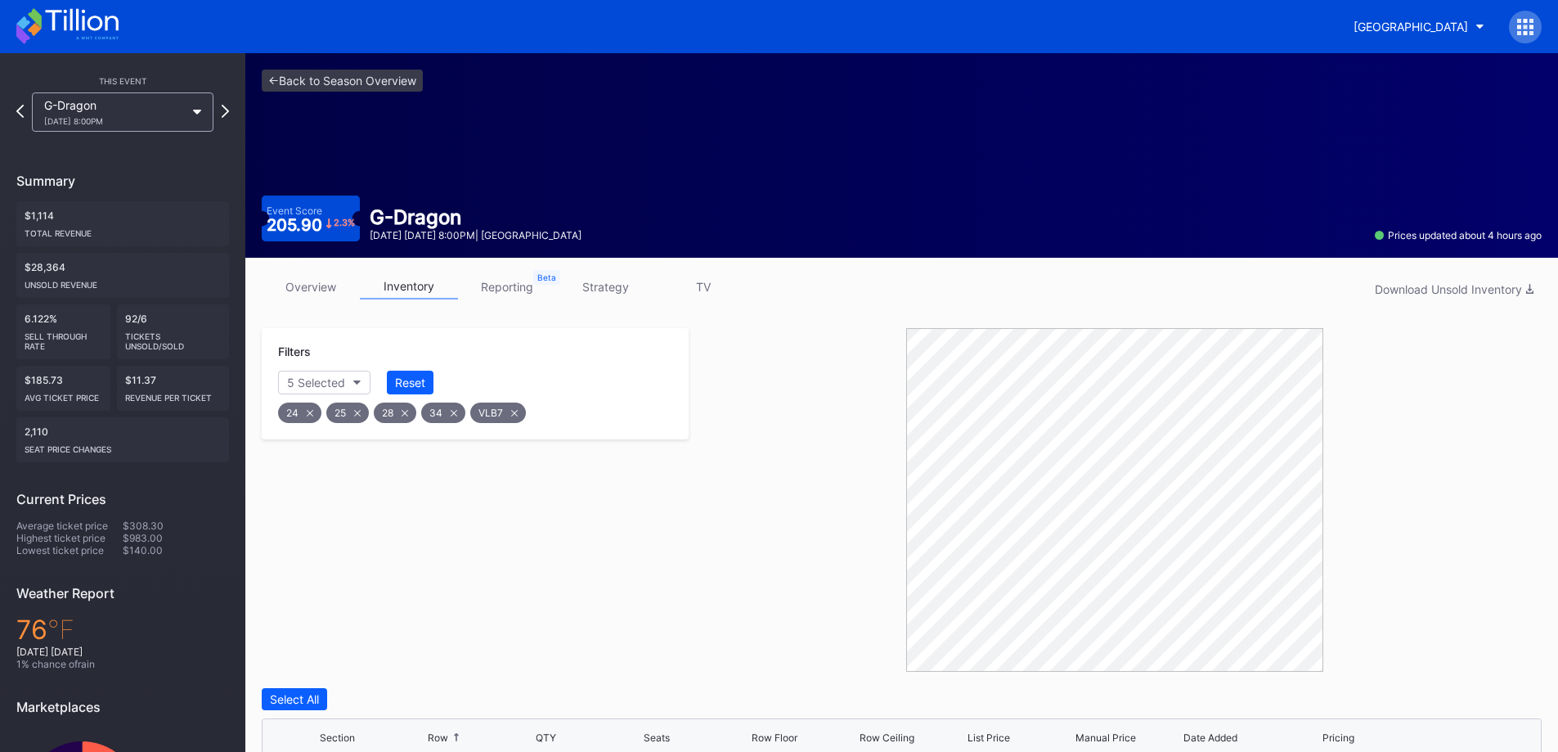
click at [407, 381] on div "Reset" at bounding box center [410, 382] width 30 height 14
drag, startPoint x: 353, startPoint y: 383, endPoint x: 341, endPoint y: 391, distance: 14.1
click at [350, 384] on div "Section" at bounding box center [475, 383] width 394 height 24
click at [340, 391] on button "Section" at bounding box center [315, 383] width 74 height 24
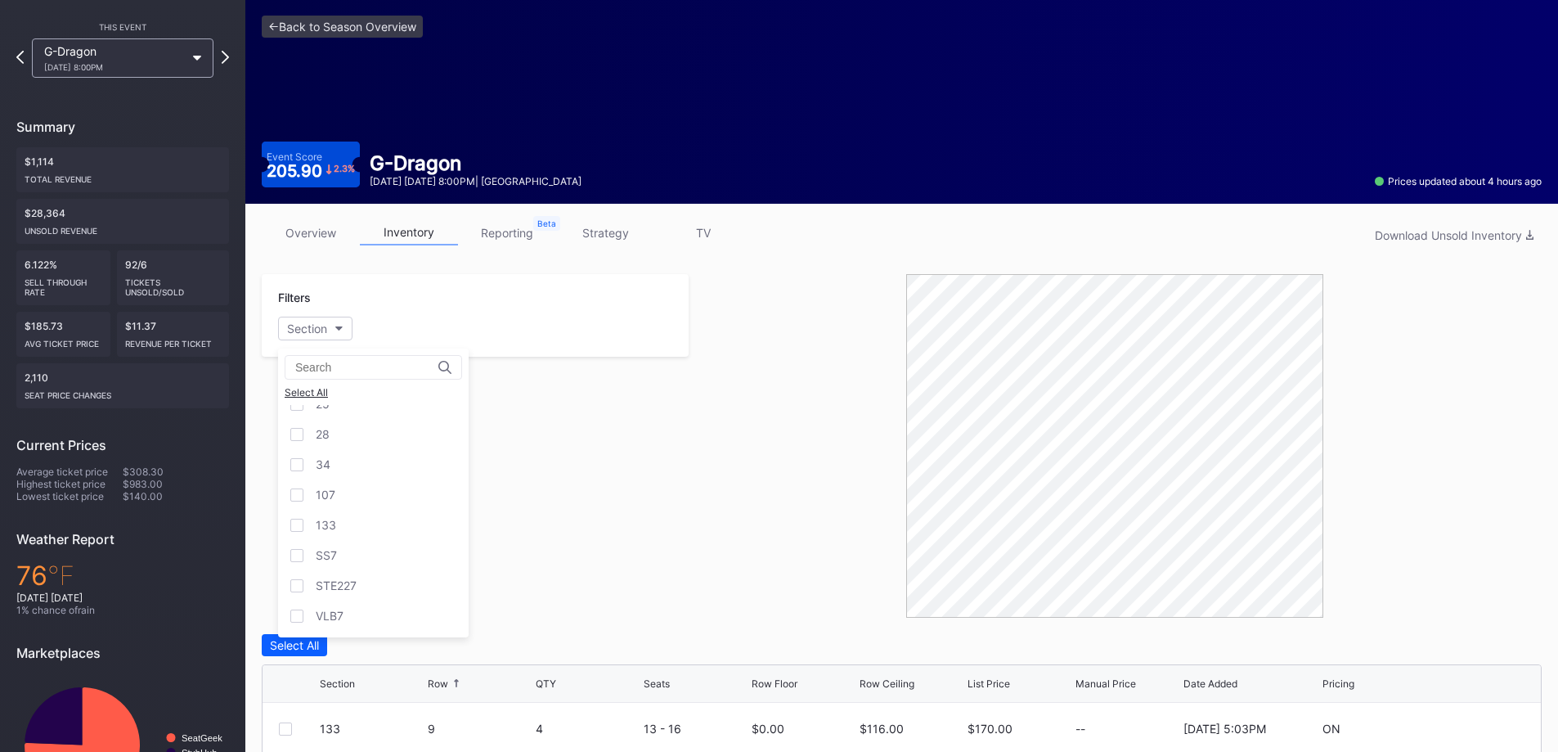
scroll to position [82, 0]
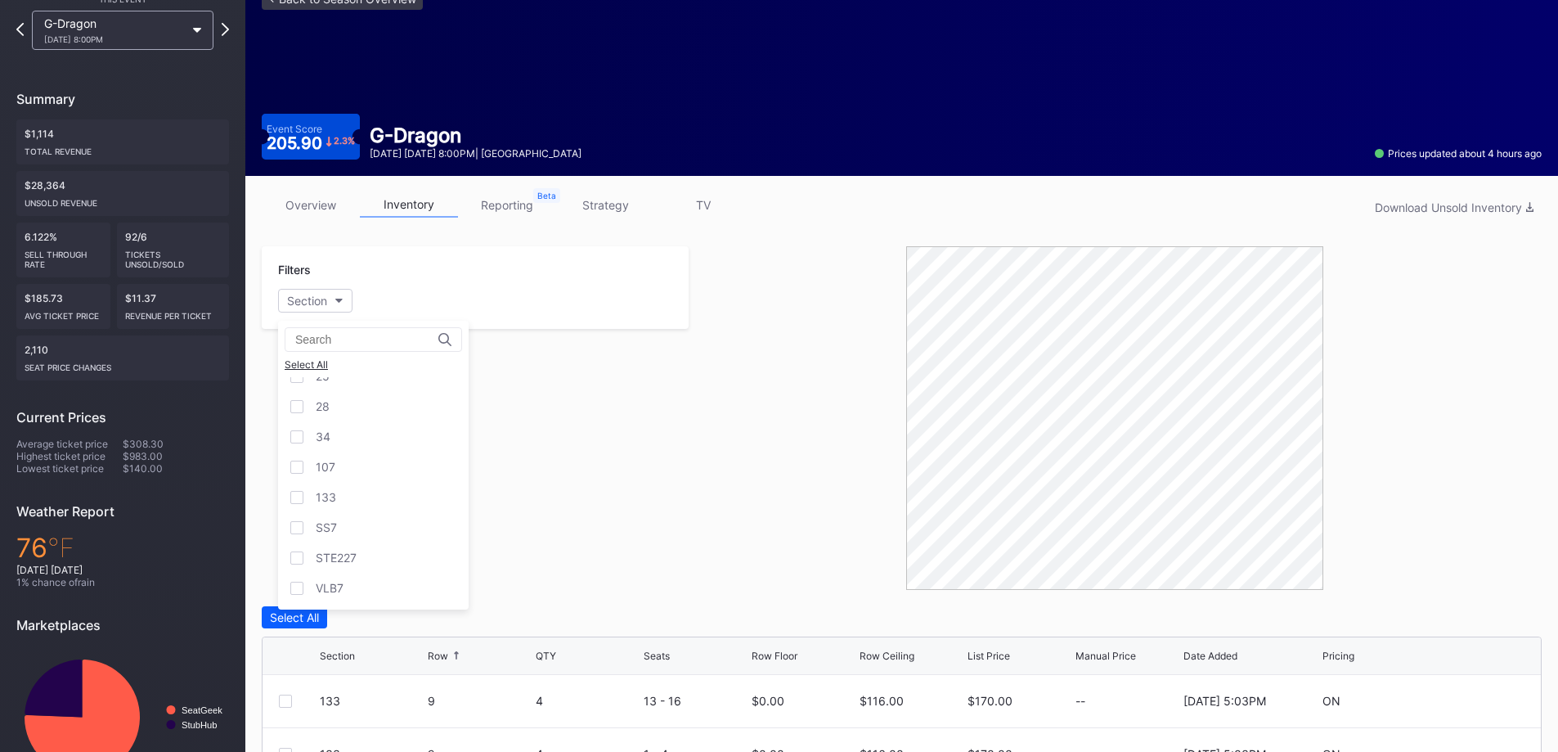
click at [410, 571] on div "STE227" at bounding box center [373, 557] width 191 height 30
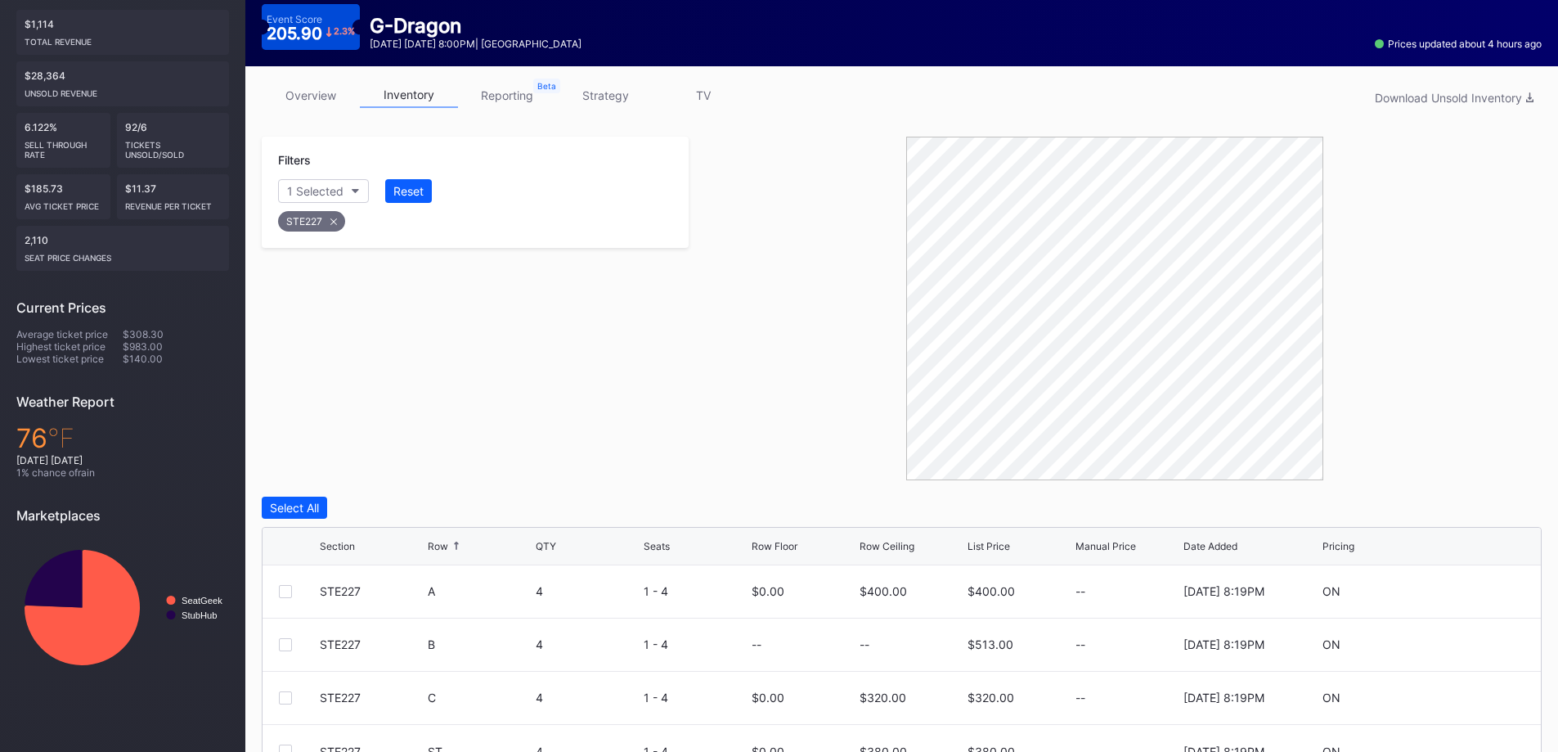
scroll to position [275, 0]
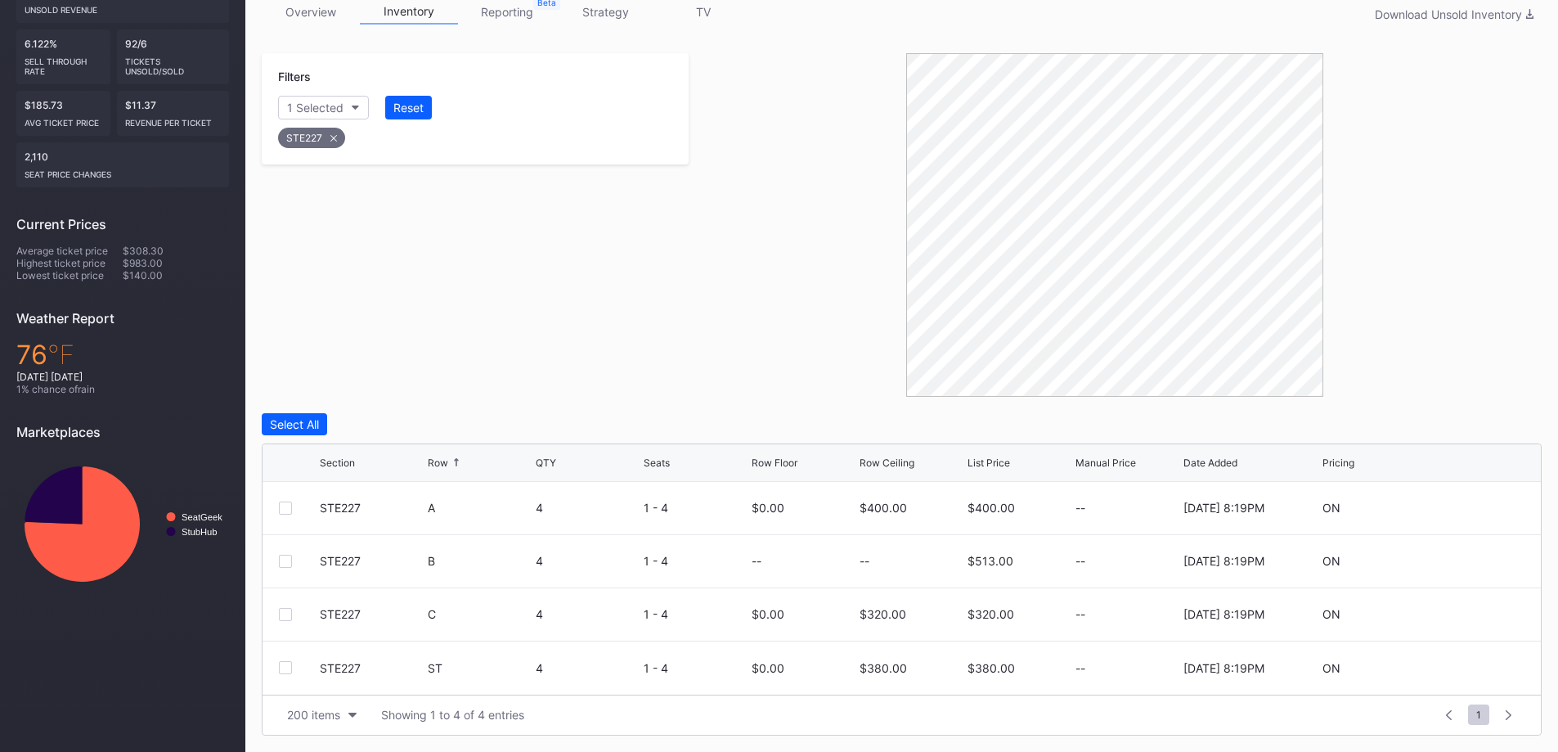
click at [1476, 613] on icon at bounding box center [1475, 614] width 12 height 12
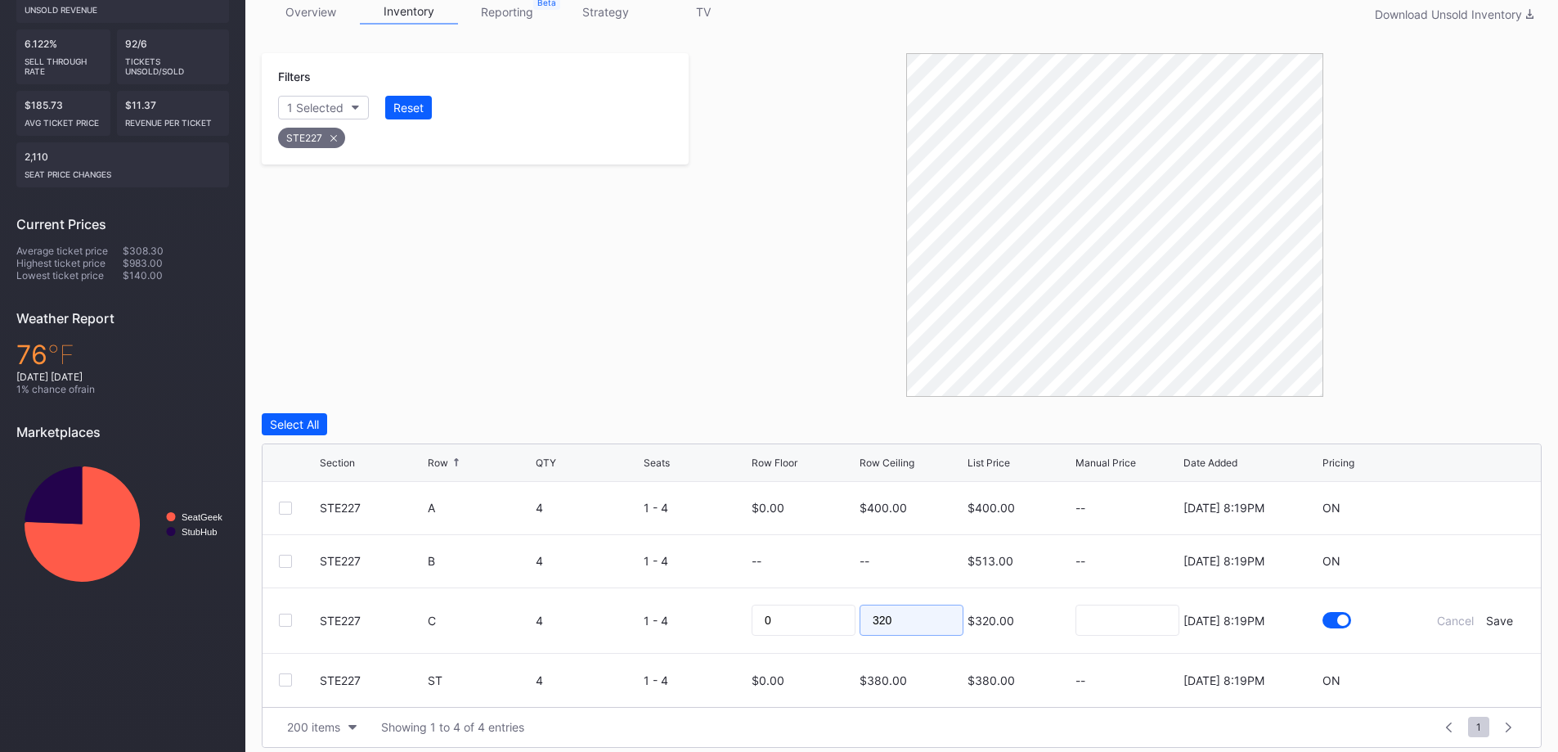
click at [919, 616] on input "320" at bounding box center [912, 619] width 104 height 31
type input "190"
click at [1507, 618] on div "Save" at bounding box center [1499, 620] width 27 height 14
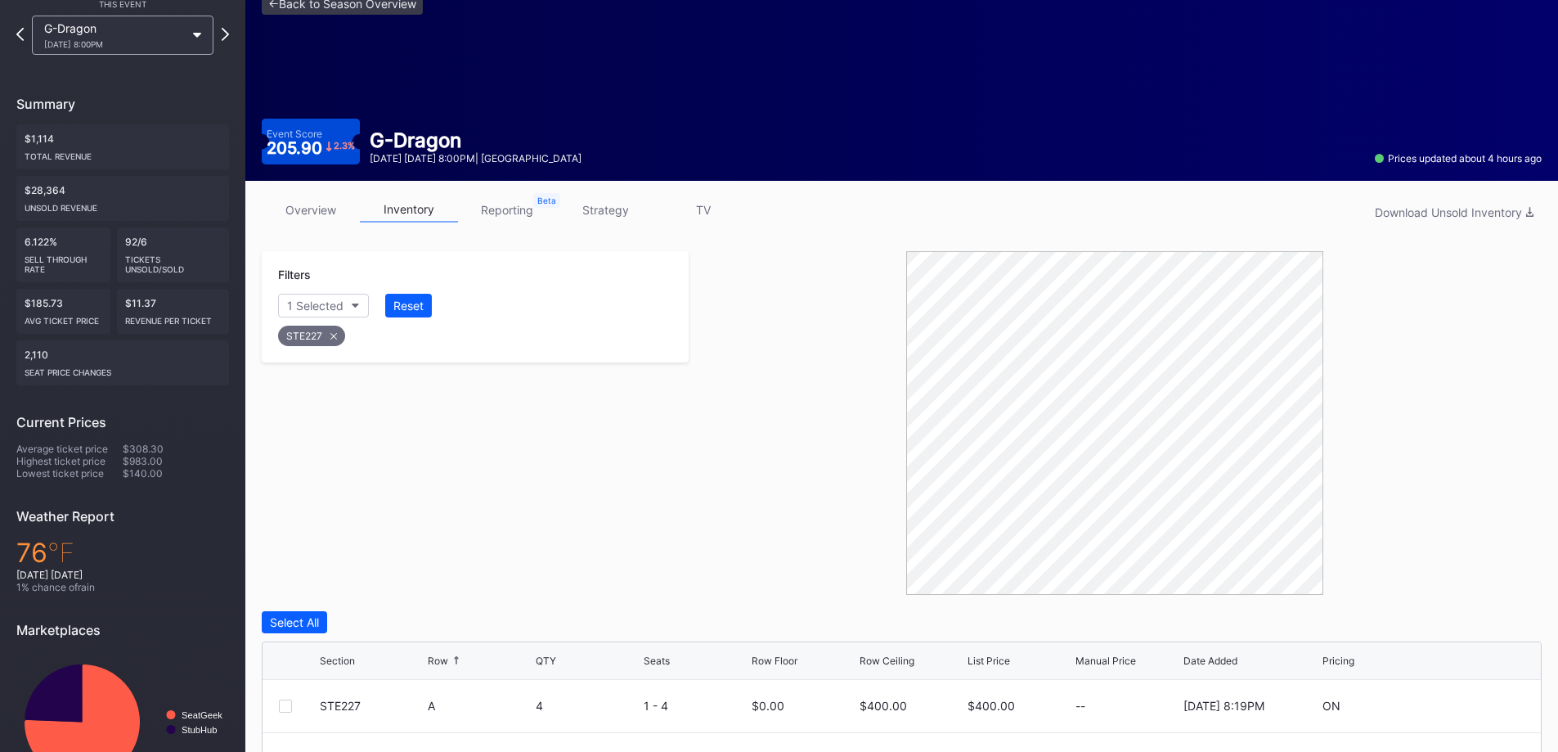
scroll to position [0, 0]
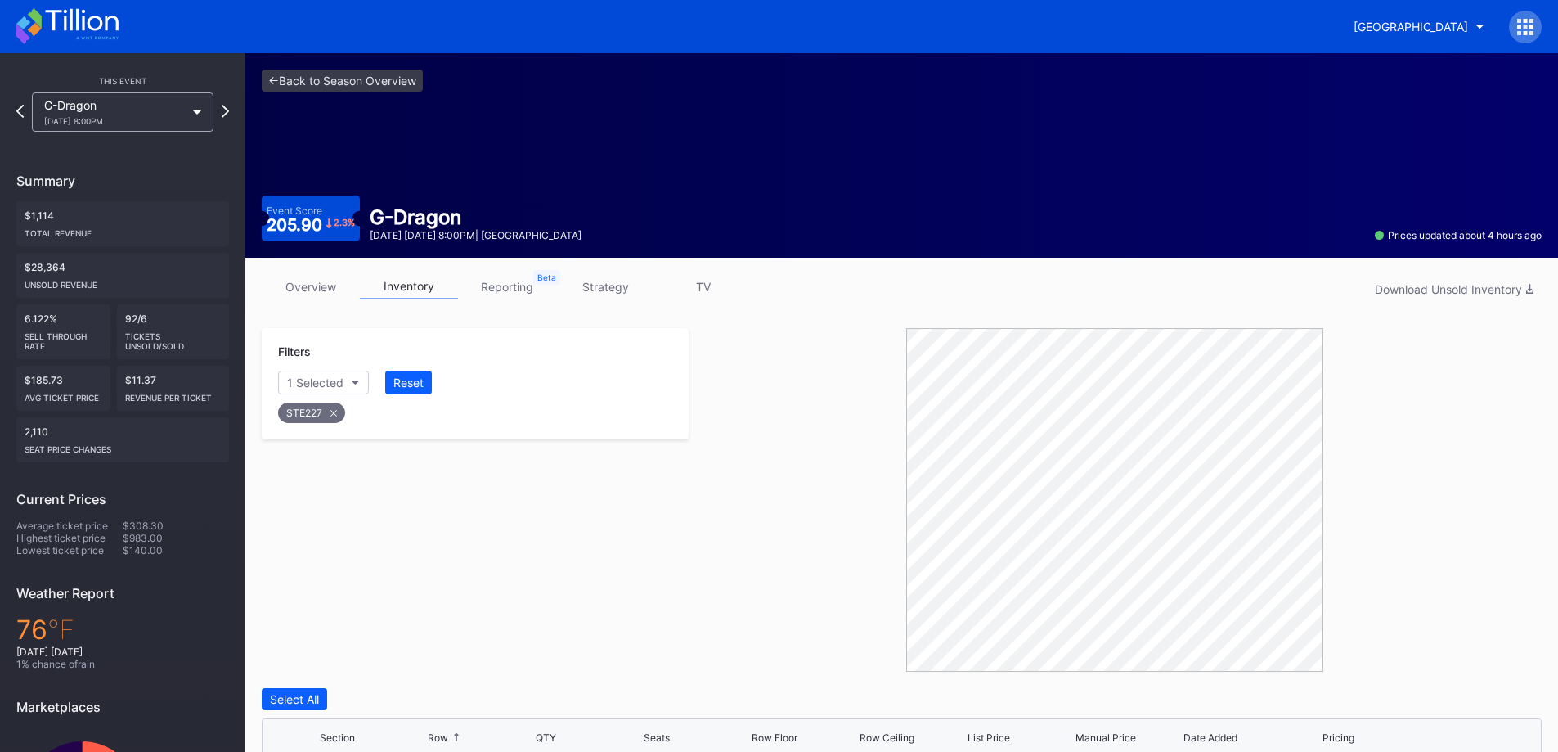
click at [81, 35] on icon at bounding box center [67, 26] width 102 height 36
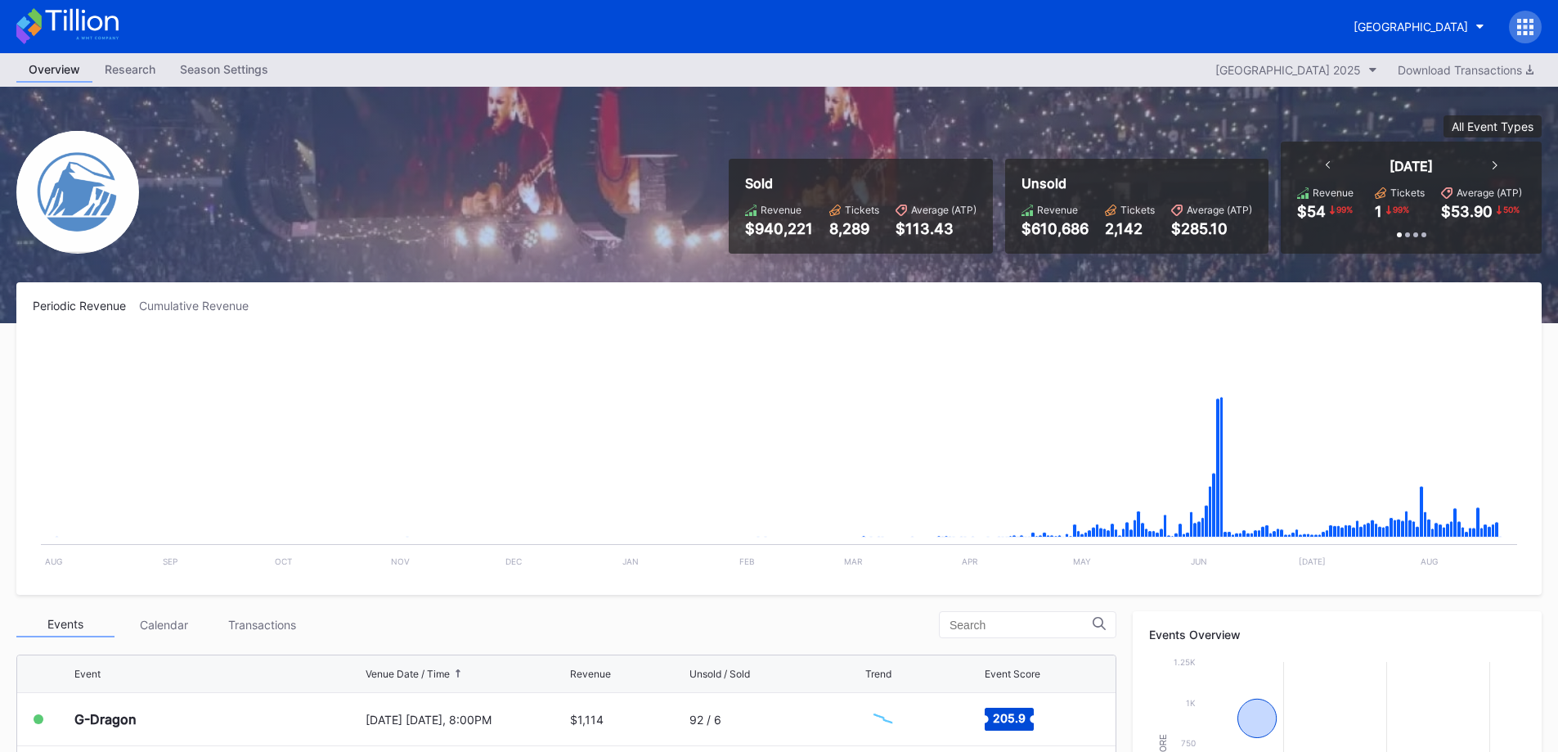
scroll to position [491, 0]
